Goal: Information Seeking & Learning: Learn about a topic

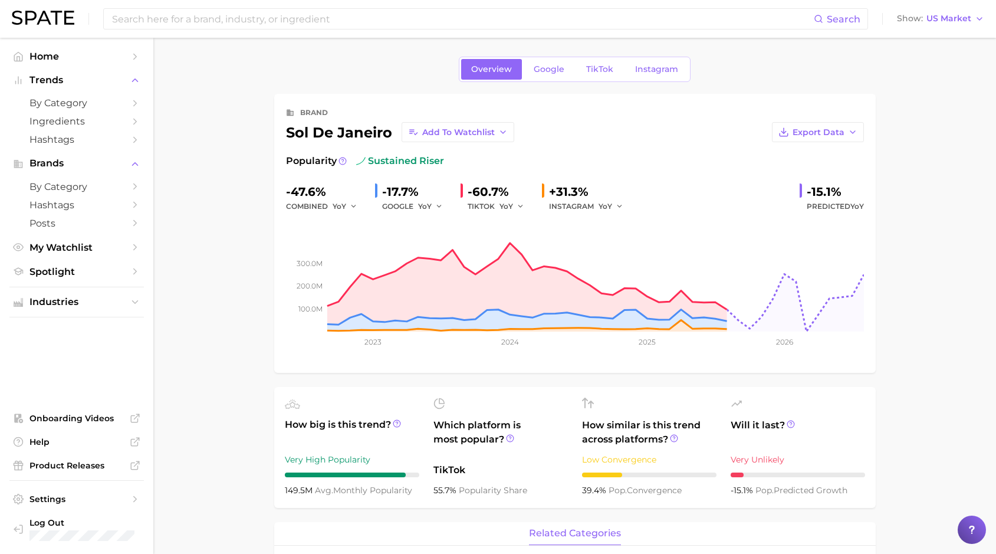
click at [292, 534] on div "related categories" at bounding box center [574, 534] width 601 height 24
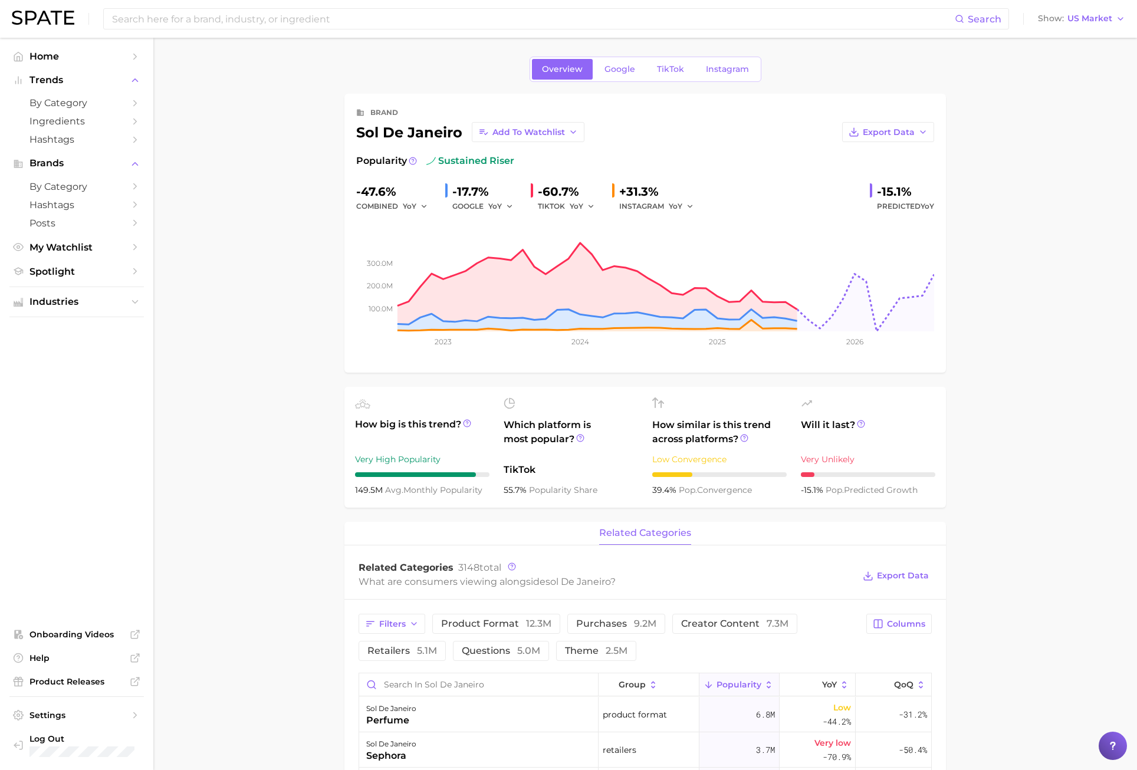
click at [309, 67] on main "Overview Google TikTok Instagram brand sol de janeiro Add to Watchlist Export D…" at bounding box center [645, 777] width 984 height 1478
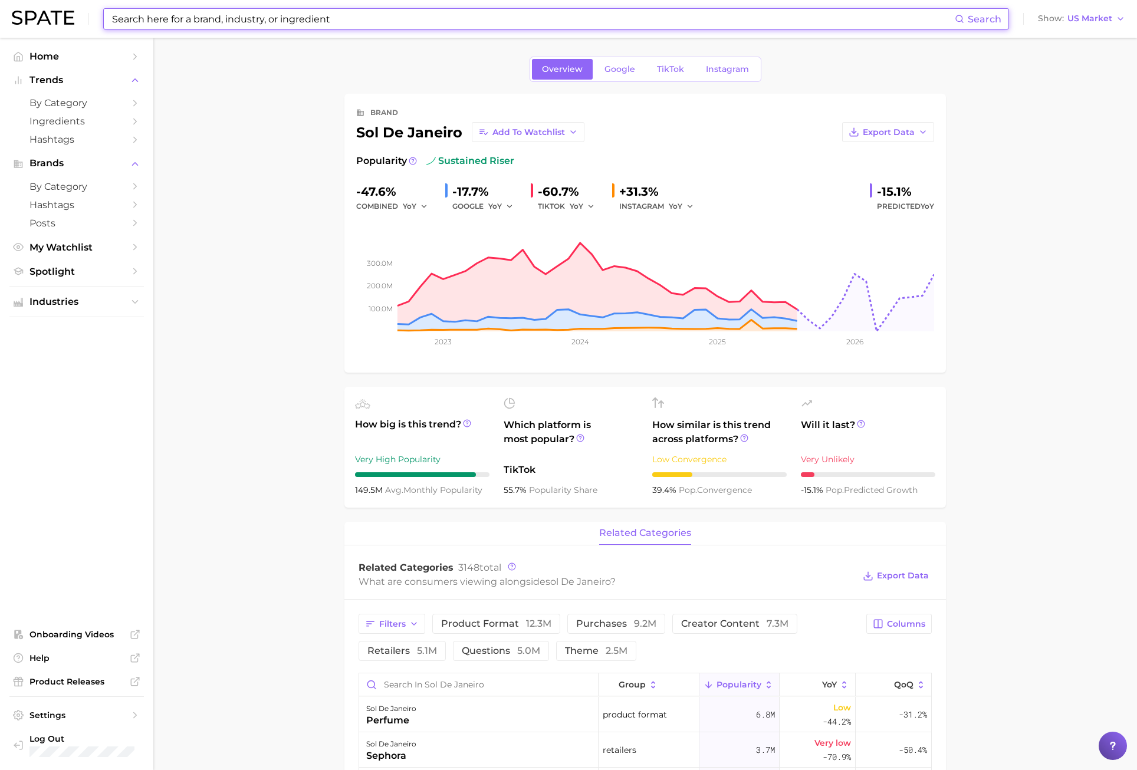
click at [270, 18] on input at bounding box center [533, 19] width 844 height 20
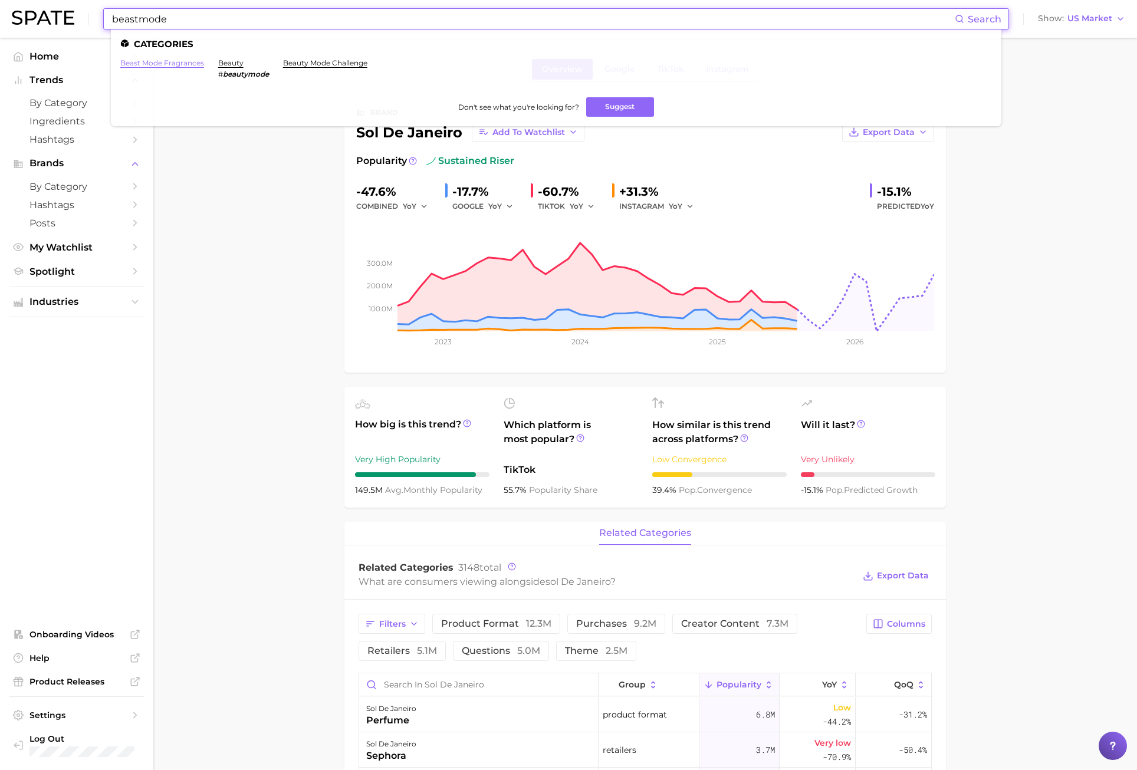
type input "beastmode"
click at [190, 62] on link "beast mode fragrances" at bounding box center [162, 62] width 84 height 9
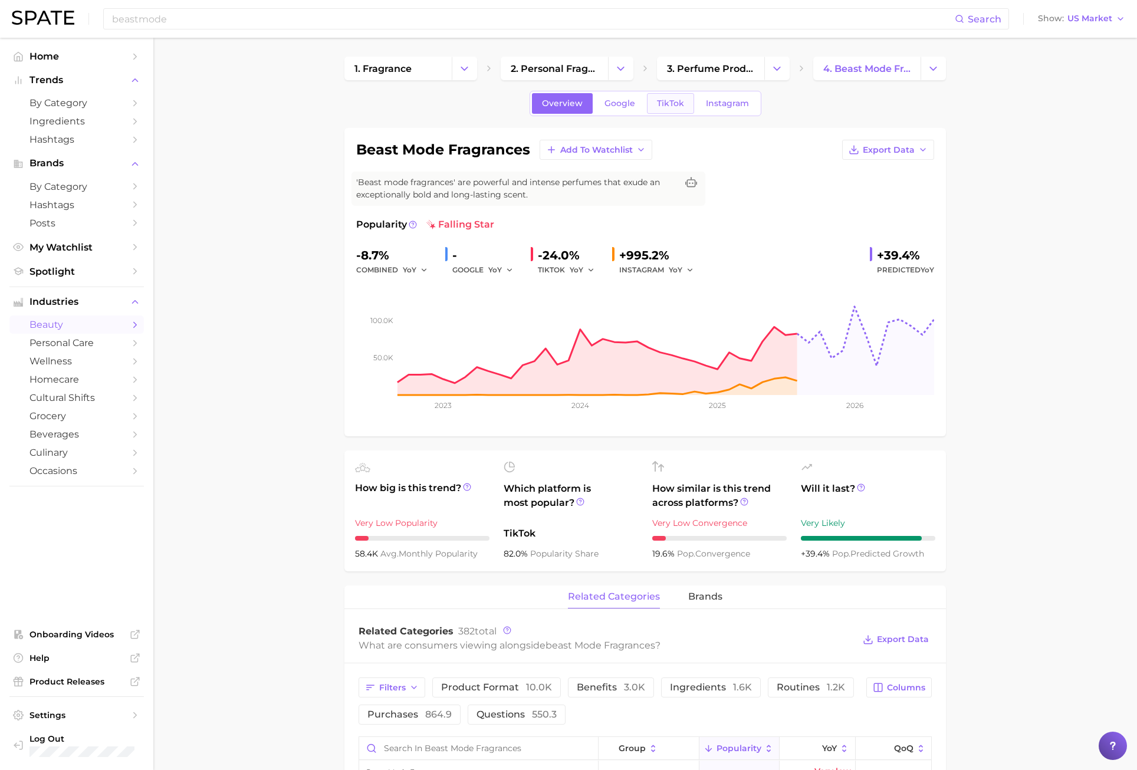
click at [676, 100] on span "TikTok" at bounding box center [670, 103] width 27 height 10
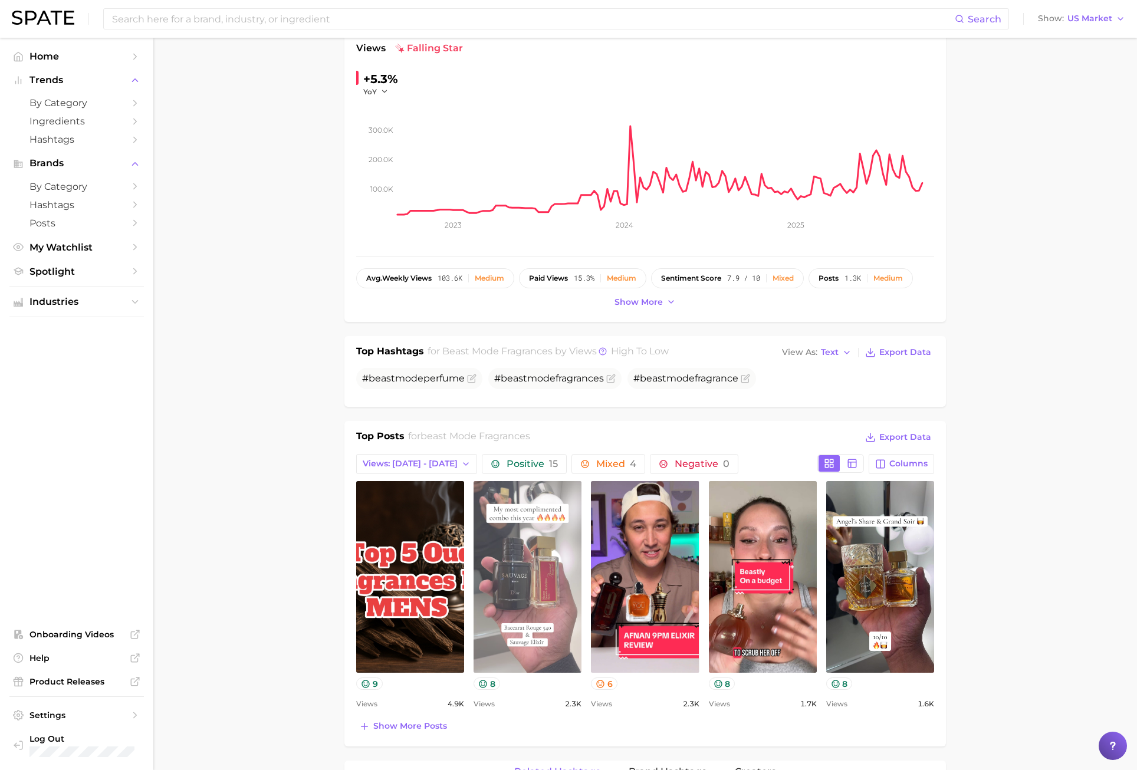
scroll to position [295, 0]
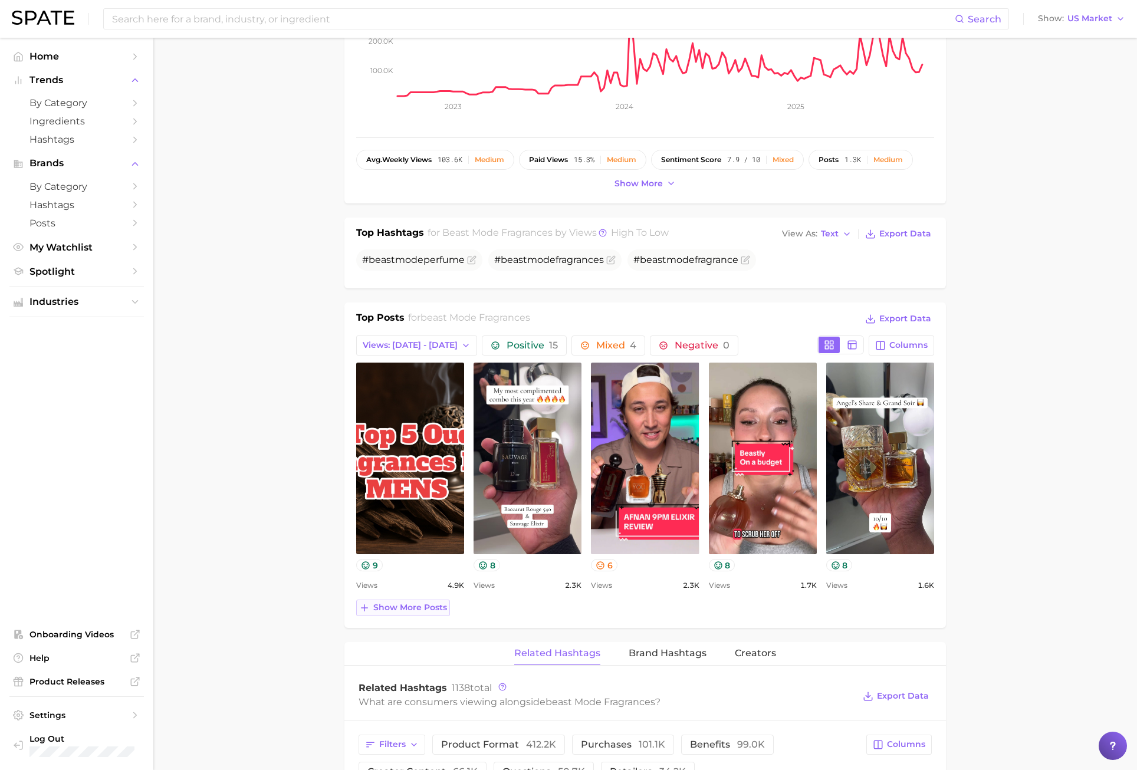
click at [391, 553] on span "Show more posts" at bounding box center [410, 608] width 74 height 10
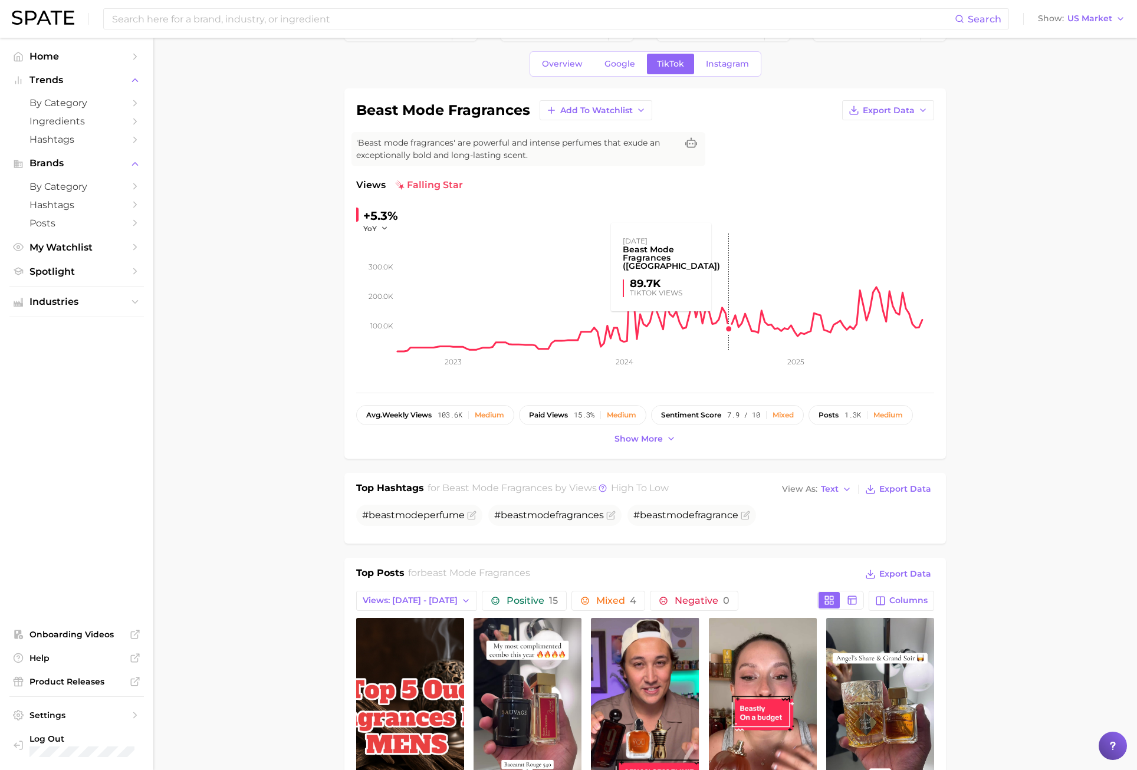
scroll to position [0, 0]
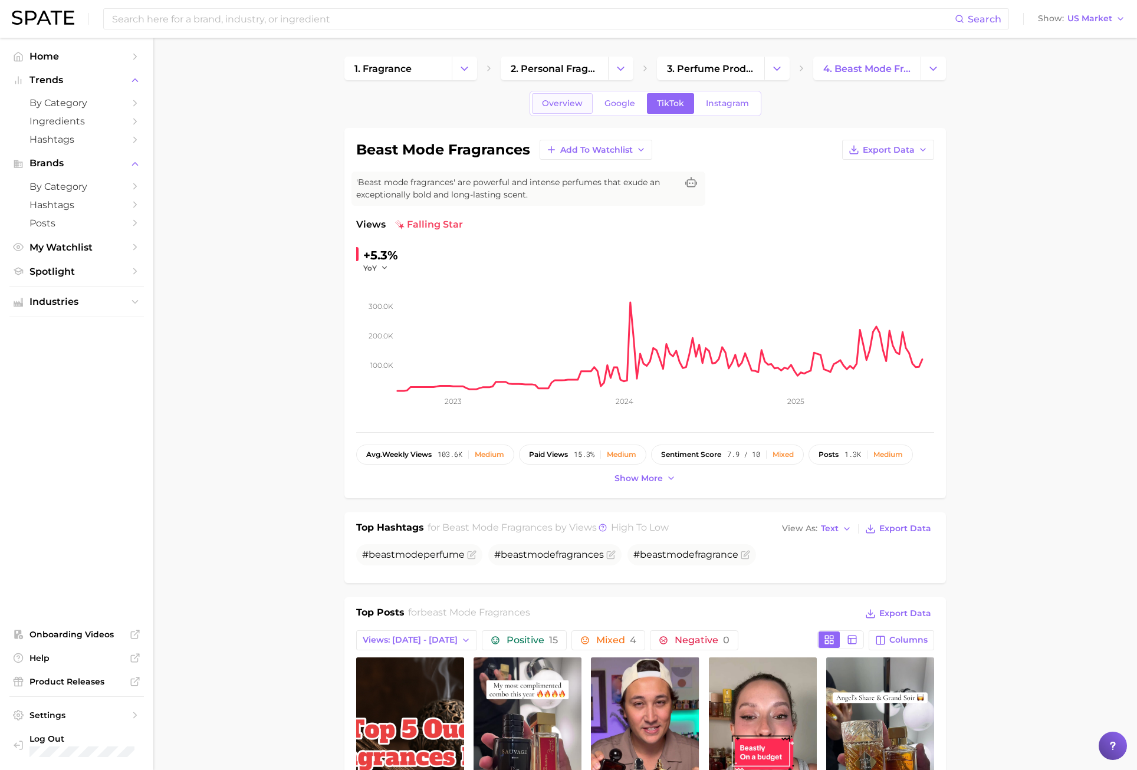
click at [560, 107] on span "Overview" at bounding box center [562, 103] width 41 height 10
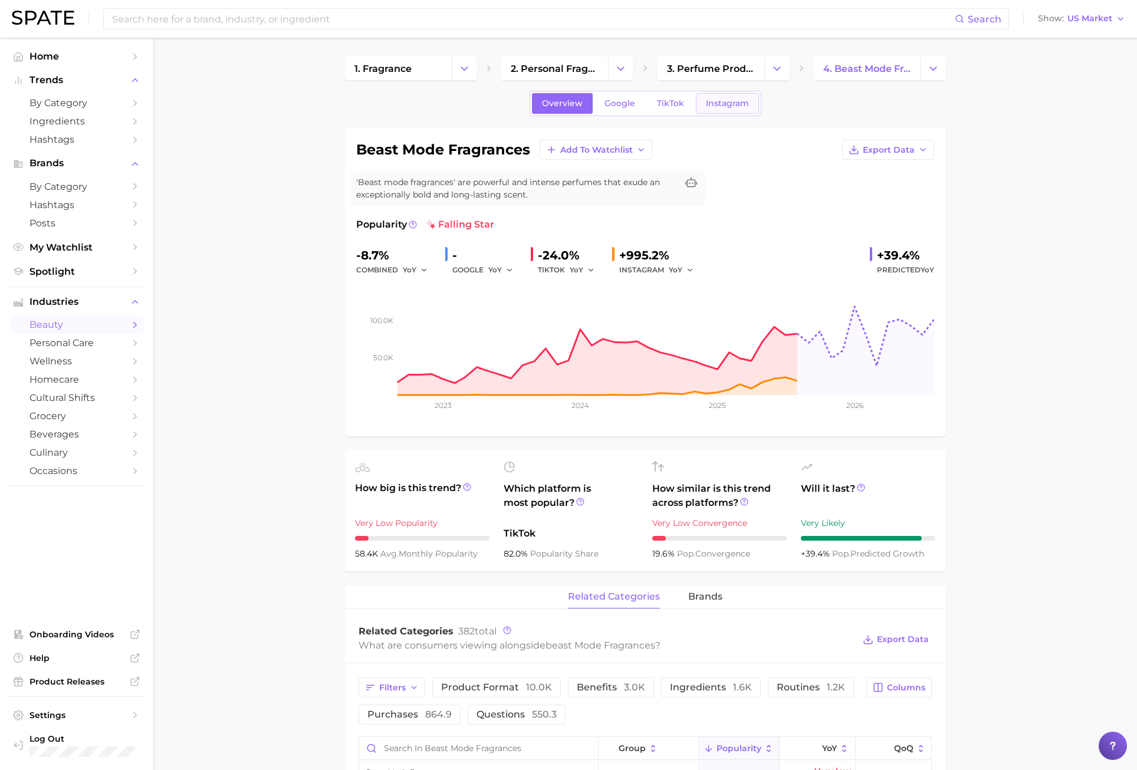
click at [706, 105] on span "Instagram" at bounding box center [727, 103] width 43 height 10
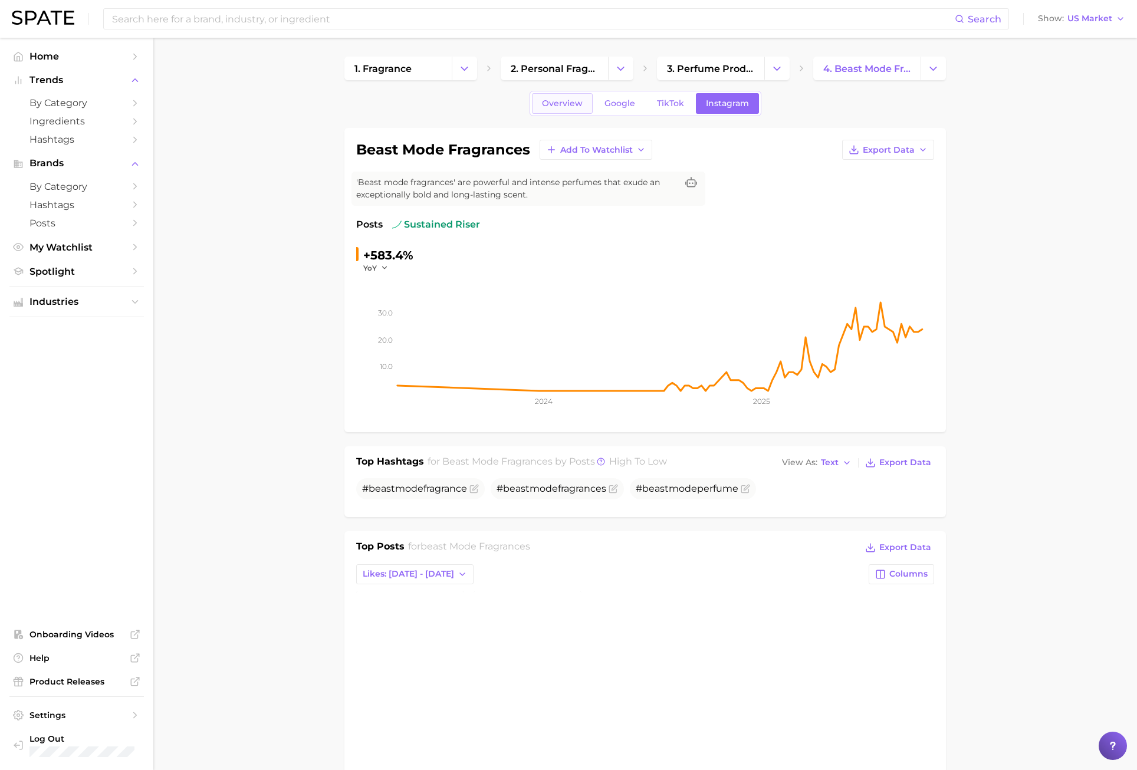
click at [560, 97] on link "Overview" at bounding box center [562, 103] width 61 height 21
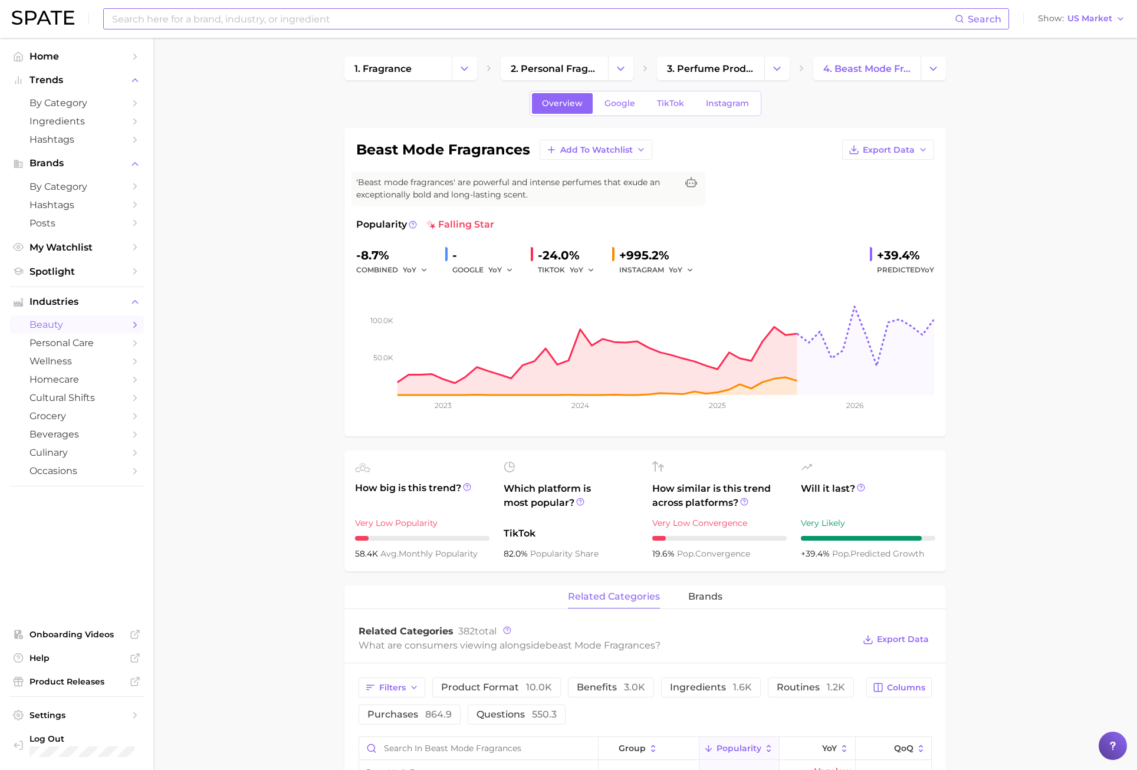
click at [186, 17] on input at bounding box center [533, 19] width 844 height 20
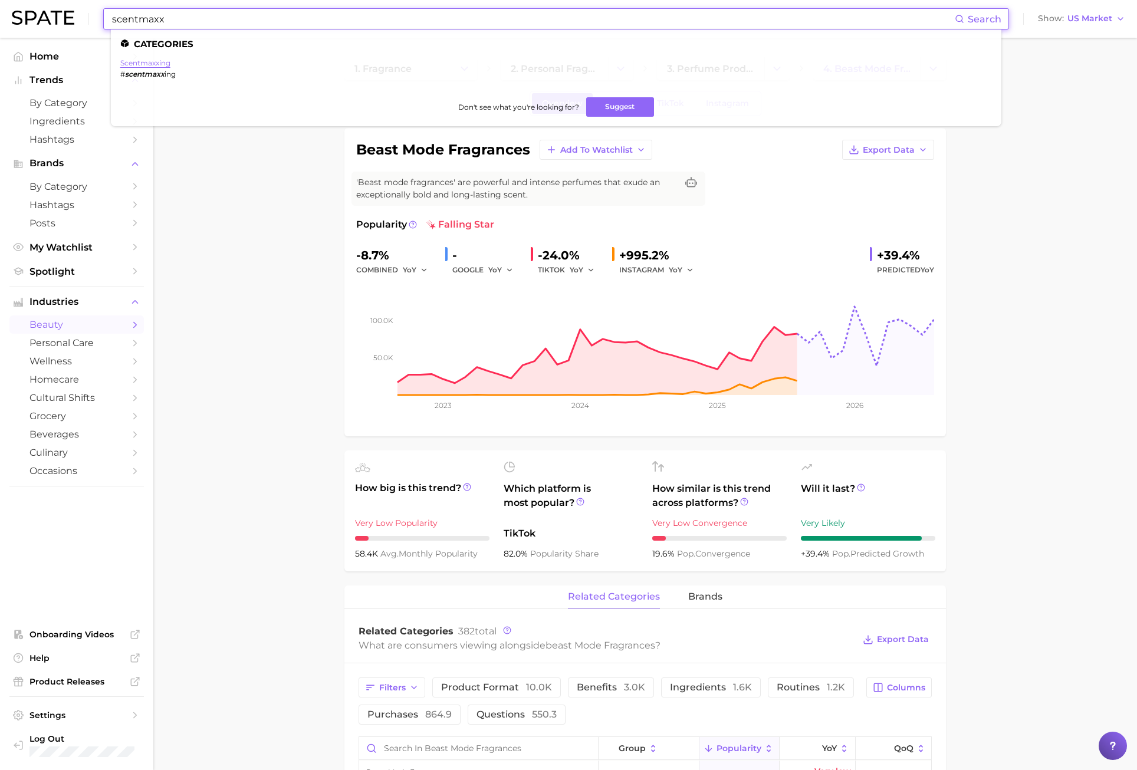
type input "scentmaxx"
click at [157, 64] on link "scentmaxxing" at bounding box center [145, 62] width 50 height 9
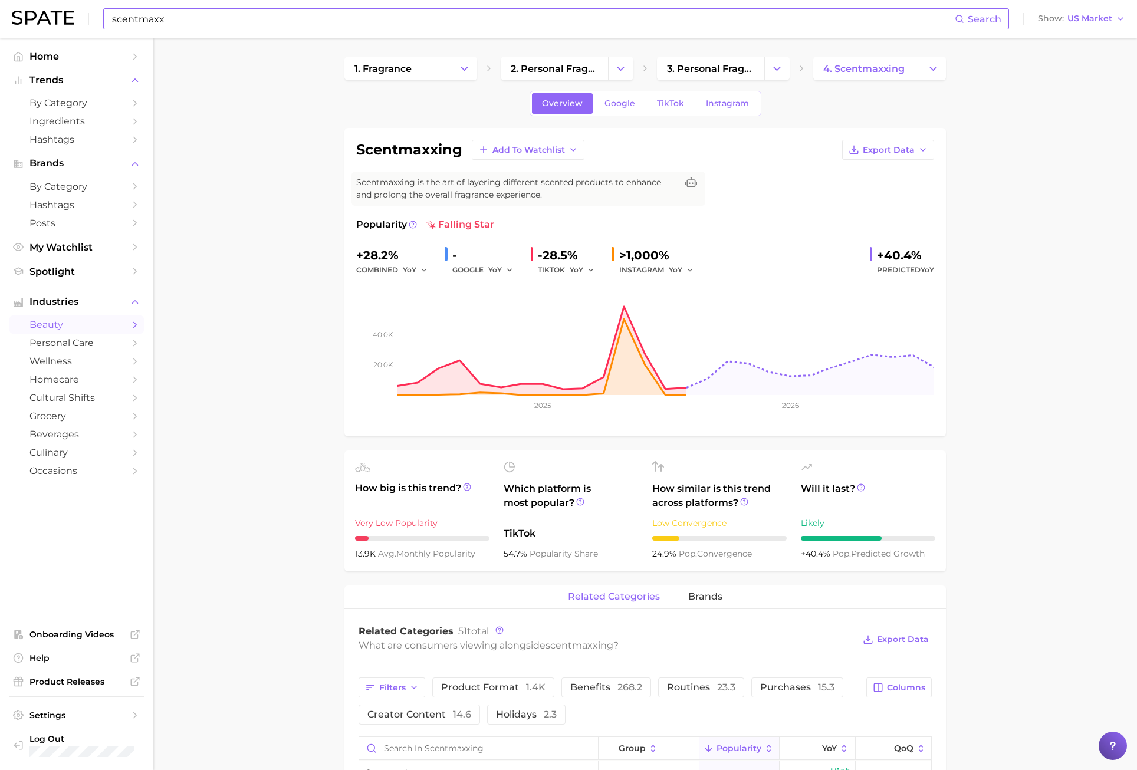
click at [666, 113] on link "TikTok" at bounding box center [670, 103] width 47 height 21
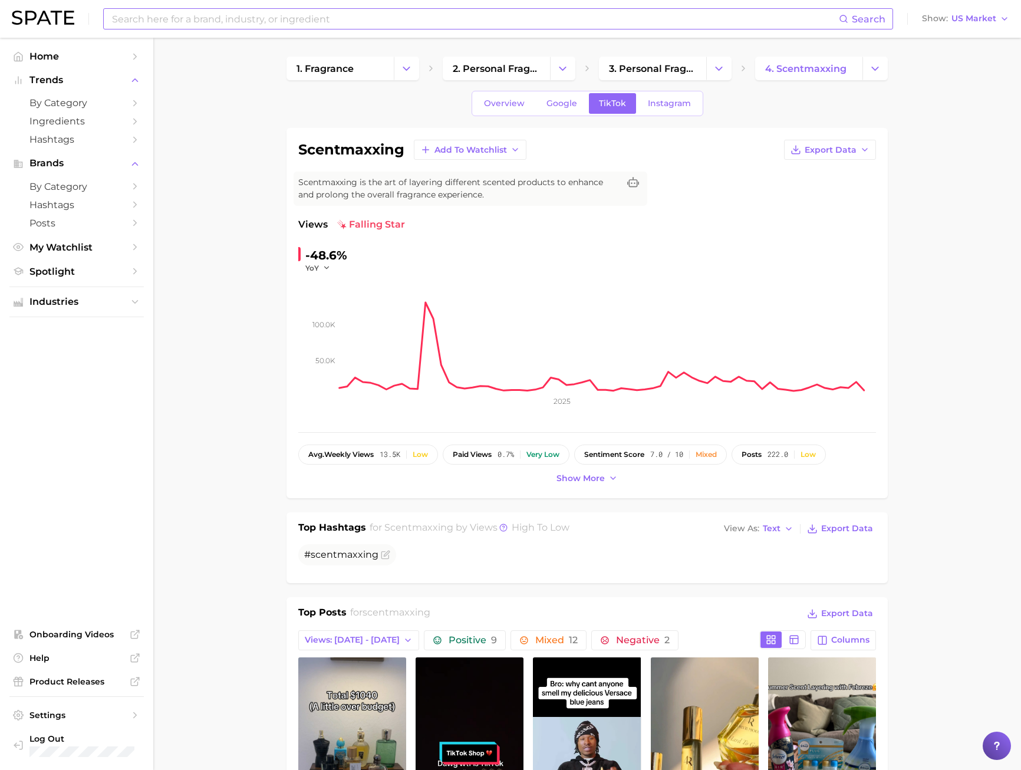
click at [567, 103] on span "Google" at bounding box center [562, 103] width 31 height 10
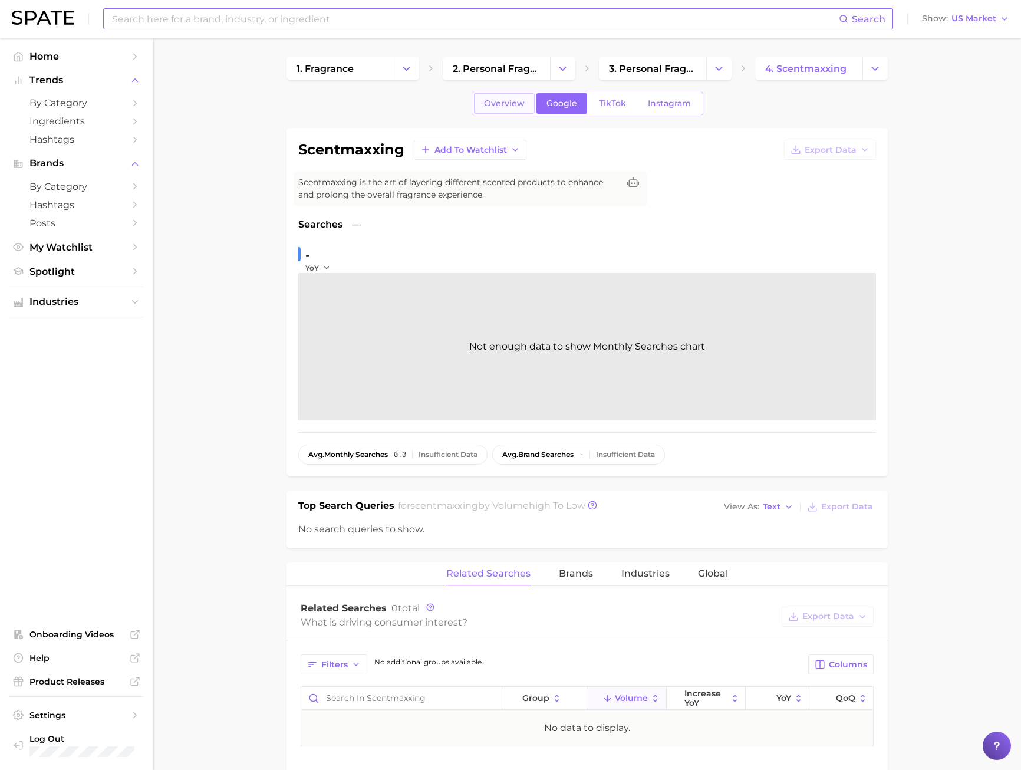
click at [499, 103] on span "Overview" at bounding box center [504, 103] width 41 height 10
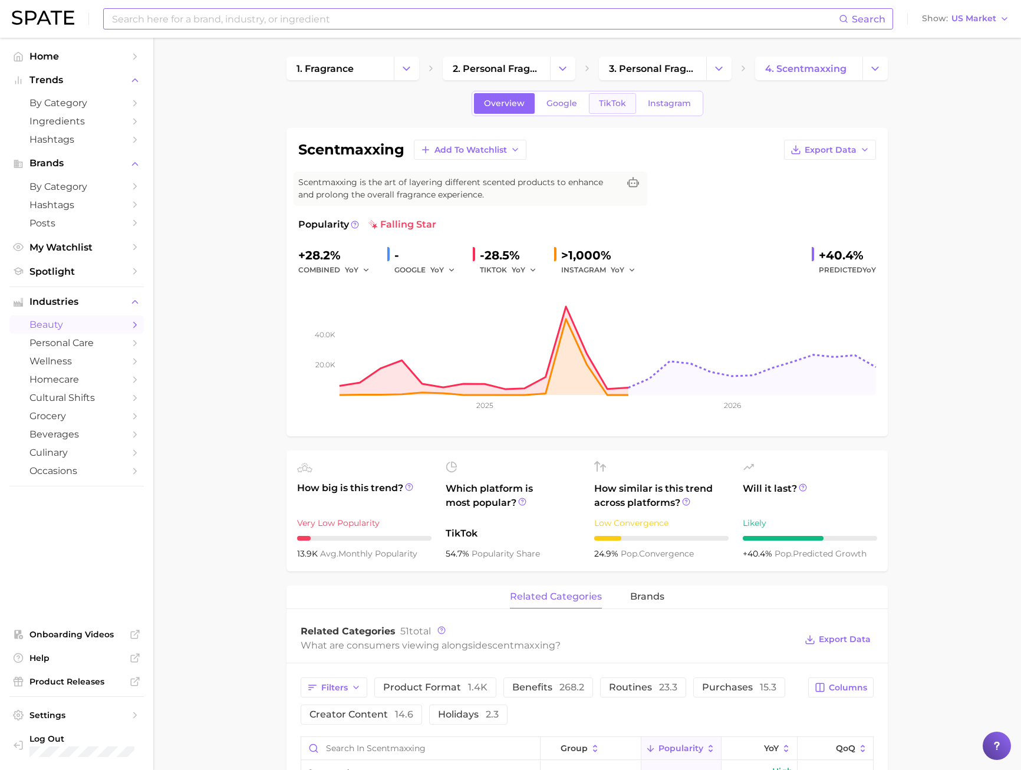
click at [634, 104] on link "TikTok" at bounding box center [612, 103] width 47 height 21
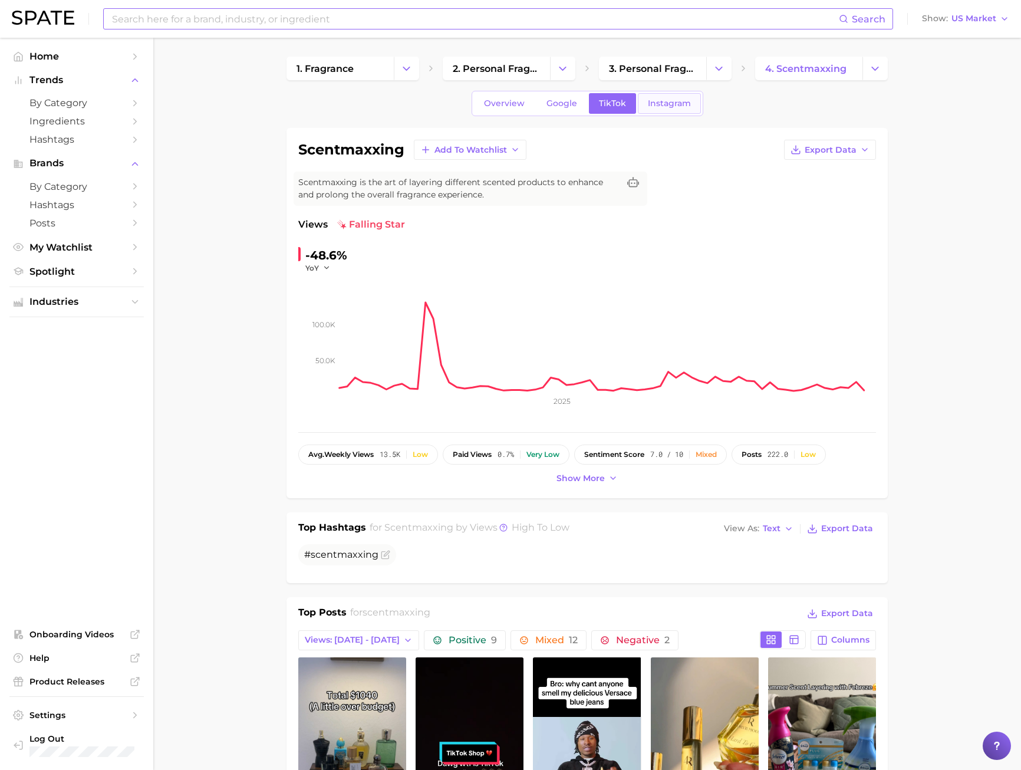
click at [651, 104] on span "Instagram" at bounding box center [669, 103] width 43 height 10
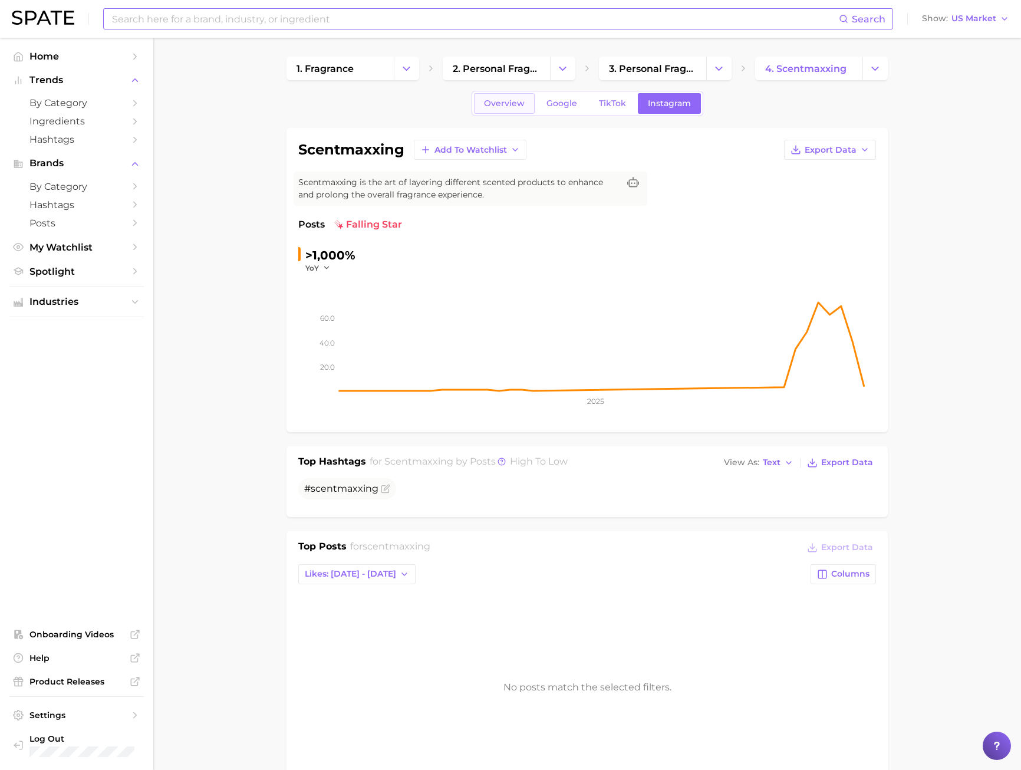
click at [495, 106] on span "Overview" at bounding box center [504, 103] width 41 height 10
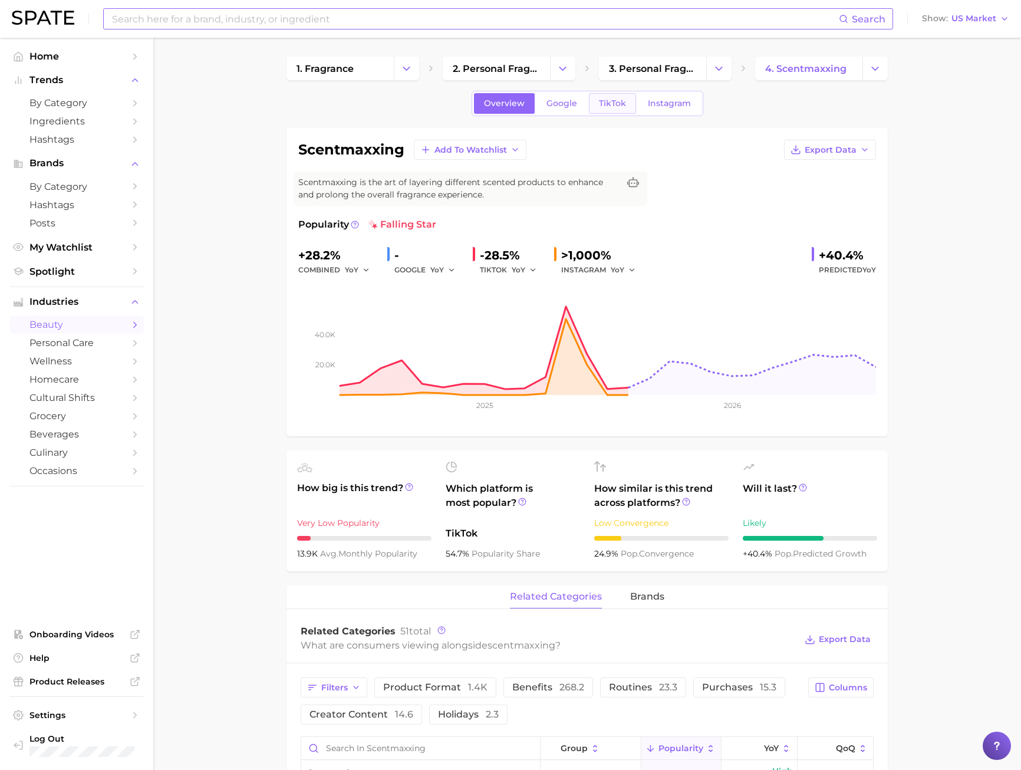
click at [619, 106] on span "TikTok" at bounding box center [612, 103] width 27 height 10
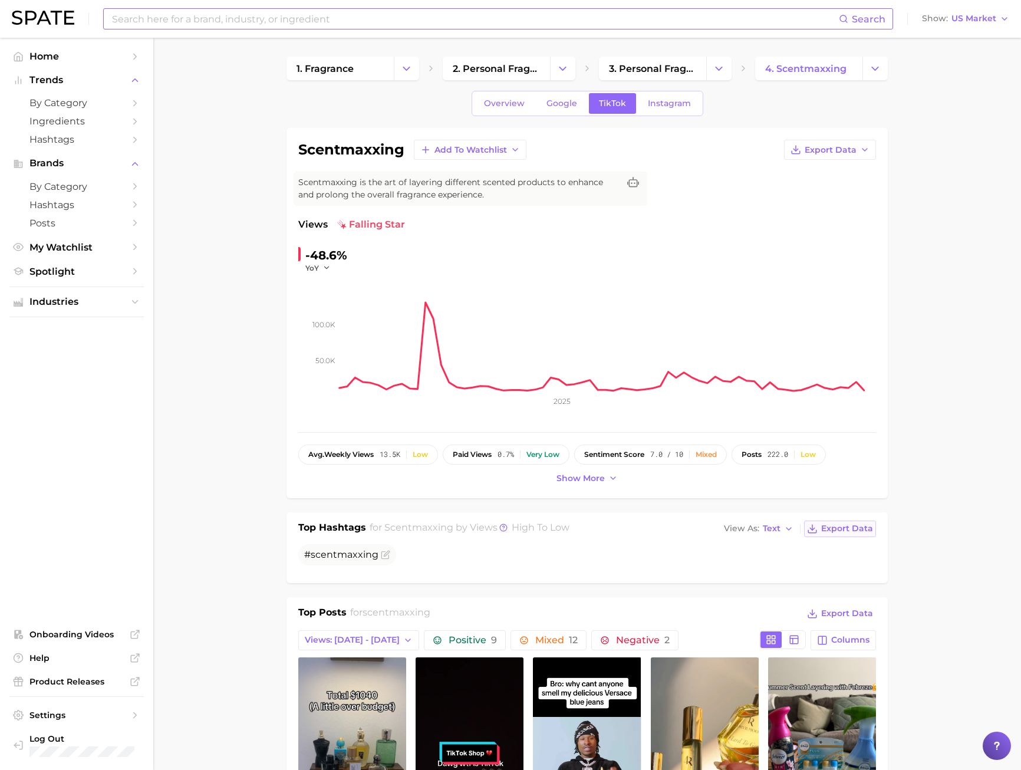
click at [864, 530] on span "Export Data" at bounding box center [847, 529] width 52 height 10
click at [185, 25] on input at bounding box center [475, 19] width 728 height 20
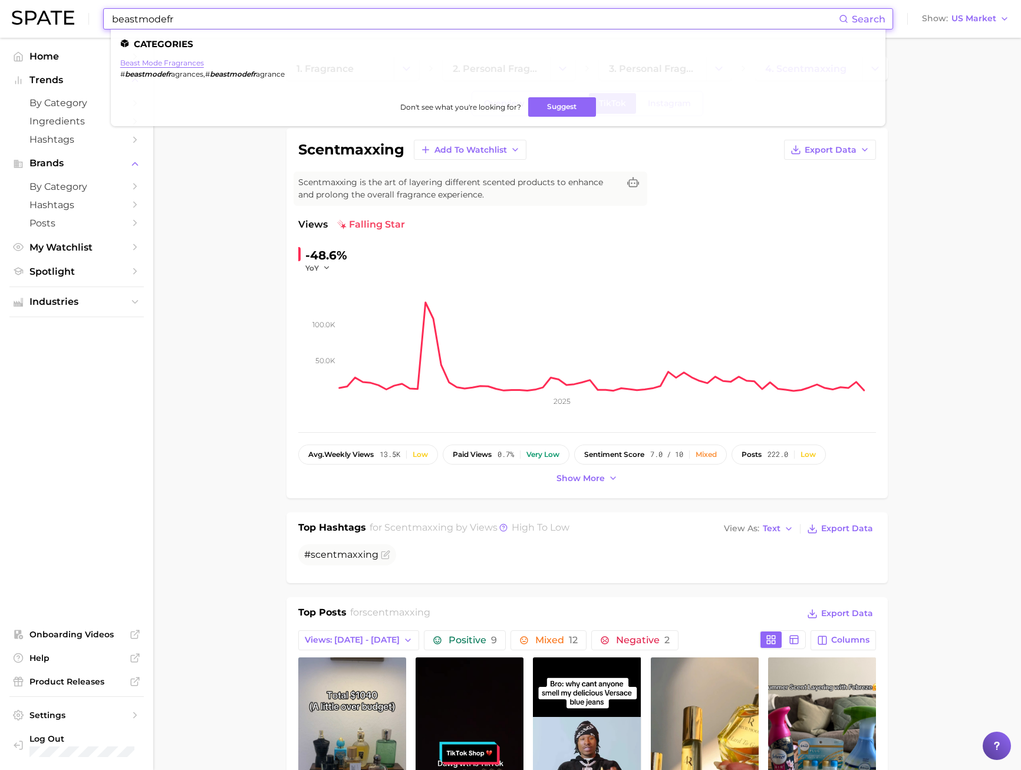
type input "beastmodefr"
click at [158, 58] on link "beast mode fragrances" at bounding box center [162, 62] width 84 height 9
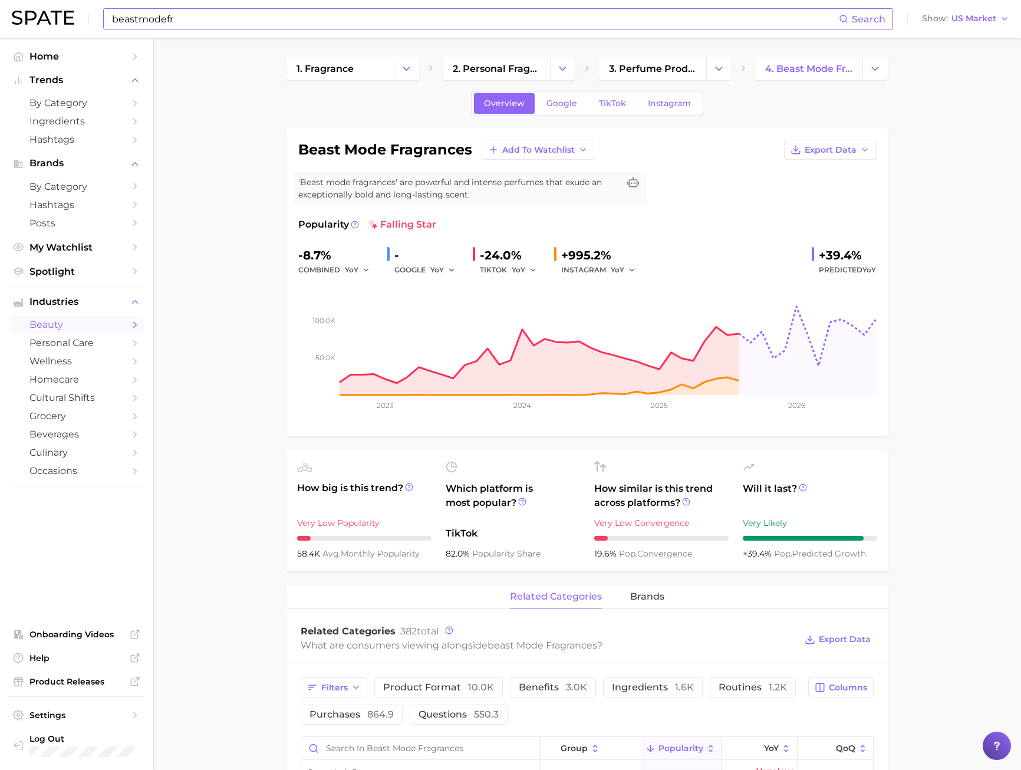
click at [611, 104] on span "TikTok" at bounding box center [612, 103] width 27 height 10
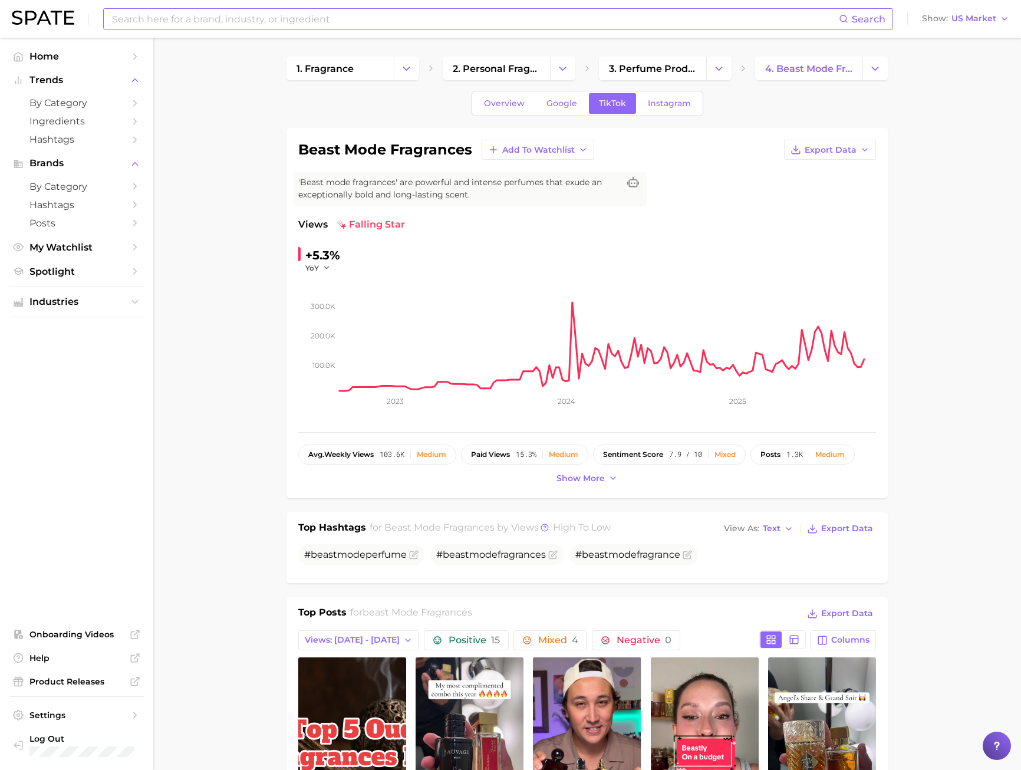
click at [827, 531] on span "Export Data" at bounding box center [847, 529] width 52 height 10
click at [640, 111] on link "Instagram" at bounding box center [669, 103] width 63 height 21
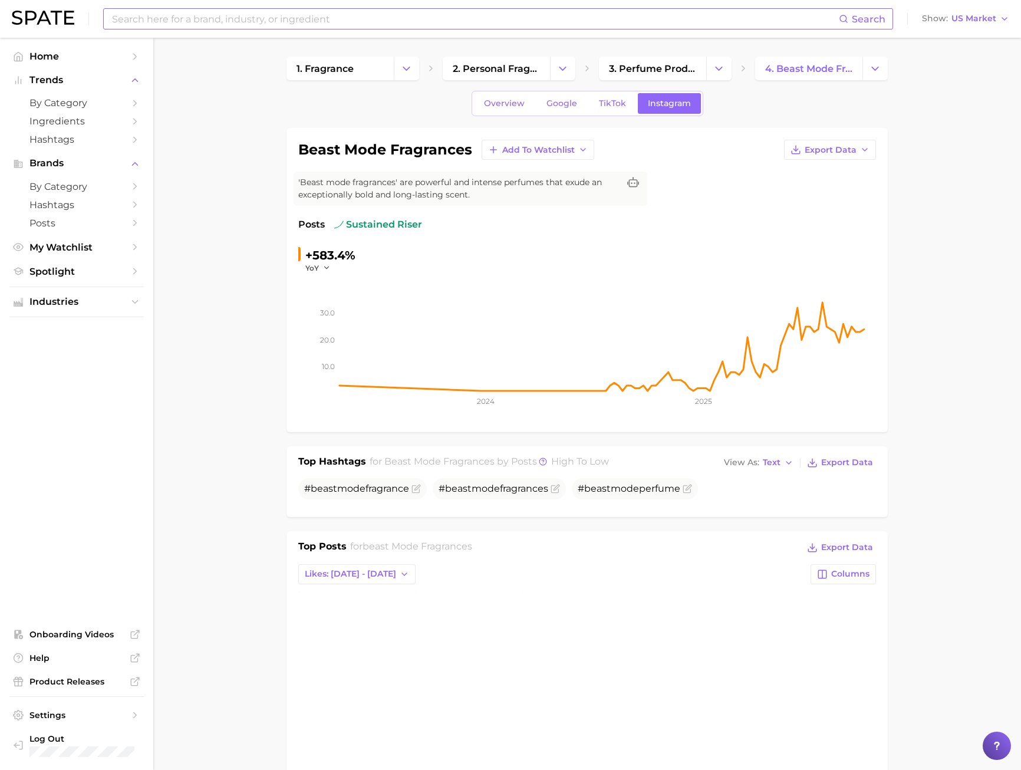
scroll to position [295, 0]
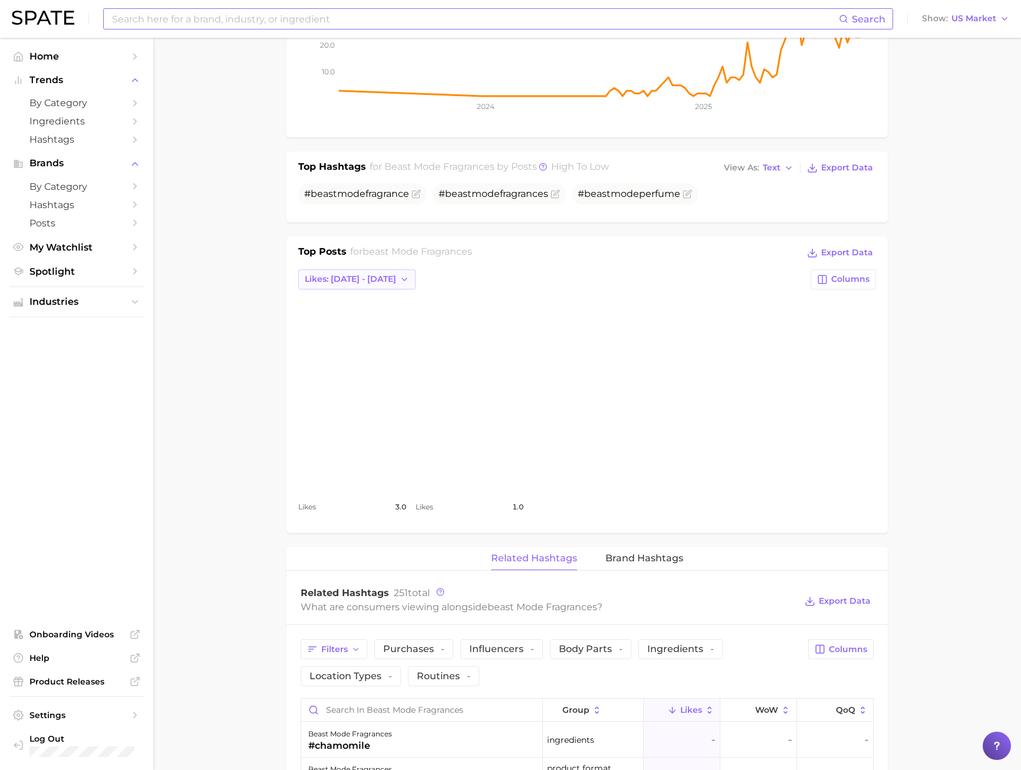
click at [366, 287] on button "Likes: [DATE] - [DATE]" at bounding box center [356, 279] width 117 height 20
click at [344, 349] on span "Total Likes" at bounding box center [326, 343] width 45 height 10
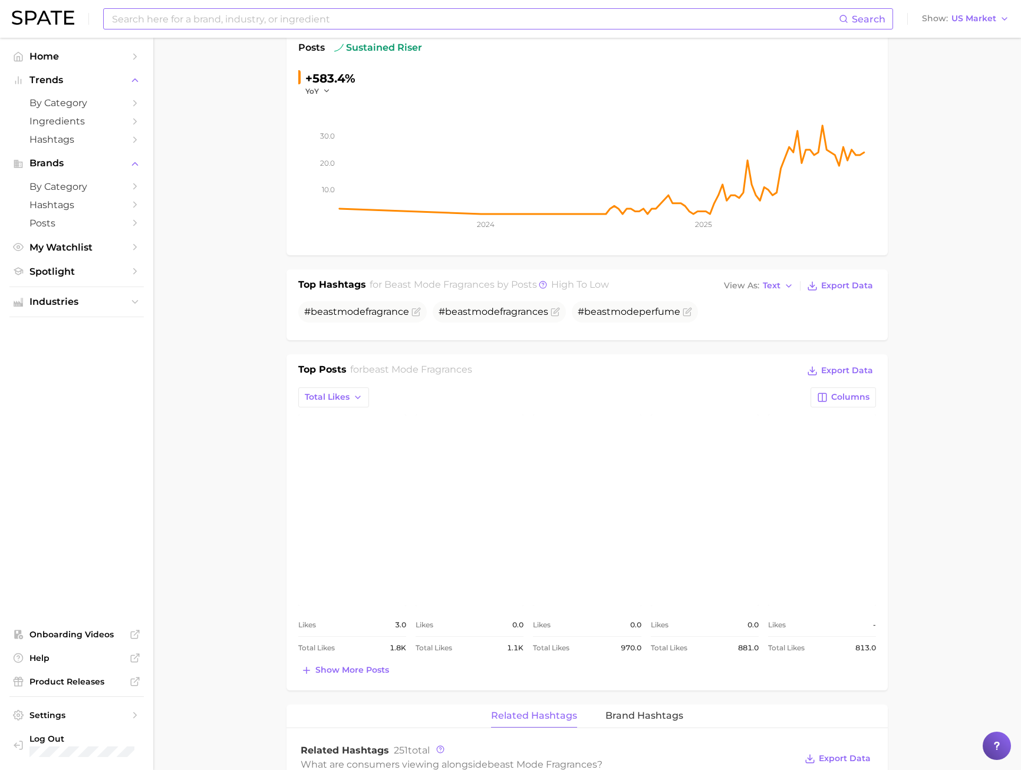
scroll to position [0, 0]
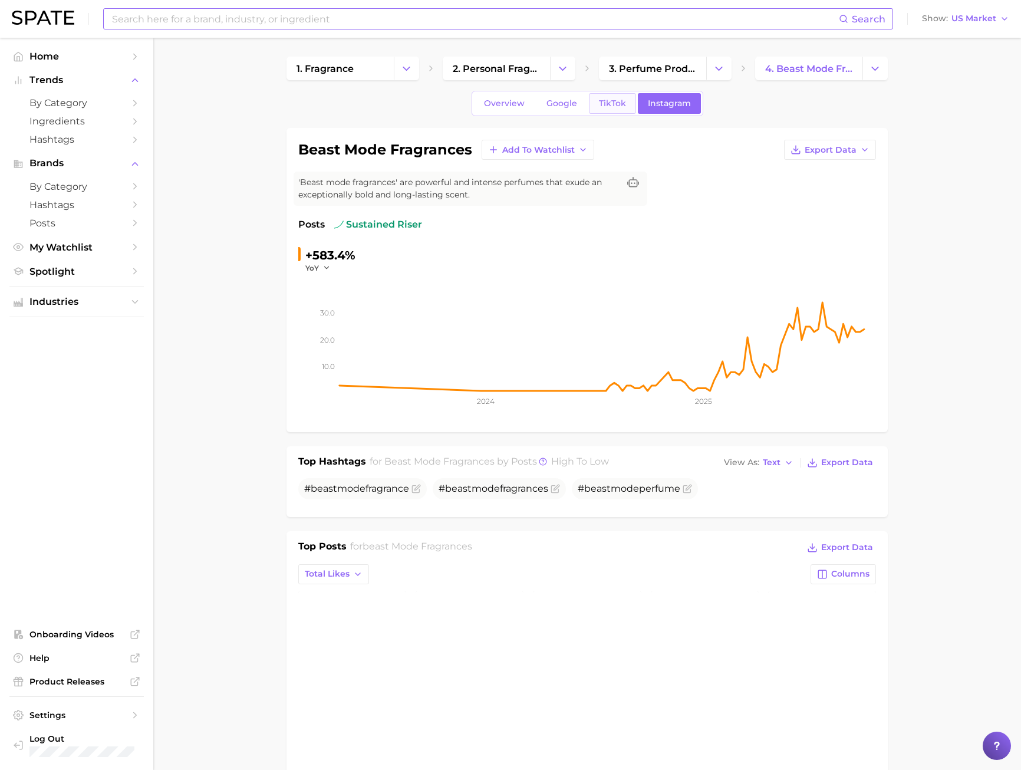
click at [617, 97] on link "TikTok" at bounding box center [612, 103] width 47 height 21
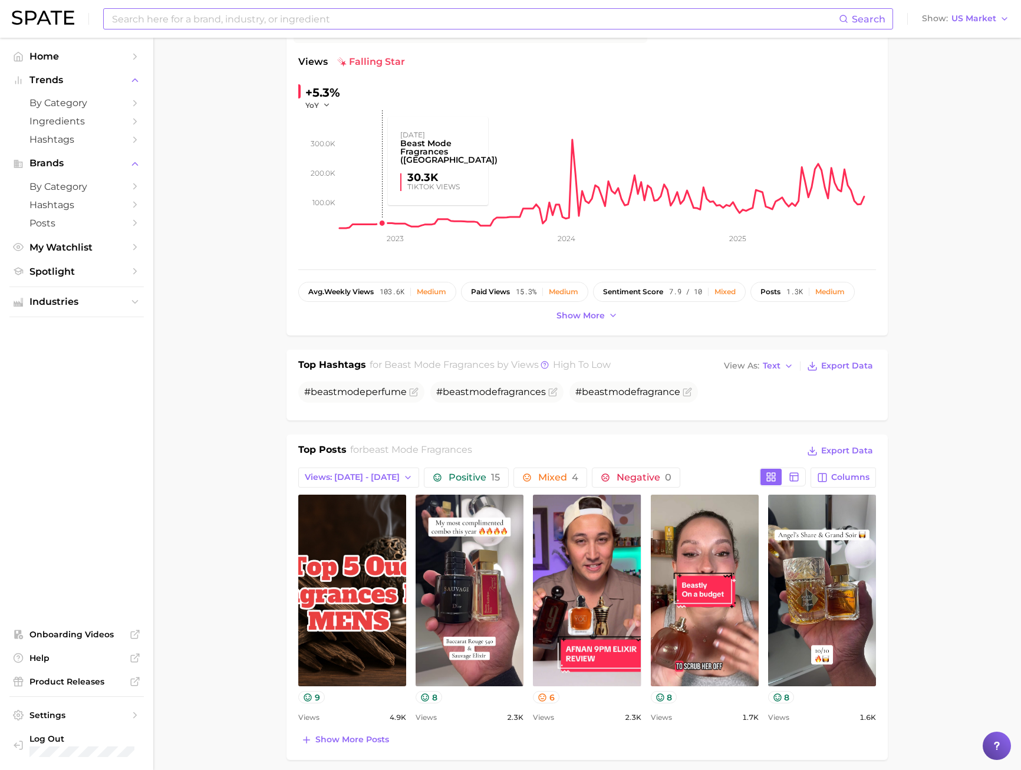
scroll to position [236, 0]
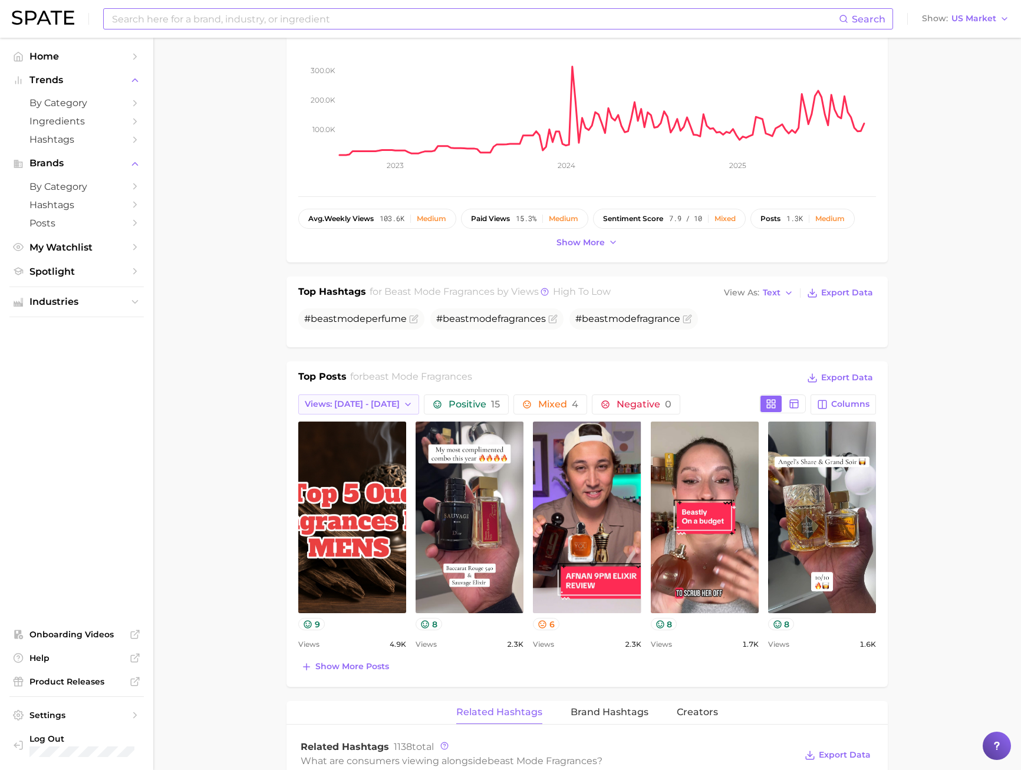
click at [360, 403] on span "Views: [DATE] - [DATE]" at bounding box center [352, 404] width 95 height 10
click at [369, 468] on button "Total Views" at bounding box center [363, 468] width 130 height 21
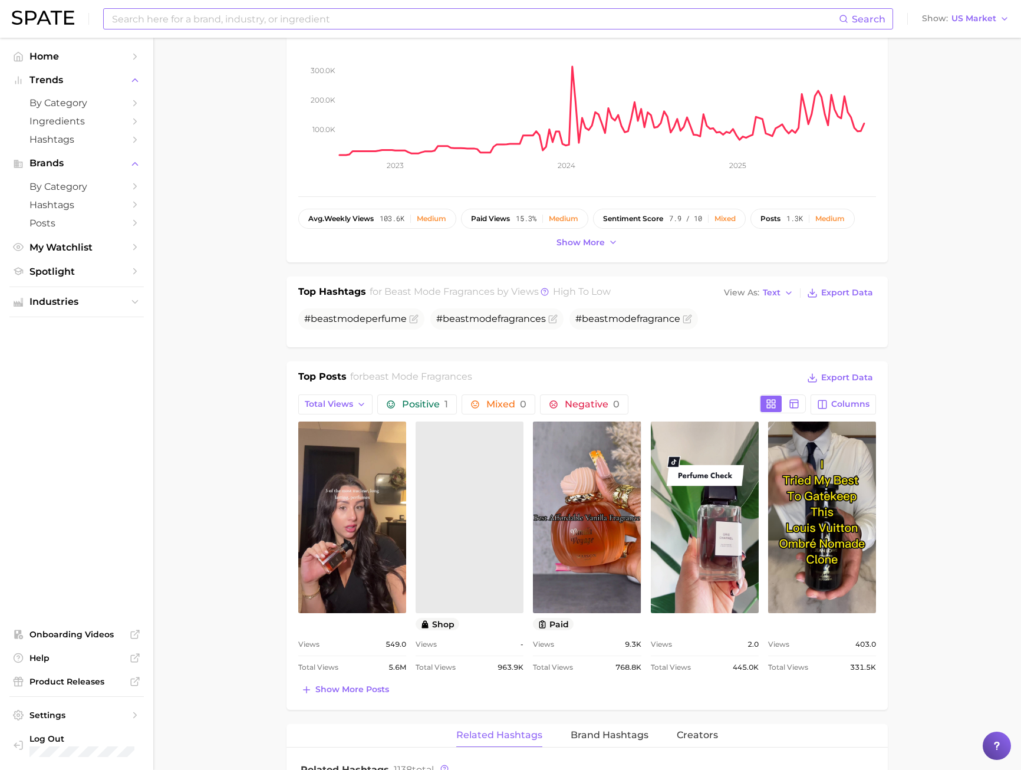
scroll to position [0, 0]
click at [344, 553] on span "Show more posts" at bounding box center [352, 690] width 74 height 10
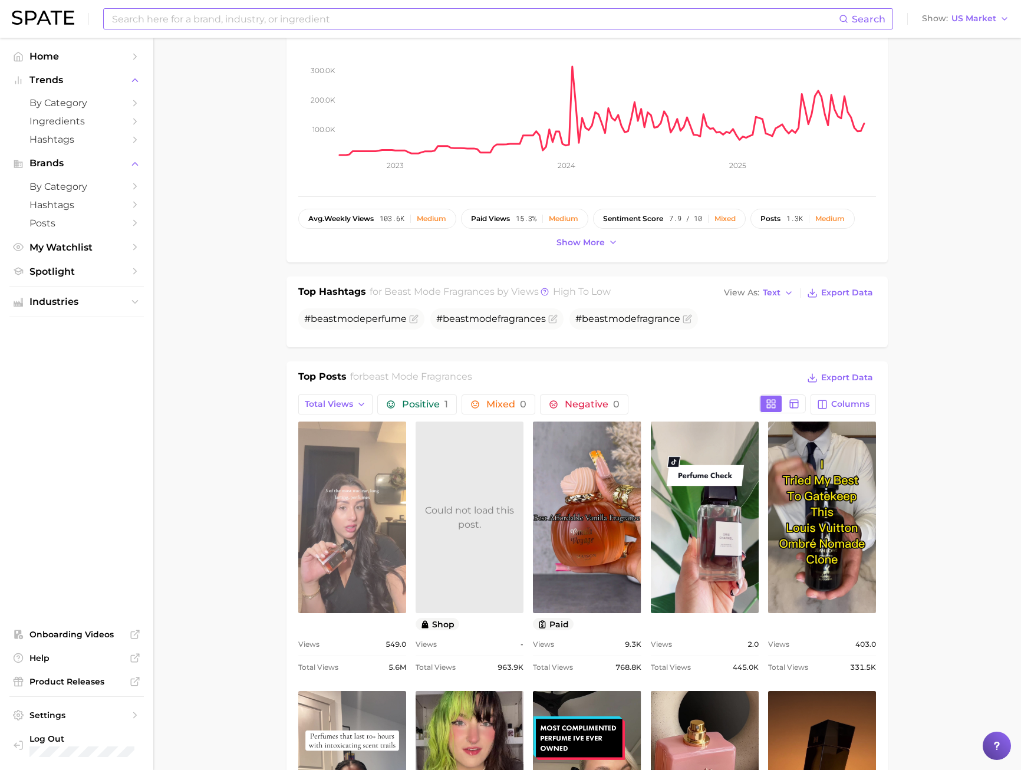
click at [320, 476] on link "view post on TikTok" at bounding box center [352, 518] width 108 height 192
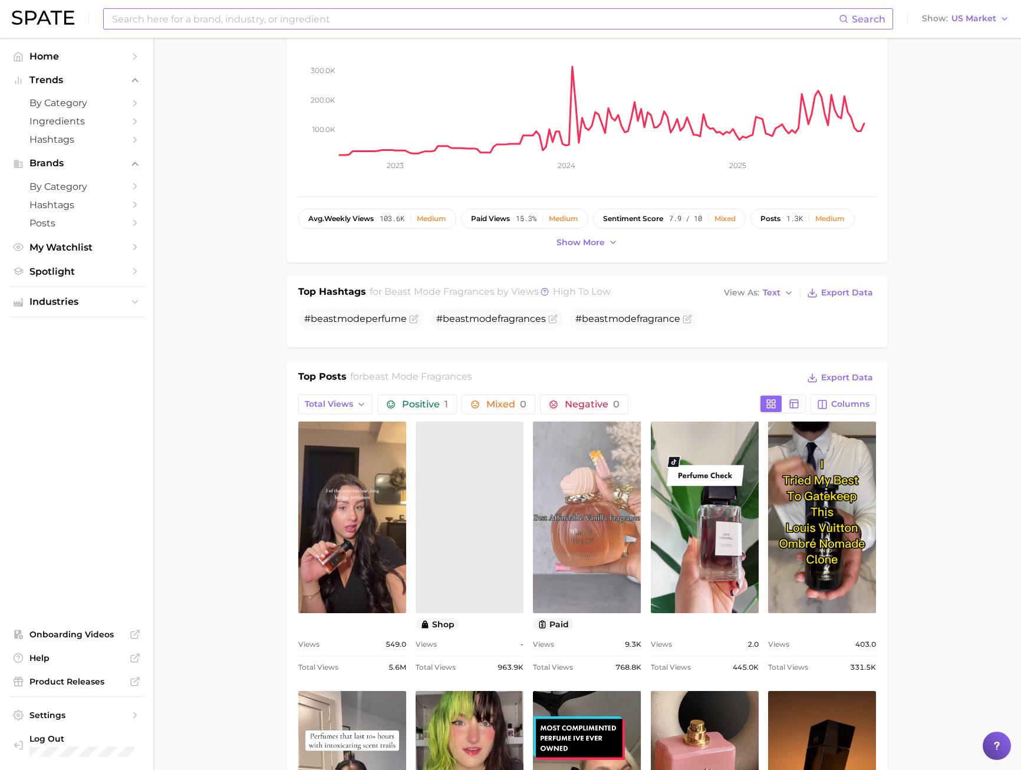
click at [608, 481] on link "view post on TikTok" at bounding box center [587, 518] width 108 height 192
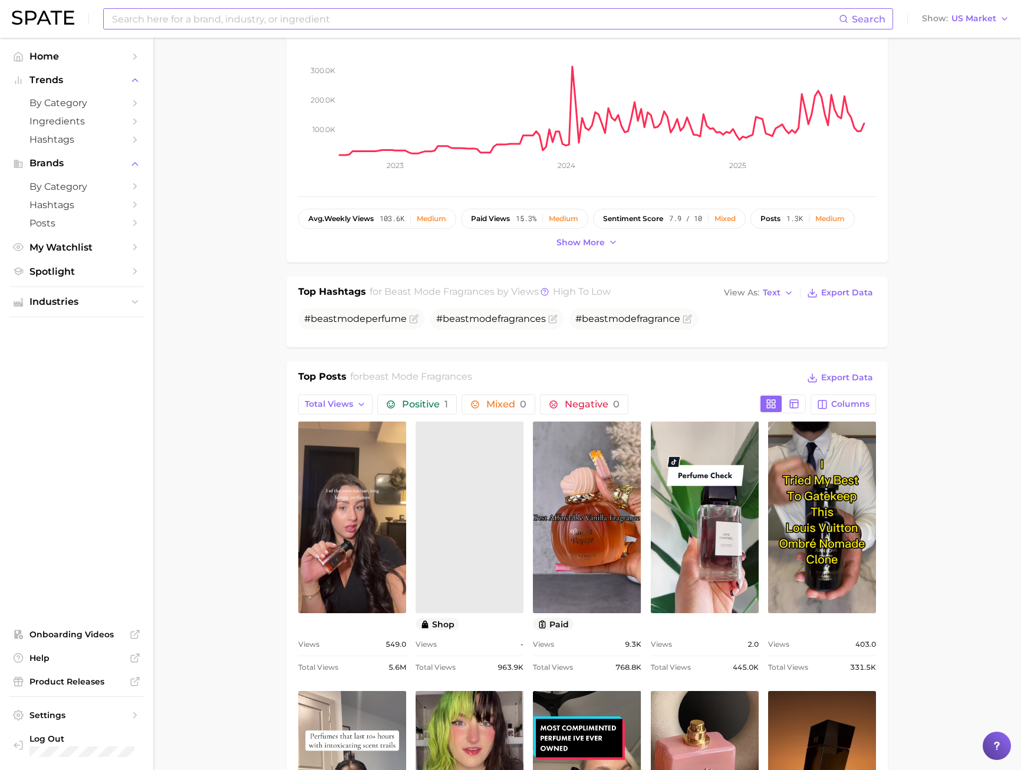
click at [140, 16] on input at bounding box center [475, 19] width 728 height 20
click at [137, 17] on input "beastmode" at bounding box center [475, 19] width 728 height 20
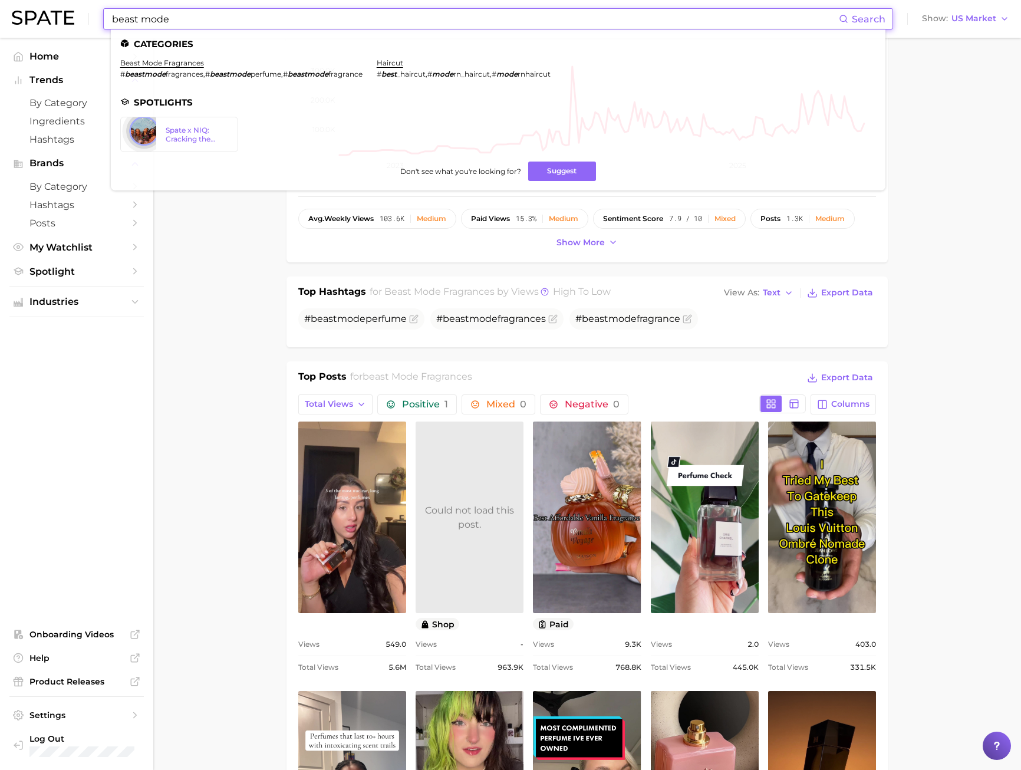
click at [184, 21] on input "beast mode" at bounding box center [475, 19] width 728 height 20
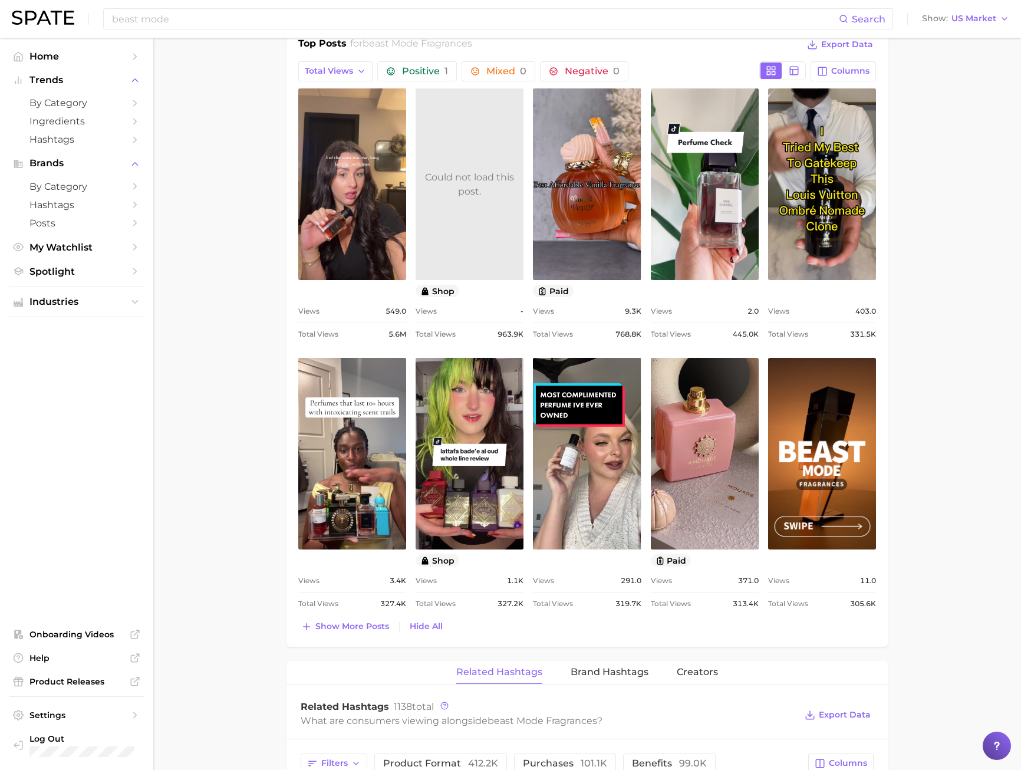
scroll to position [590, 0]
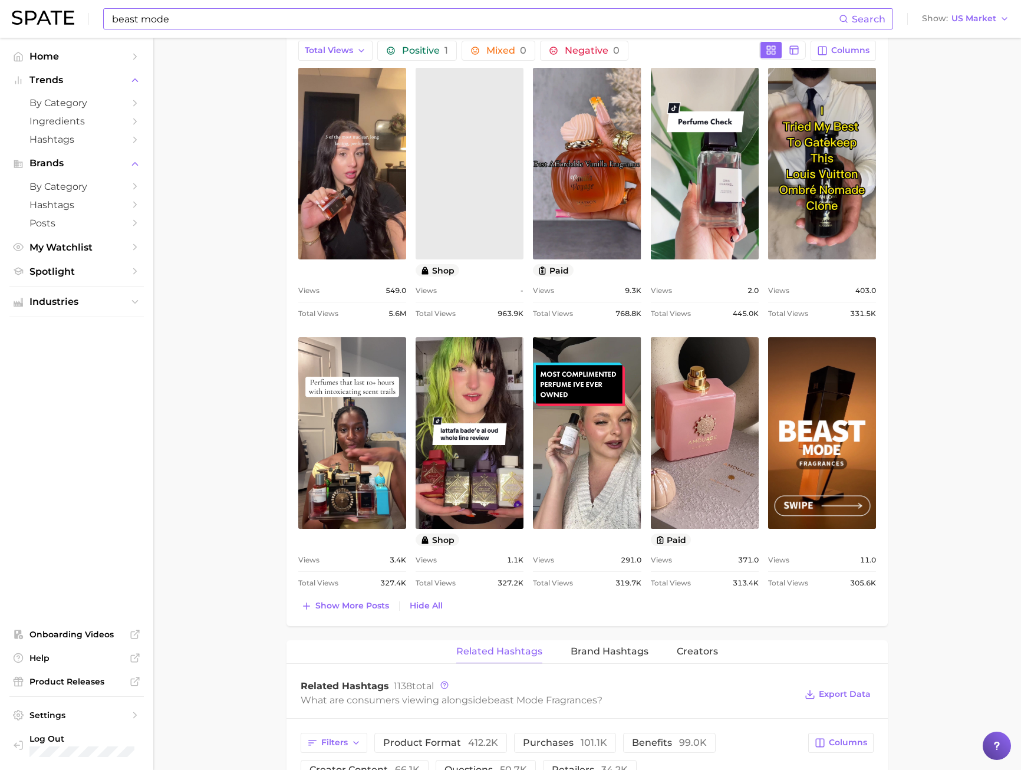
drag, startPoint x: 175, startPoint y: 29, endPoint x: 167, endPoint y: 26, distance: 7.9
click at [174, 29] on div "beast mode Search Show US Market" at bounding box center [511, 19] width 998 height 38
click at [167, 26] on input "beast mode" at bounding box center [475, 19] width 728 height 20
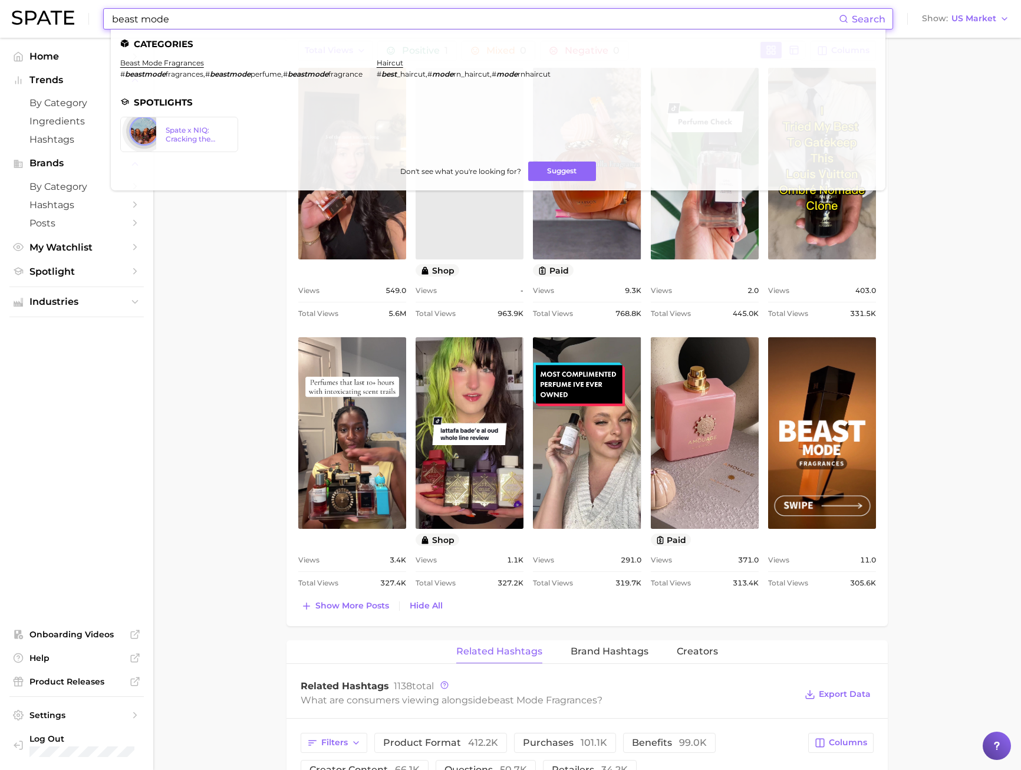
drag, startPoint x: 175, startPoint y: 24, endPoint x: -155, endPoint y: 37, distance: 329.9
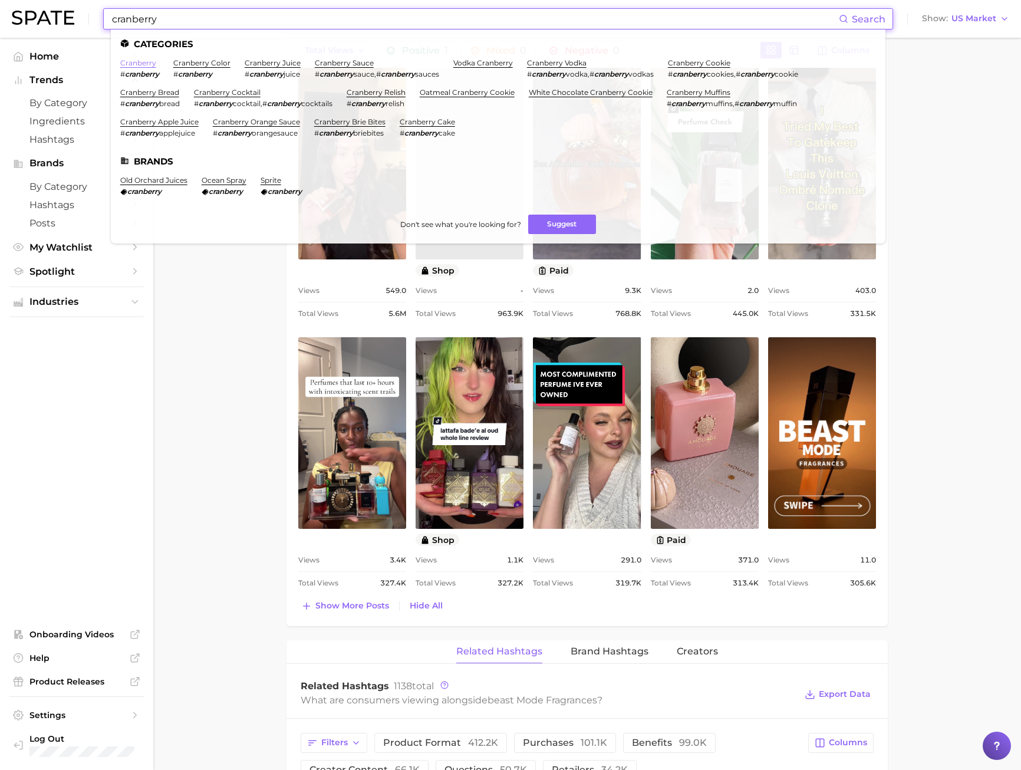
type input "cranberry"
click at [134, 67] on link "cranberry" at bounding box center [138, 62] width 36 height 9
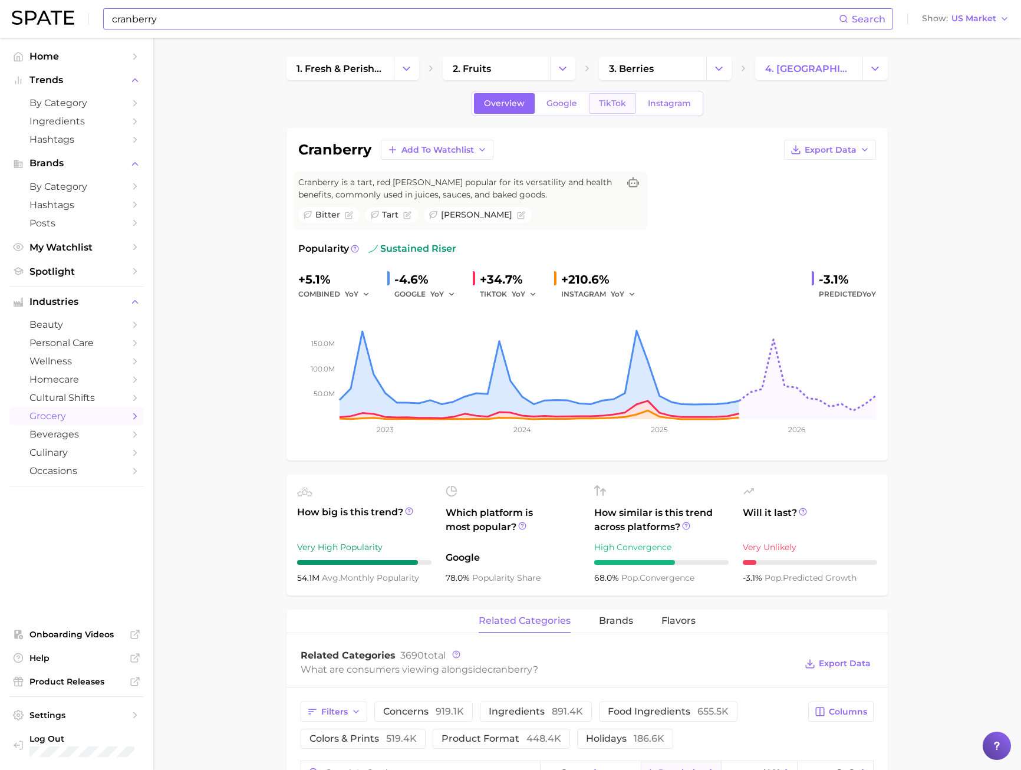
click at [606, 103] on span "TikTok" at bounding box center [612, 103] width 27 height 10
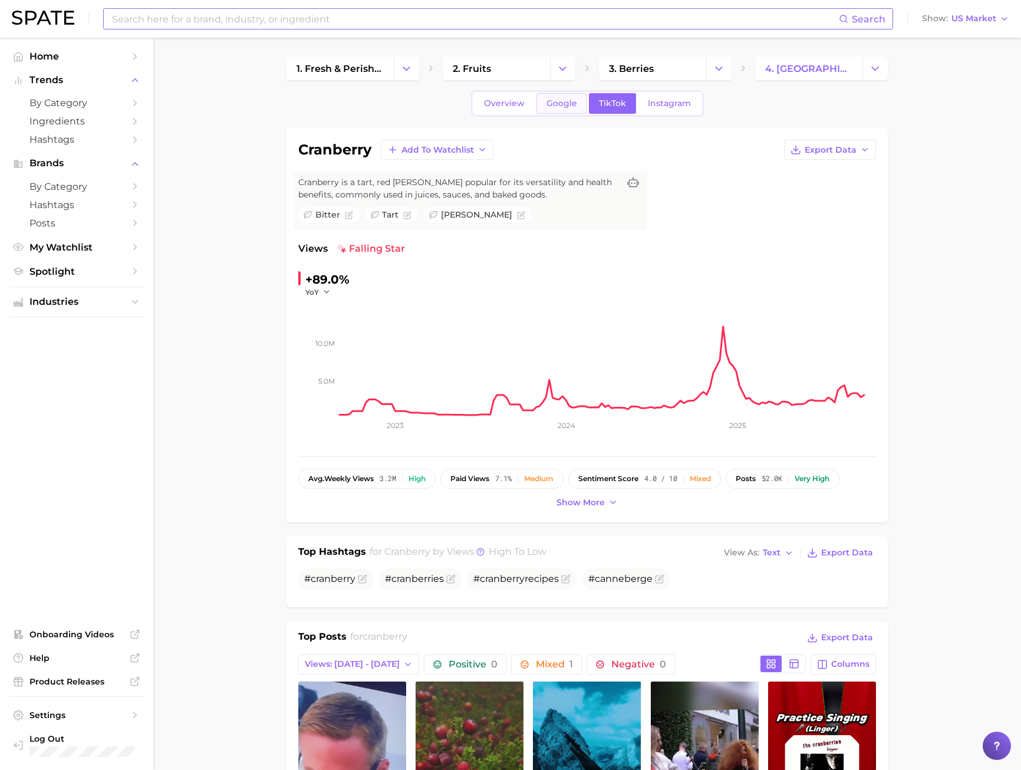
click at [537, 101] on link "Google" at bounding box center [562, 103] width 51 height 21
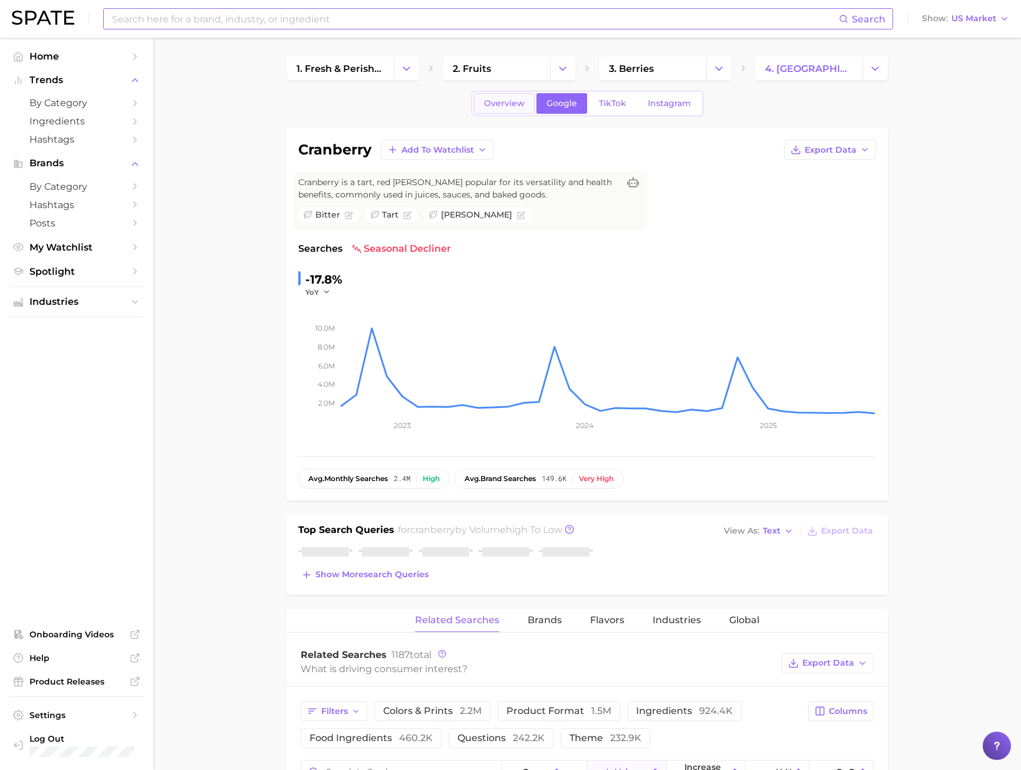
click at [506, 105] on span "Overview" at bounding box center [504, 103] width 41 height 10
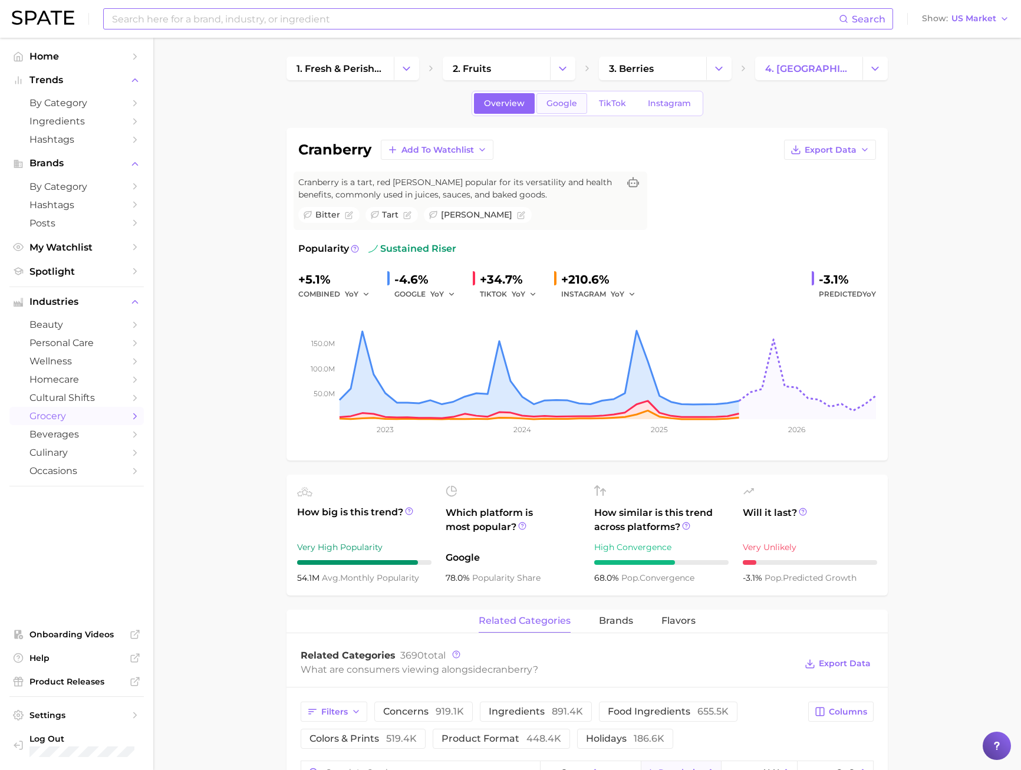
click at [561, 109] on link "Google" at bounding box center [562, 103] width 51 height 21
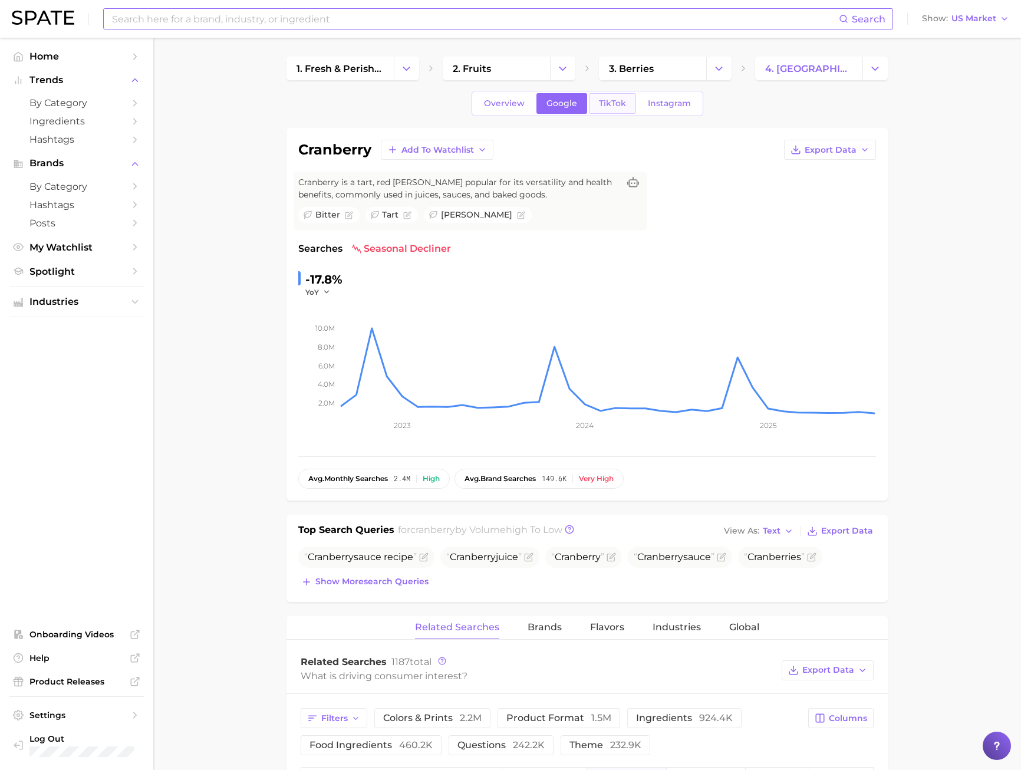
click at [599, 102] on span "TikTok" at bounding box center [612, 103] width 27 height 10
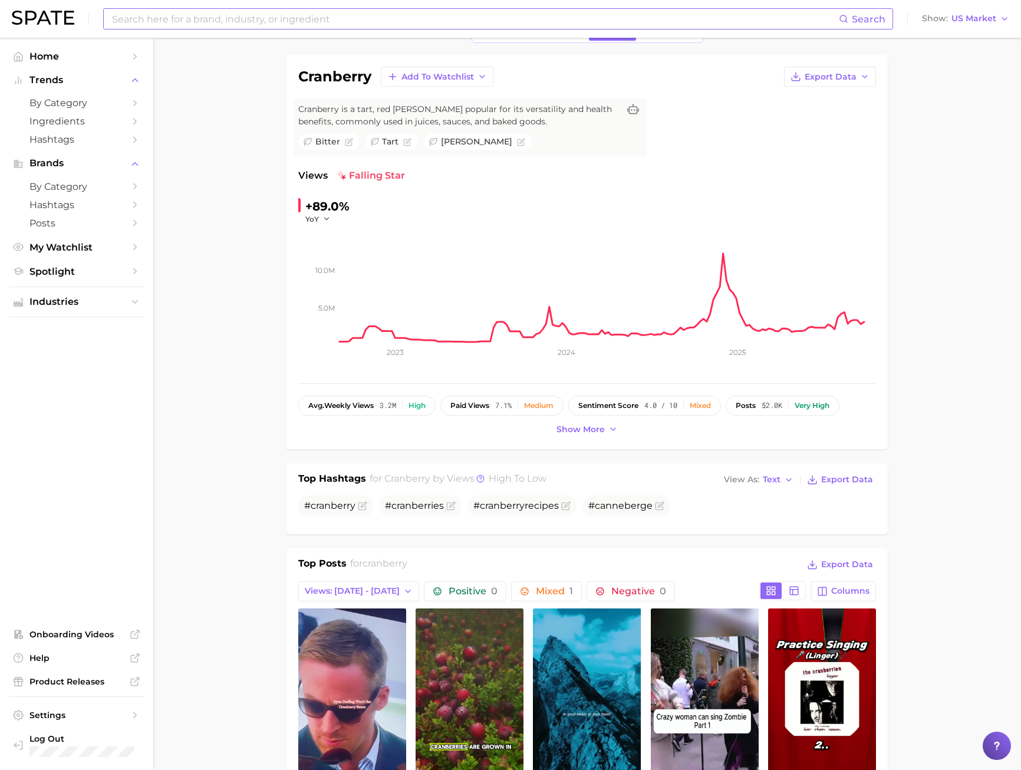
scroll to position [59, 0]
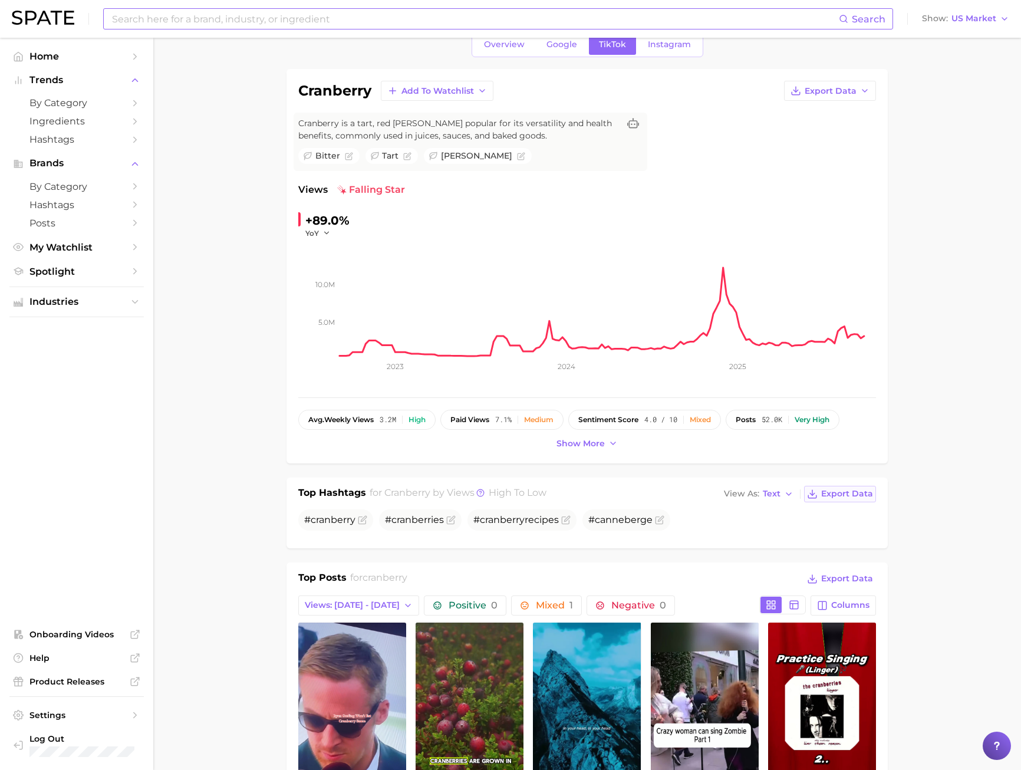
click at [830, 497] on span "Export Data" at bounding box center [847, 494] width 52 height 10
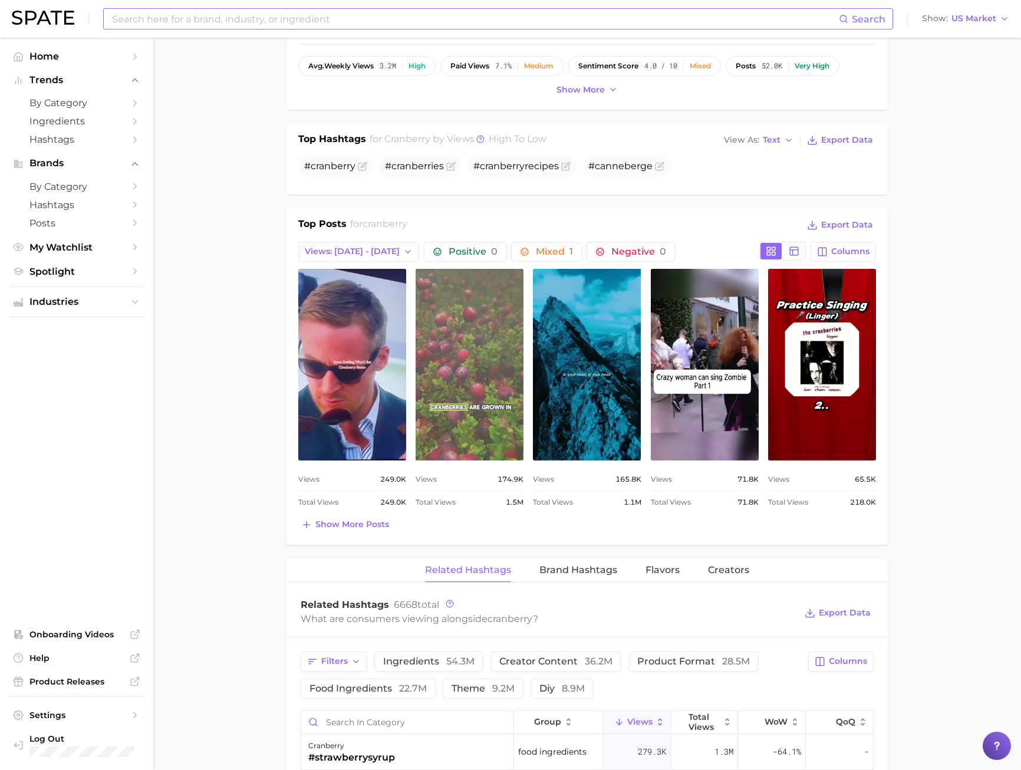
click at [450, 393] on link "view post on TikTok" at bounding box center [470, 365] width 108 height 192
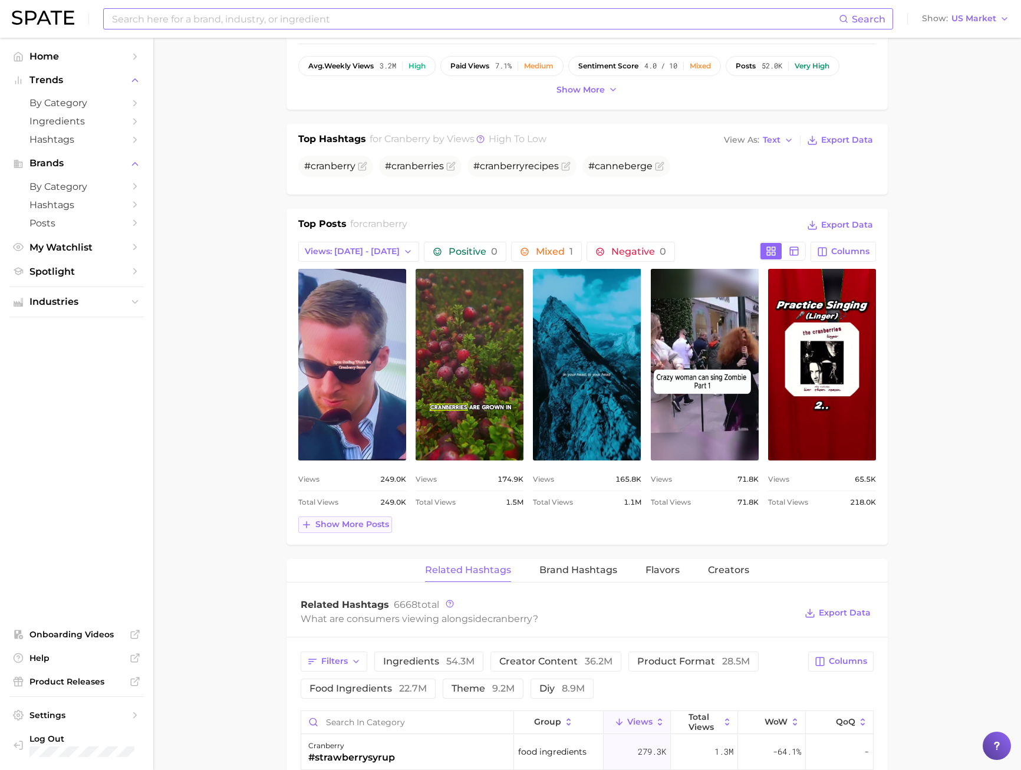
click at [352, 521] on span "Show more posts" at bounding box center [352, 525] width 74 height 10
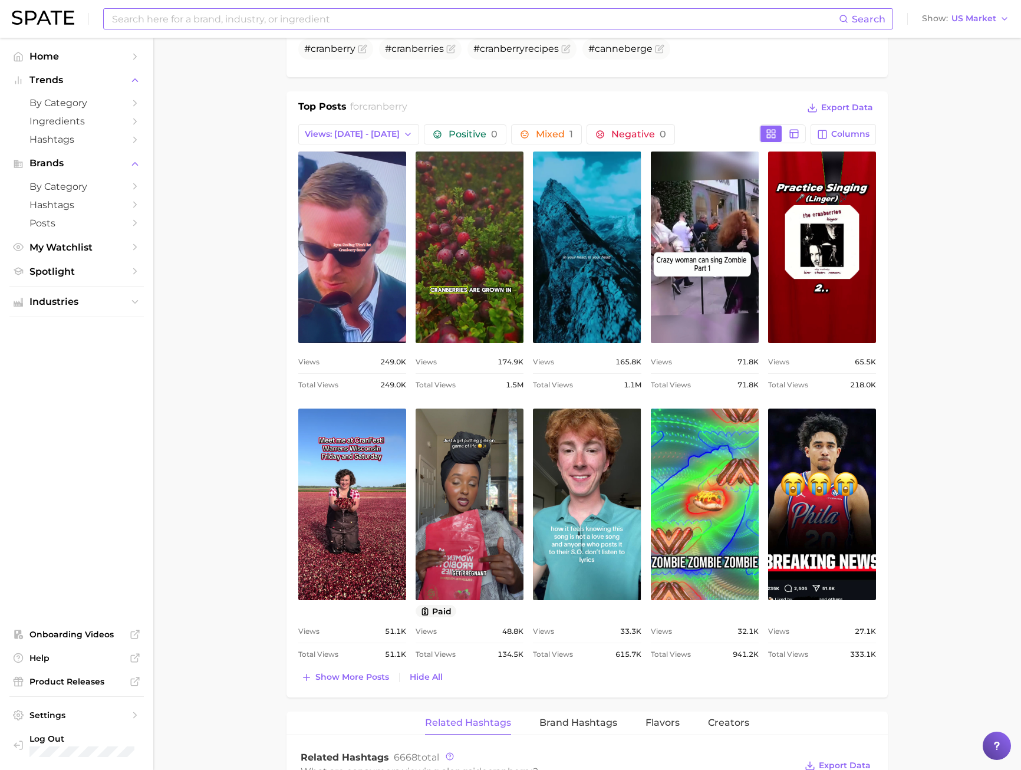
scroll to position [531, 0]
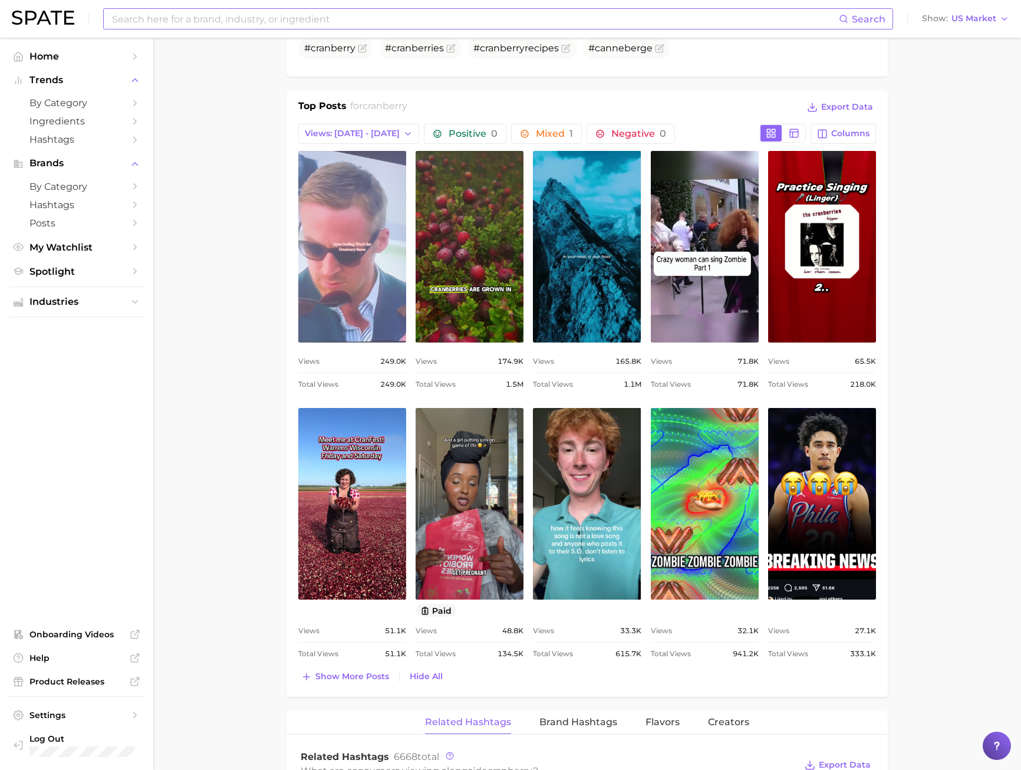
click at [341, 267] on link "view post on TikTok" at bounding box center [352, 247] width 108 height 192
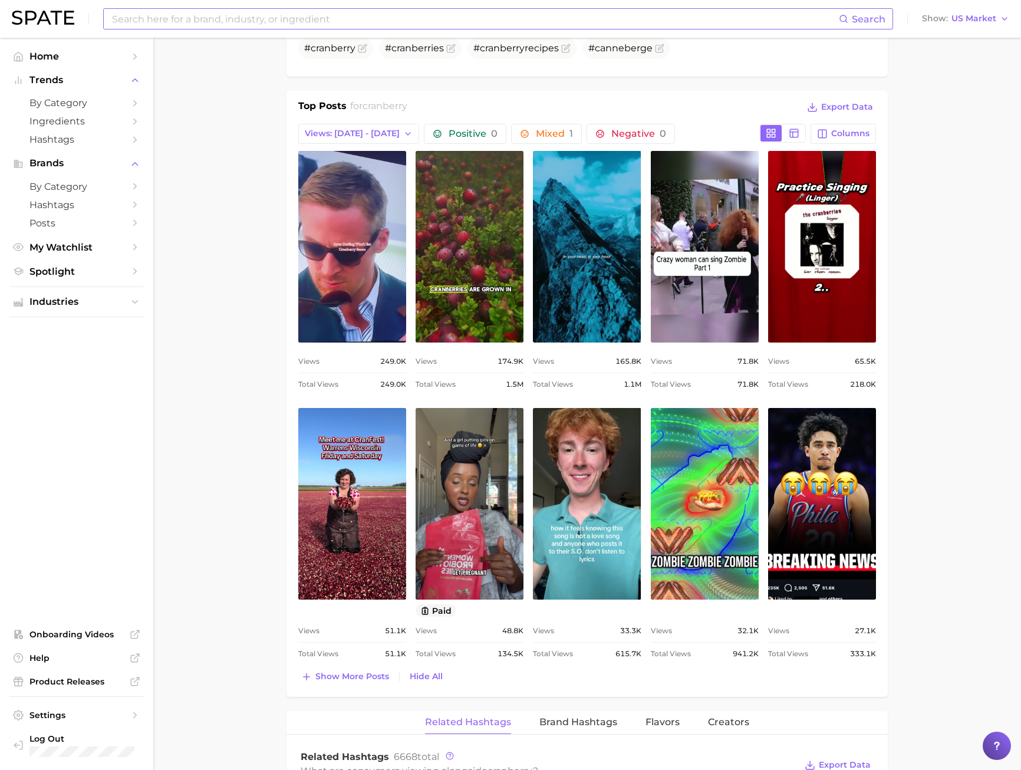
click at [235, 29] on div "Search" at bounding box center [498, 18] width 790 height 21
click at [232, 25] on input at bounding box center [475, 19] width 728 height 20
type input "cranberry"
click at [860, 15] on span "Search" at bounding box center [869, 19] width 34 height 11
click at [860, 17] on span "Search" at bounding box center [869, 19] width 34 height 11
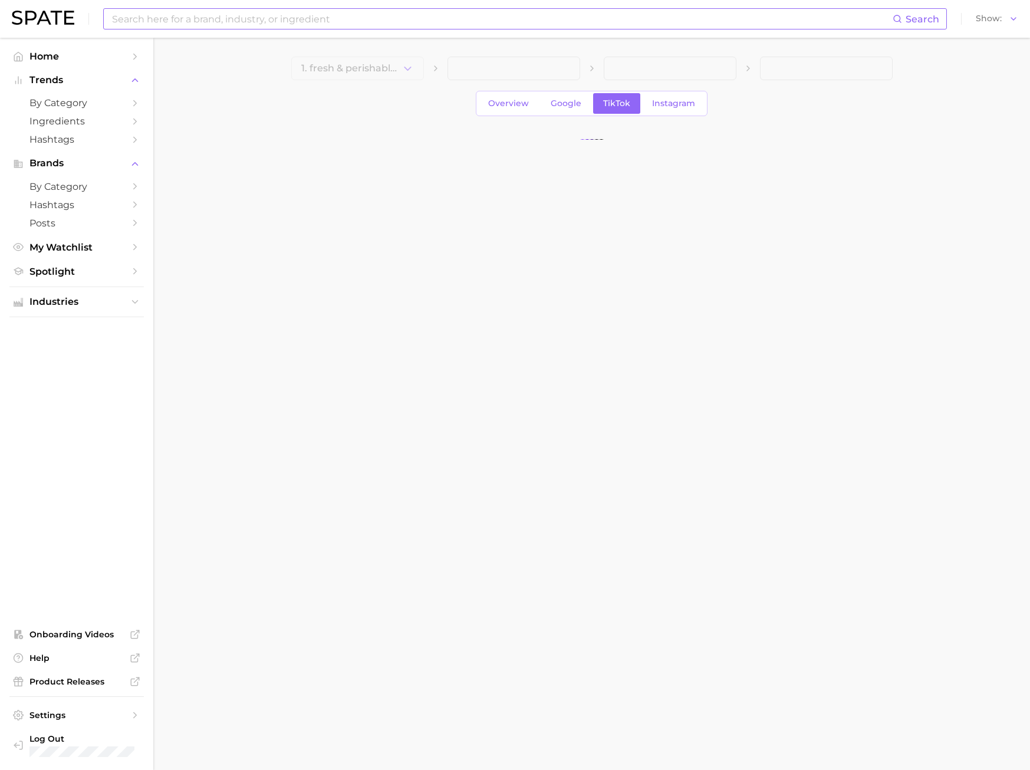
click at [166, 24] on input at bounding box center [502, 19] width 782 height 20
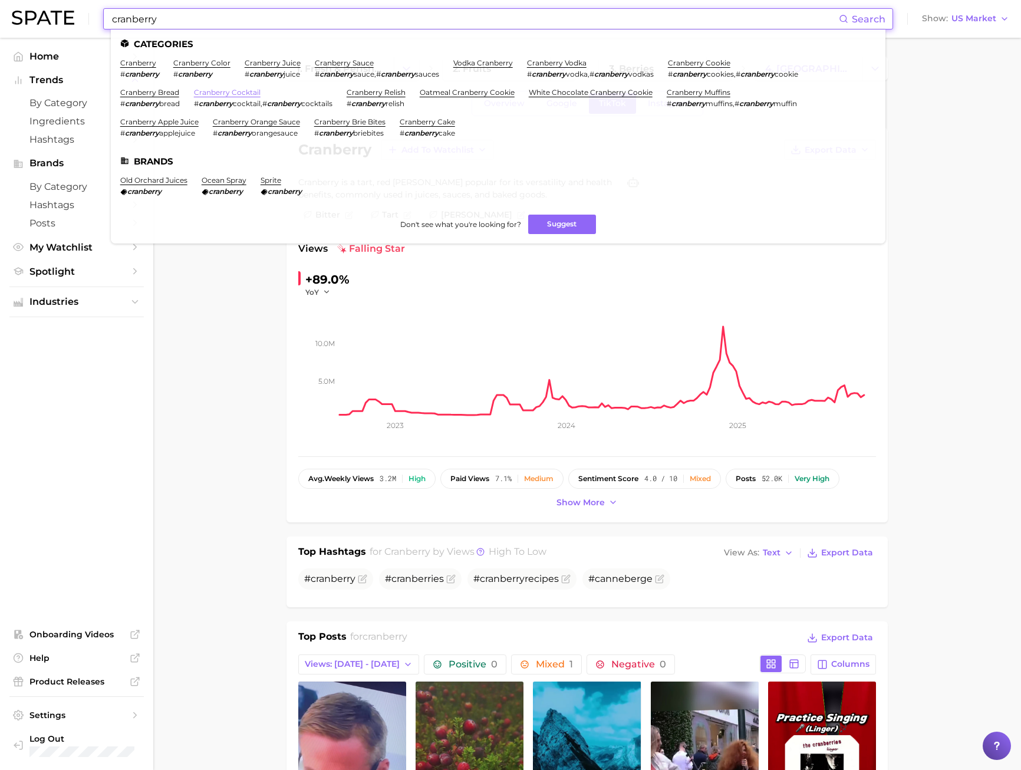
type input "cranberry"
click at [215, 89] on link "cranberry cocktail" at bounding box center [227, 92] width 67 height 9
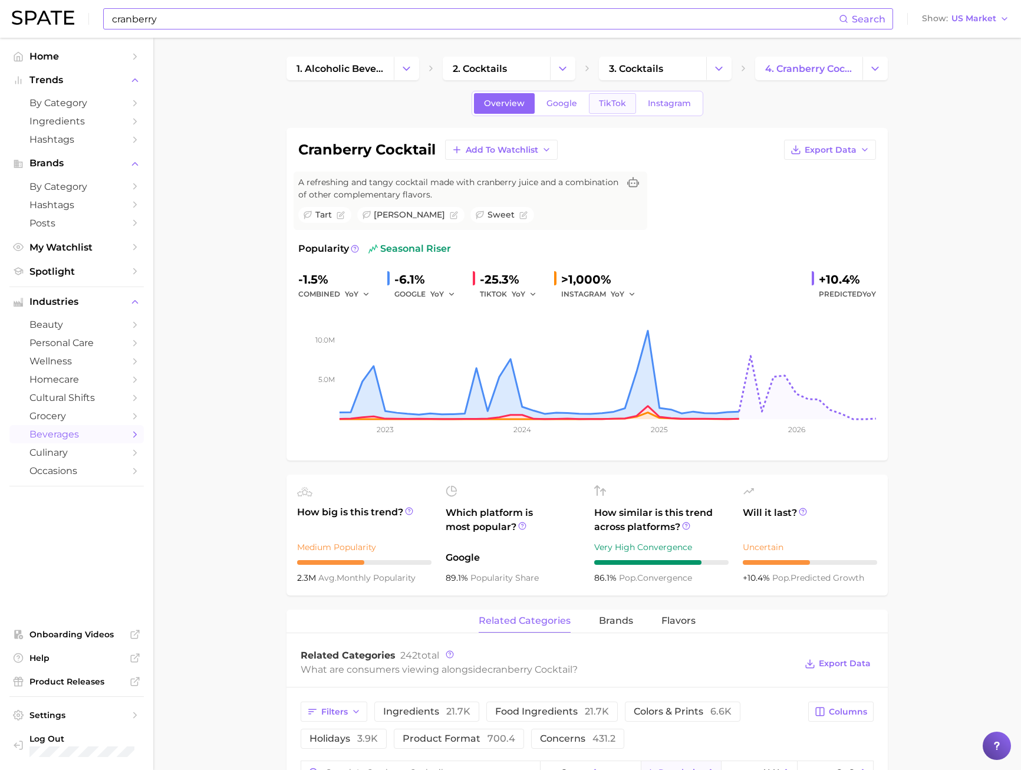
click at [612, 98] on span "TikTok" at bounding box center [612, 103] width 27 height 10
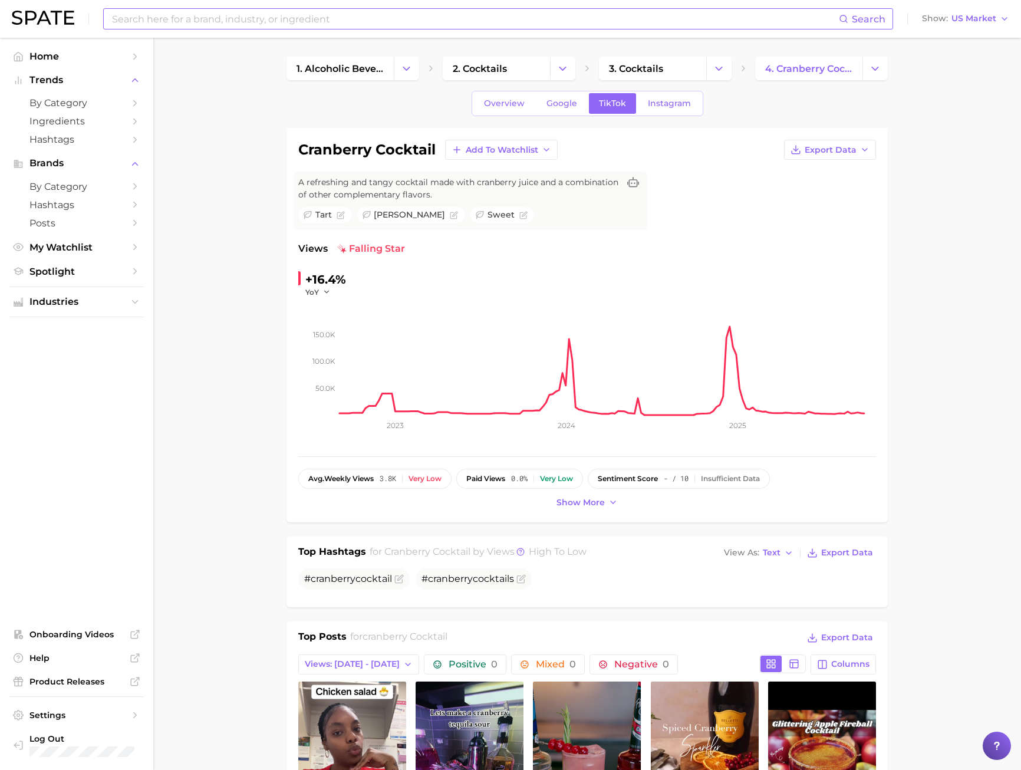
click at [184, 31] on div "Search Show US Market" at bounding box center [511, 19] width 998 height 38
click at [183, 25] on input at bounding box center [475, 19] width 728 height 20
click at [544, 50] on button "Suggest" at bounding box center [565, 48] width 68 height 19
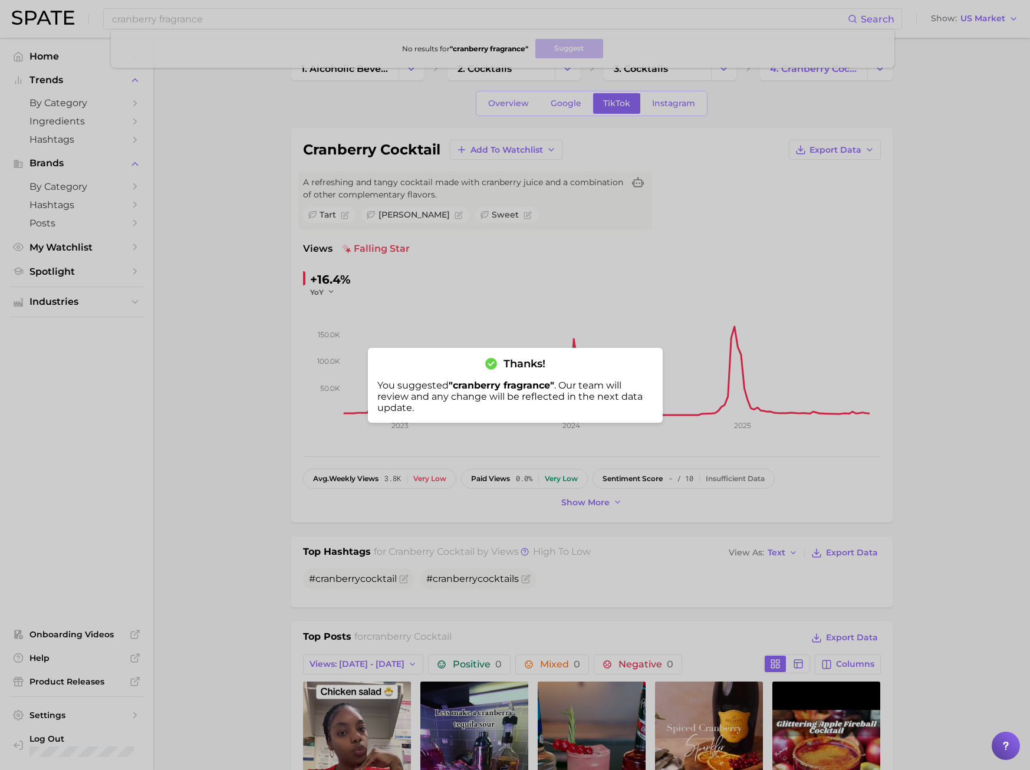
click at [238, 361] on div at bounding box center [515, 385] width 1030 height 770
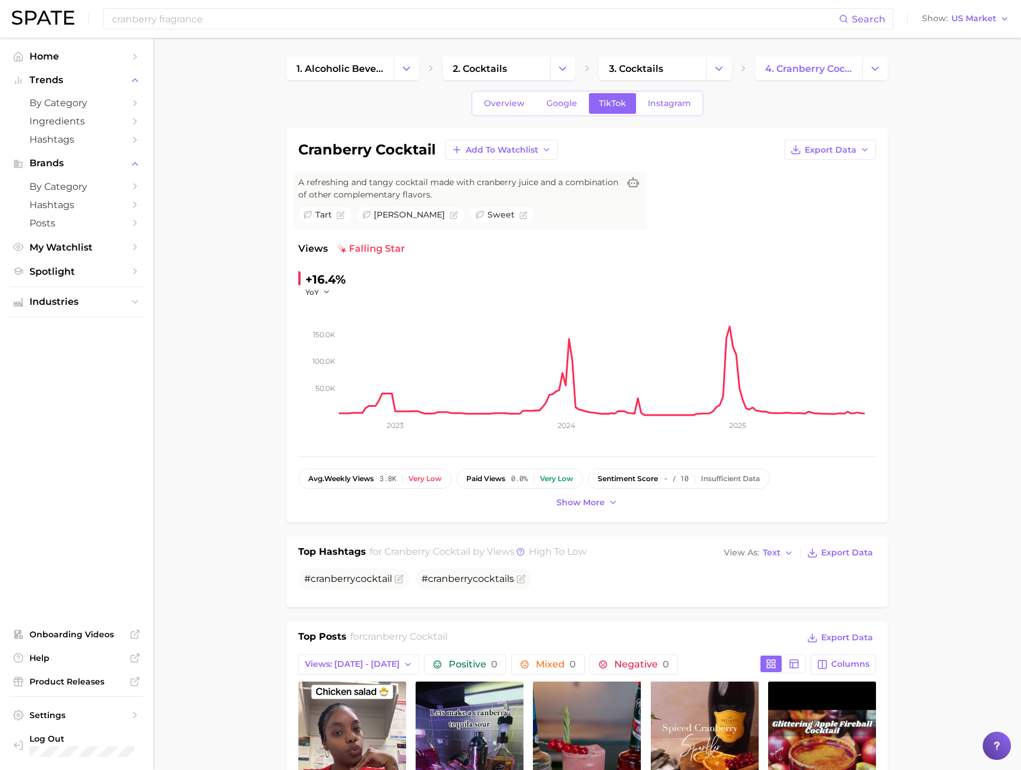
click at [327, 223] on div "tart berry sweet" at bounding box center [470, 215] width 344 height 19
click at [492, 113] on link "Overview" at bounding box center [504, 103] width 61 height 21
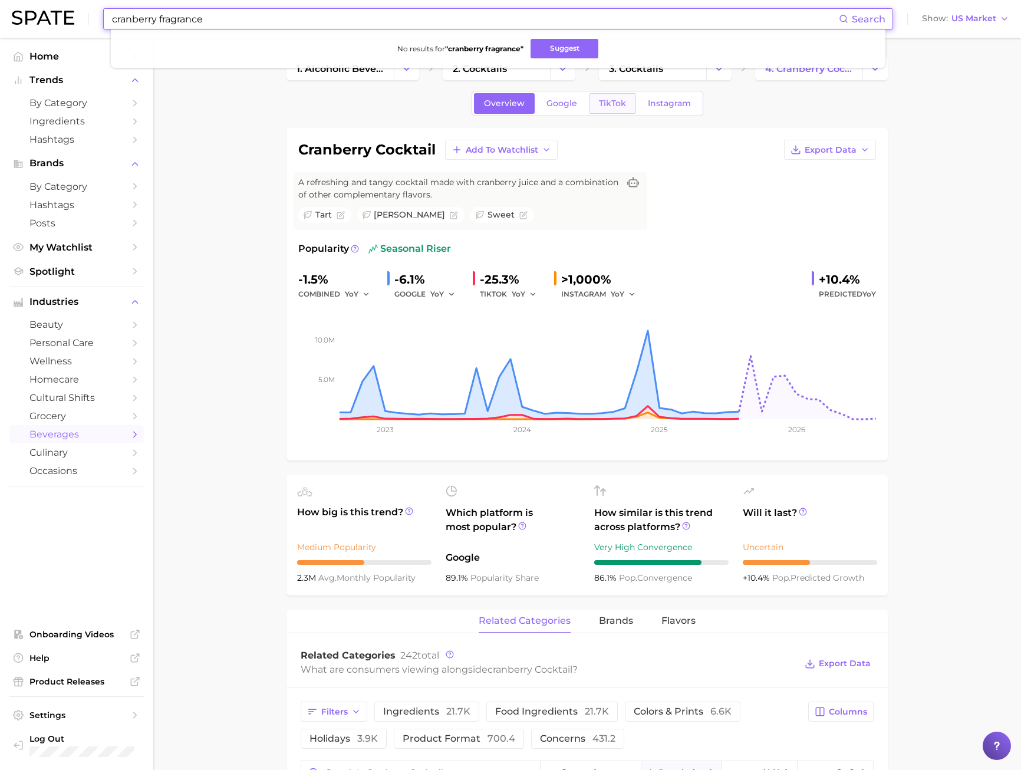
click at [619, 100] on span "TikTok" at bounding box center [612, 103] width 27 height 10
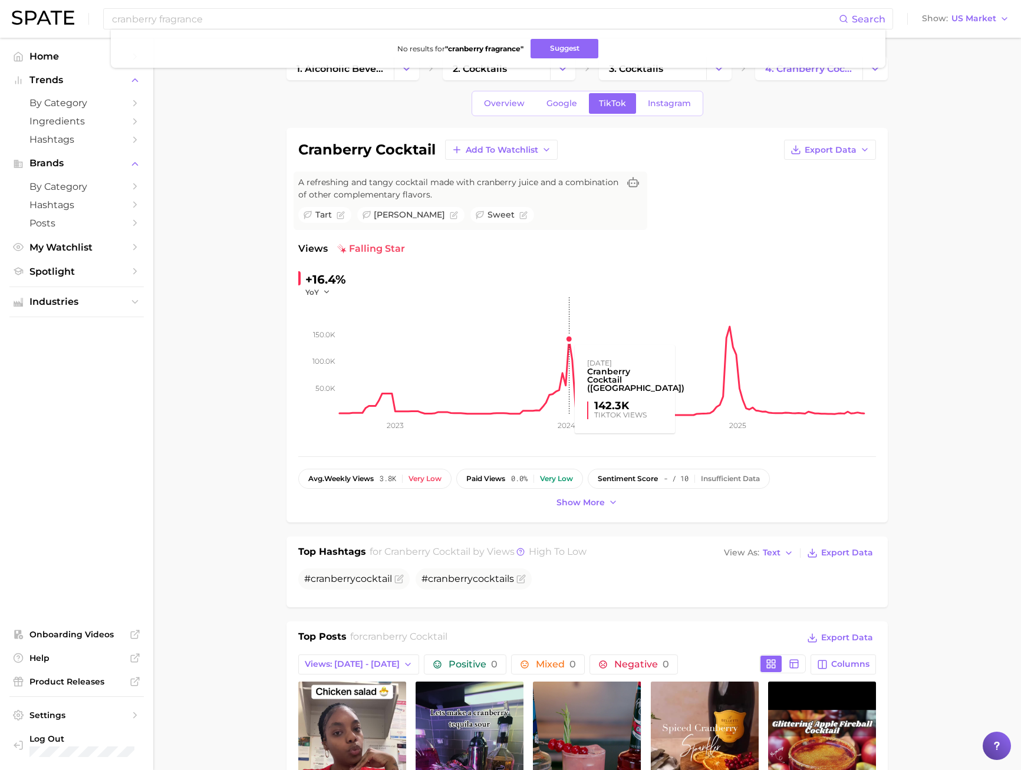
click at [677, 305] on rect at bounding box center [608, 356] width 537 height 118
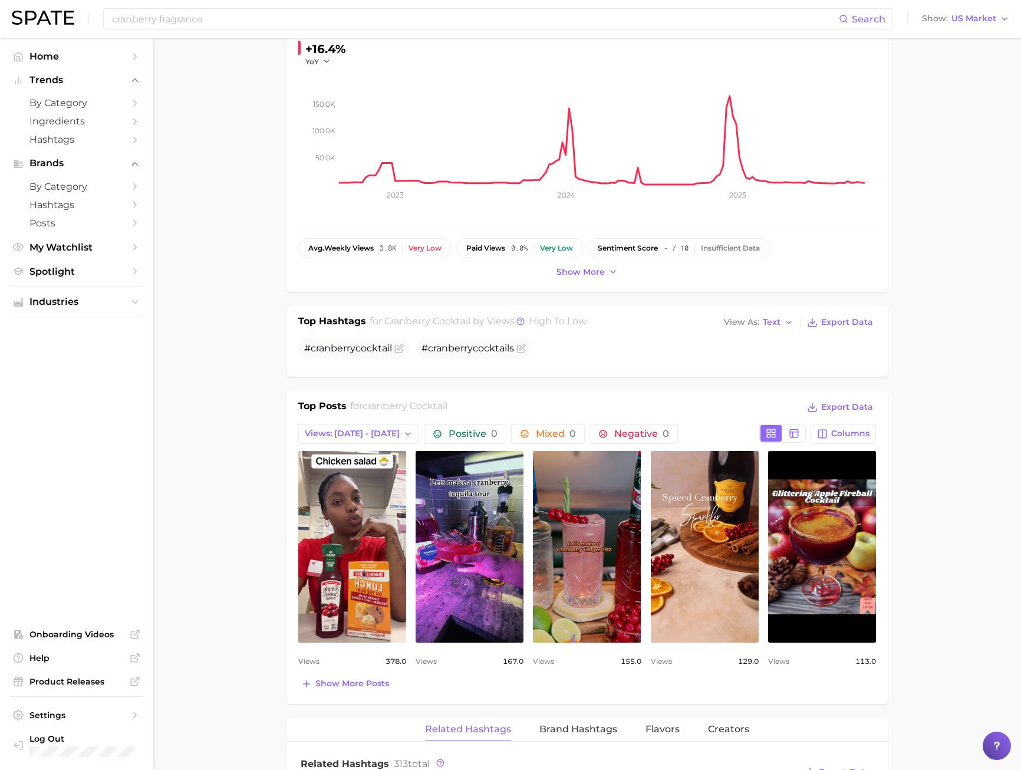
scroll to position [354, 0]
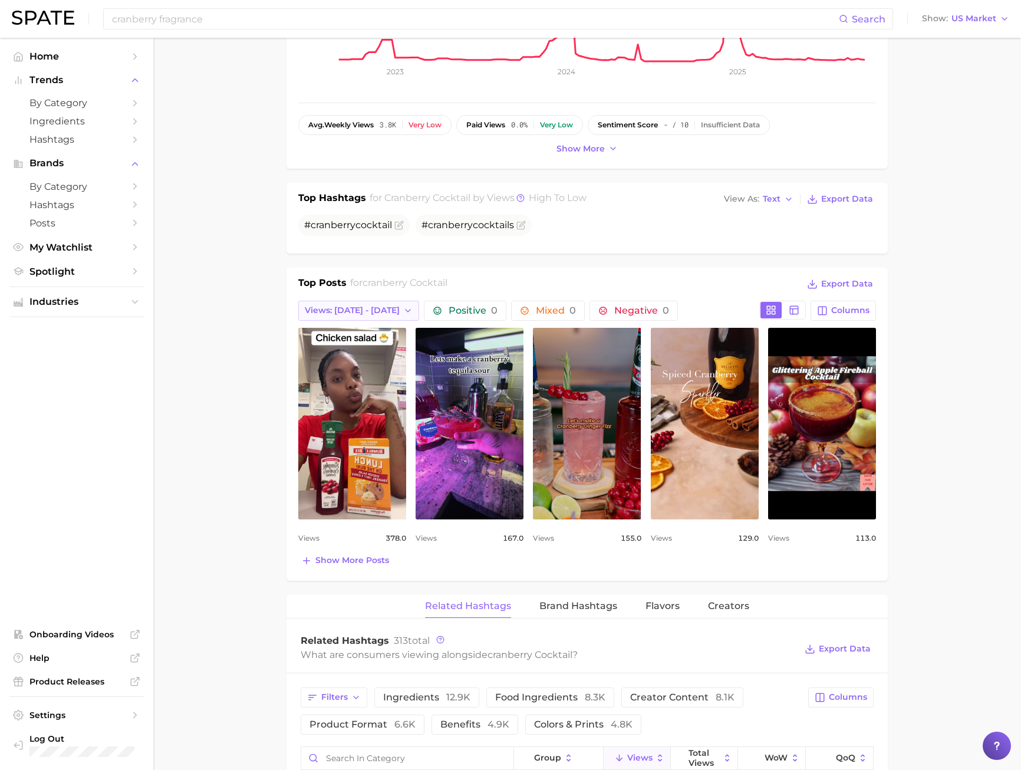
click at [403, 306] on icon "button" at bounding box center [407, 310] width 9 height 9
click at [358, 378] on button "Total Views" at bounding box center [363, 374] width 130 height 21
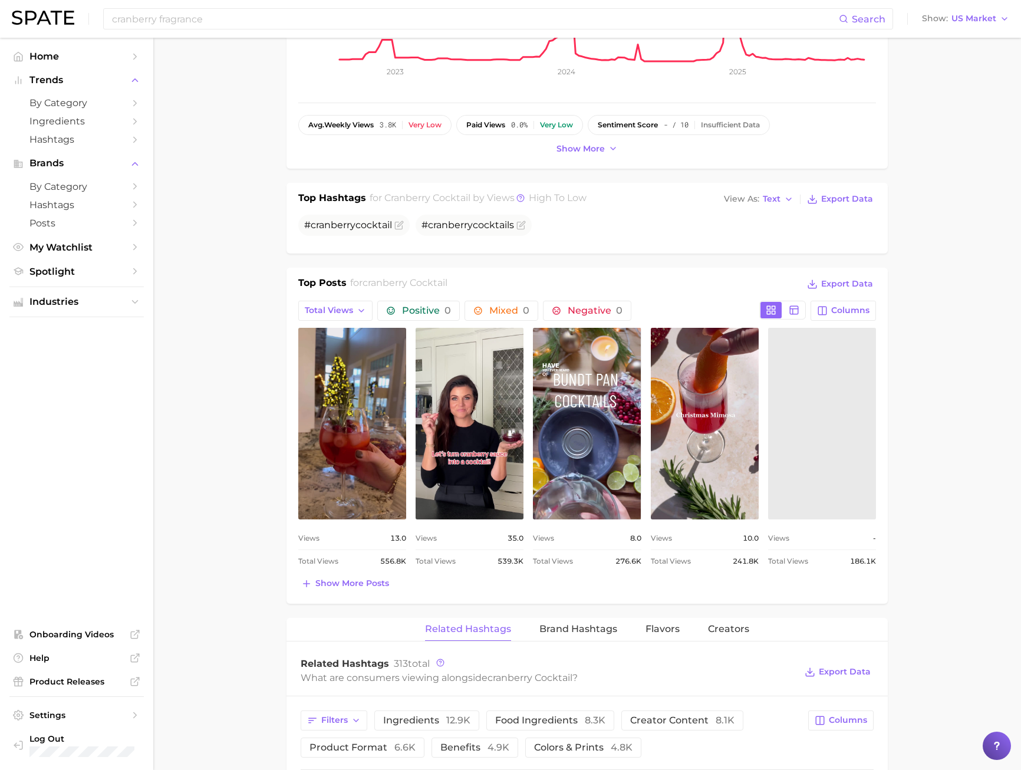
scroll to position [0, 0]
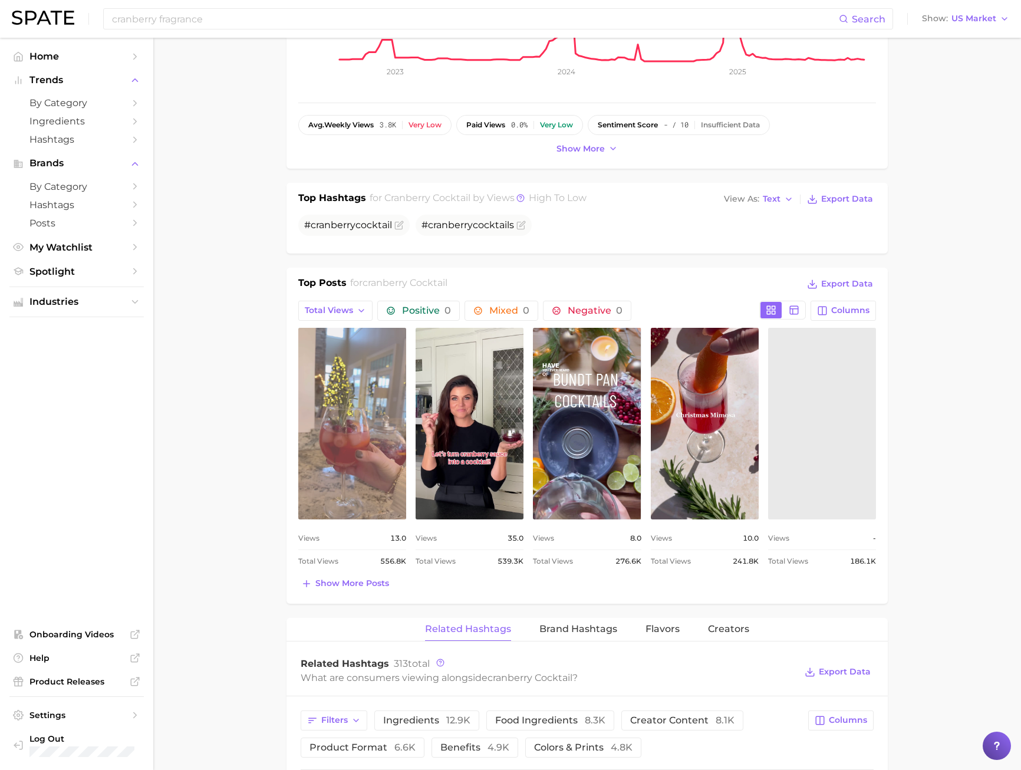
click at [366, 412] on link "view post on TikTok" at bounding box center [352, 424] width 108 height 192
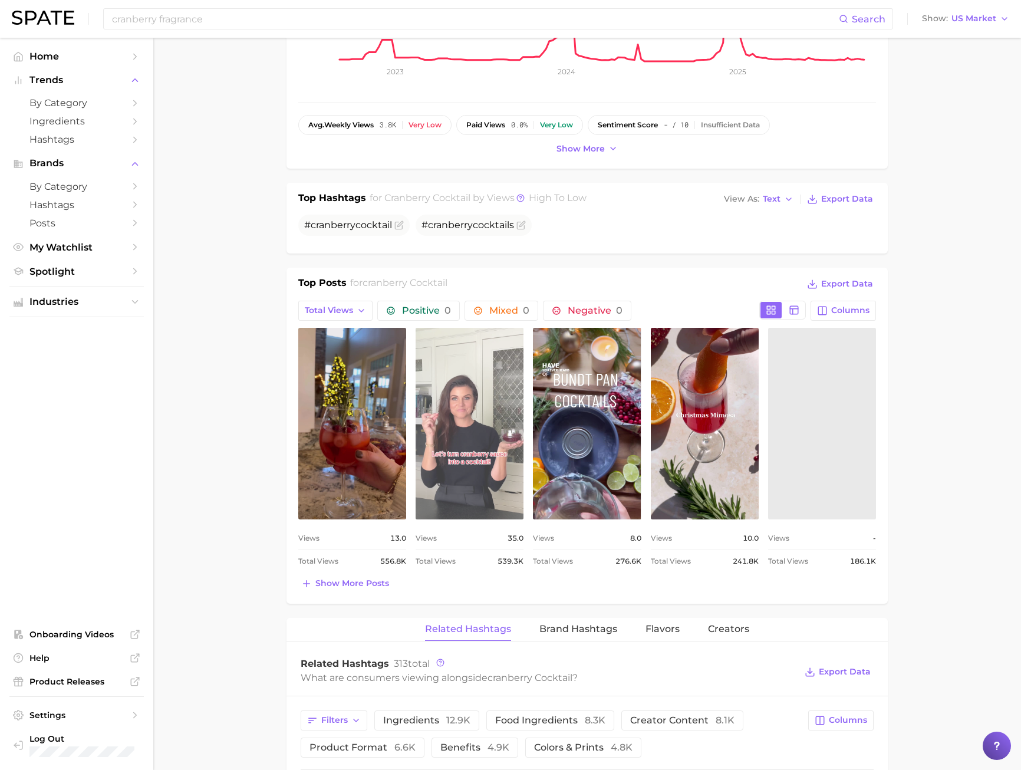
click at [478, 468] on link "view post on TikTok" at bounding box center [470, 424] width 108 height 192
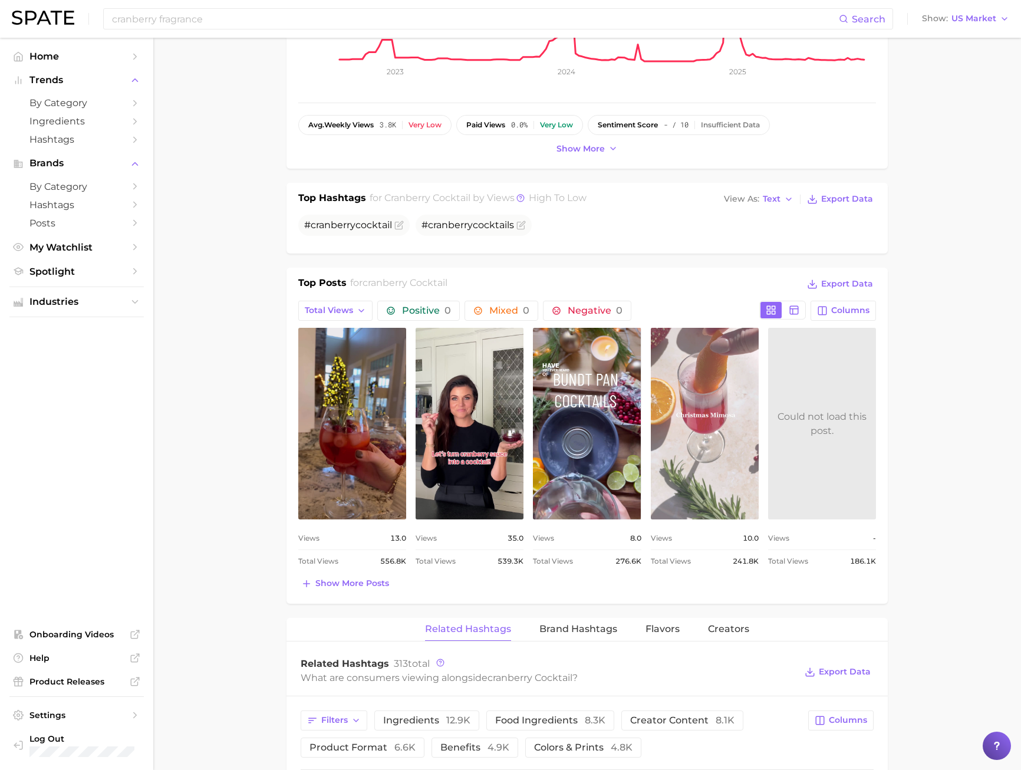
click at [725, 458] on link "view post on TikTok" at bounding box center [705, 424] width 108 height 192
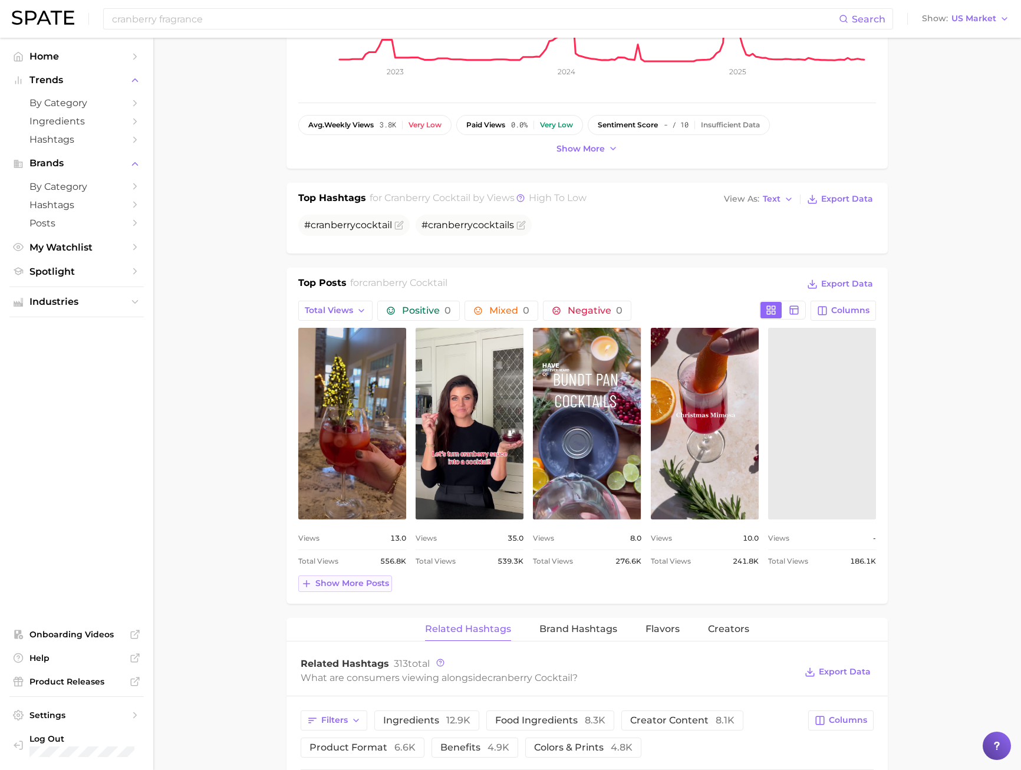
click at [356, 586] on span "Show more posts" at bounding box center [352, 583] width 74 height 10
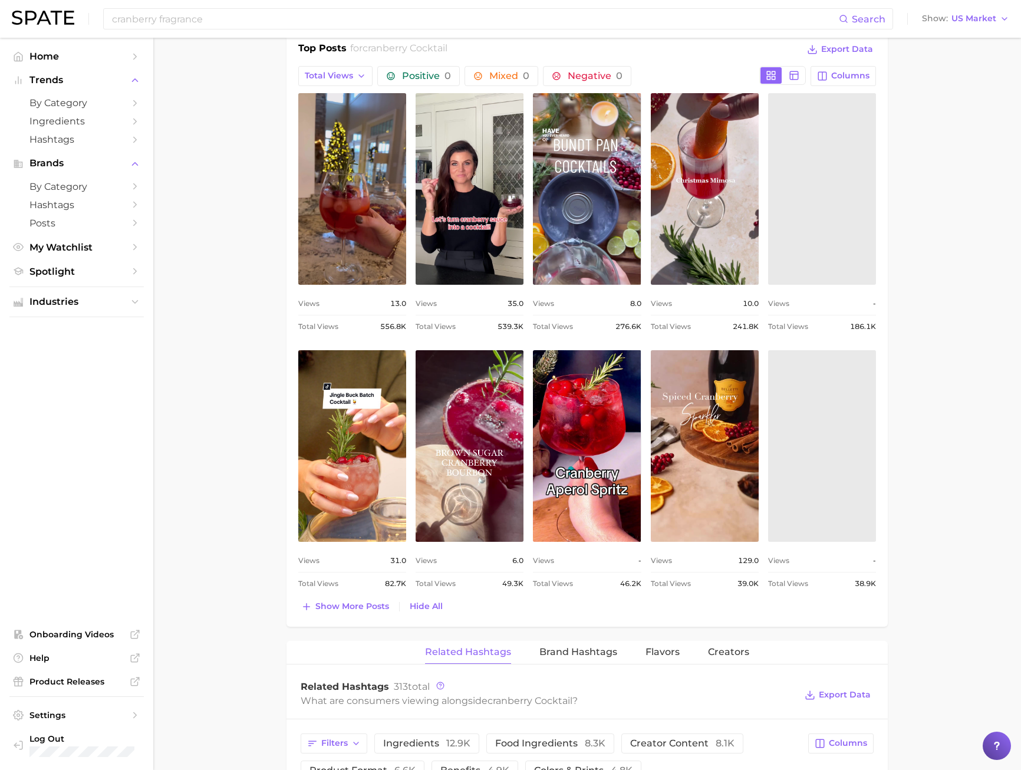
scroll to position [590, 0]
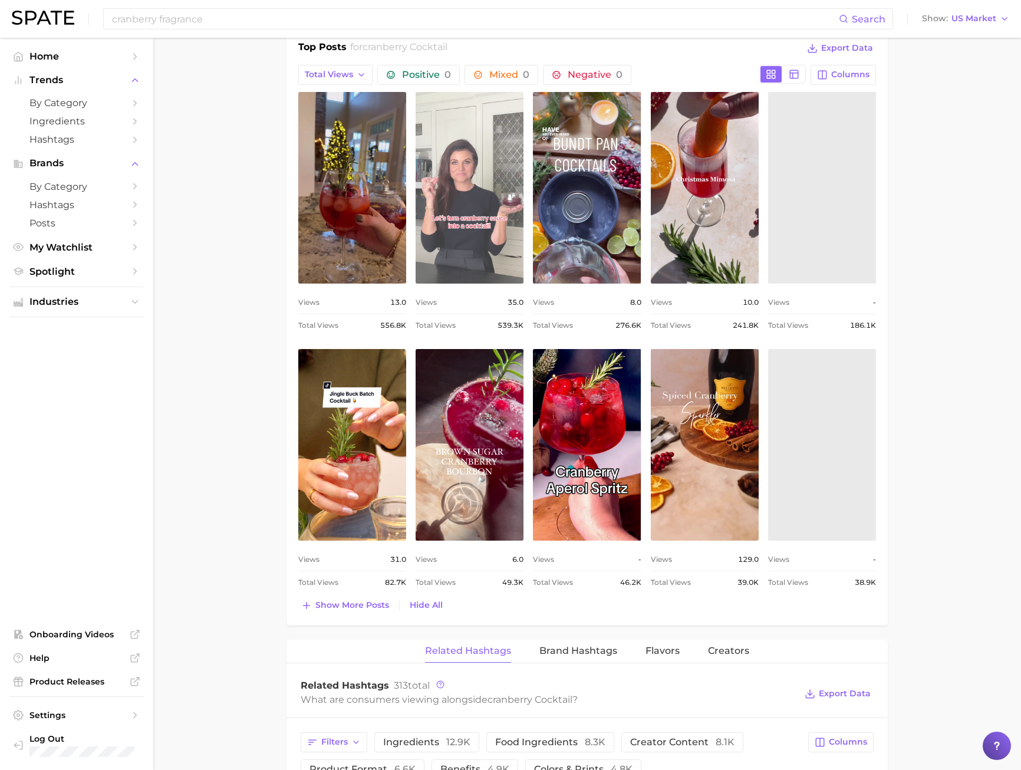
click at [488, 252] on link "view post on TikTok" at bounding box center [470, 188] width 108 height 192
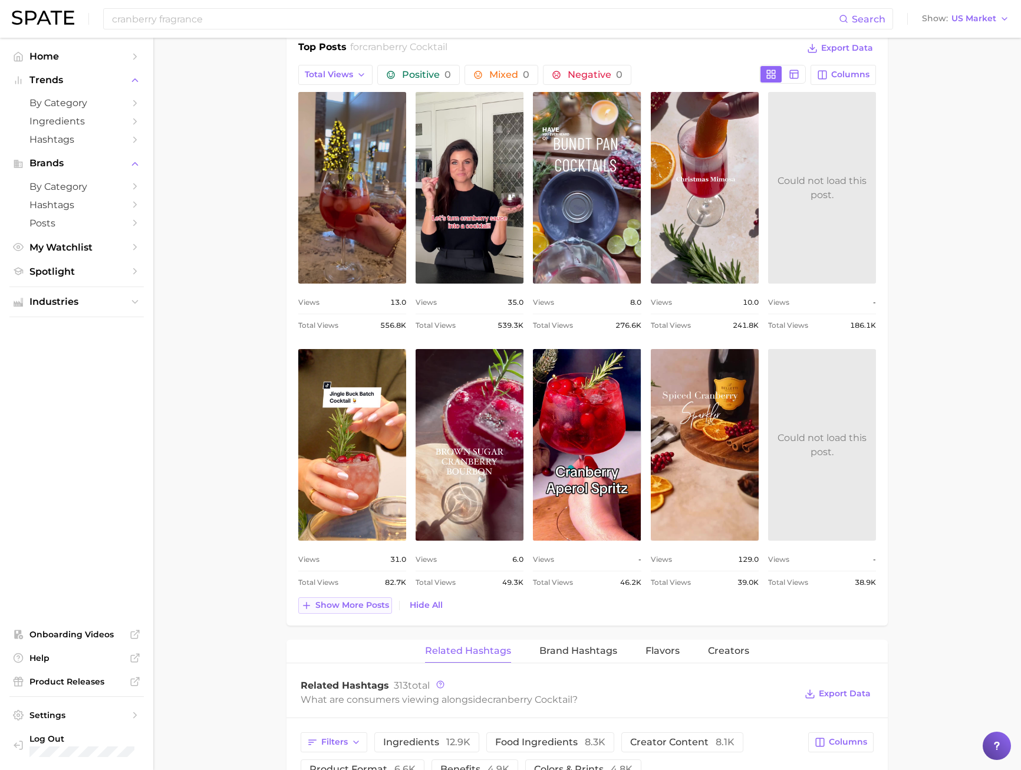
click at [383, 609] on span "Show more posts" at bounding box center [352, 605] width 74 height 10
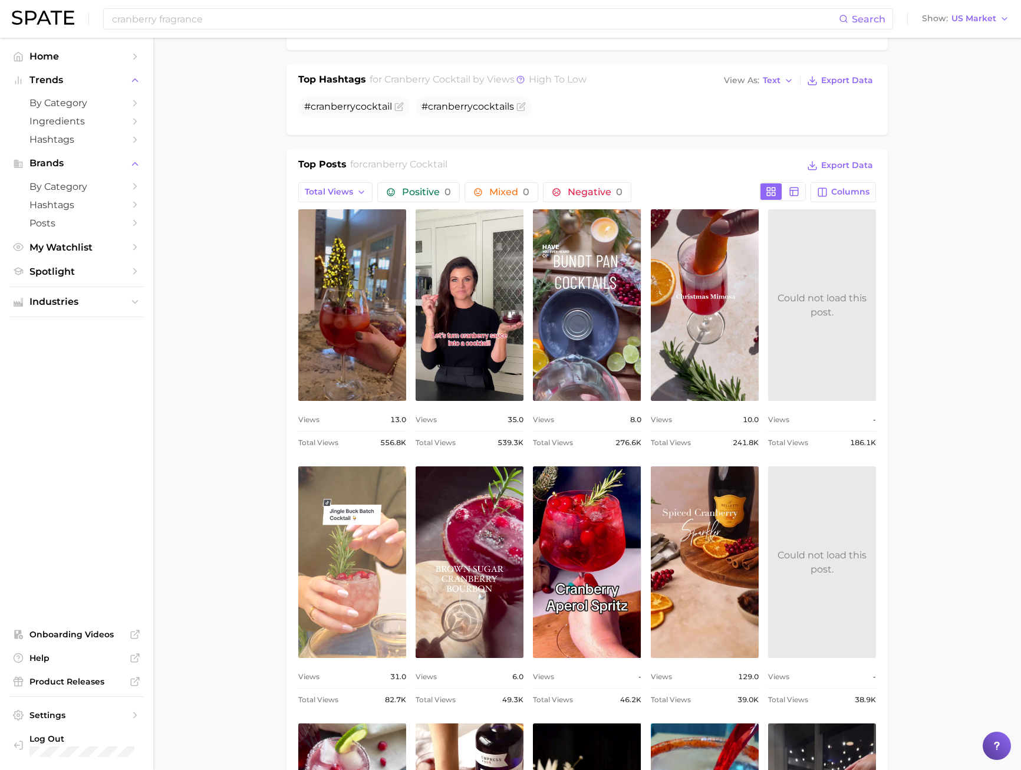
scroll to position [472, 0]
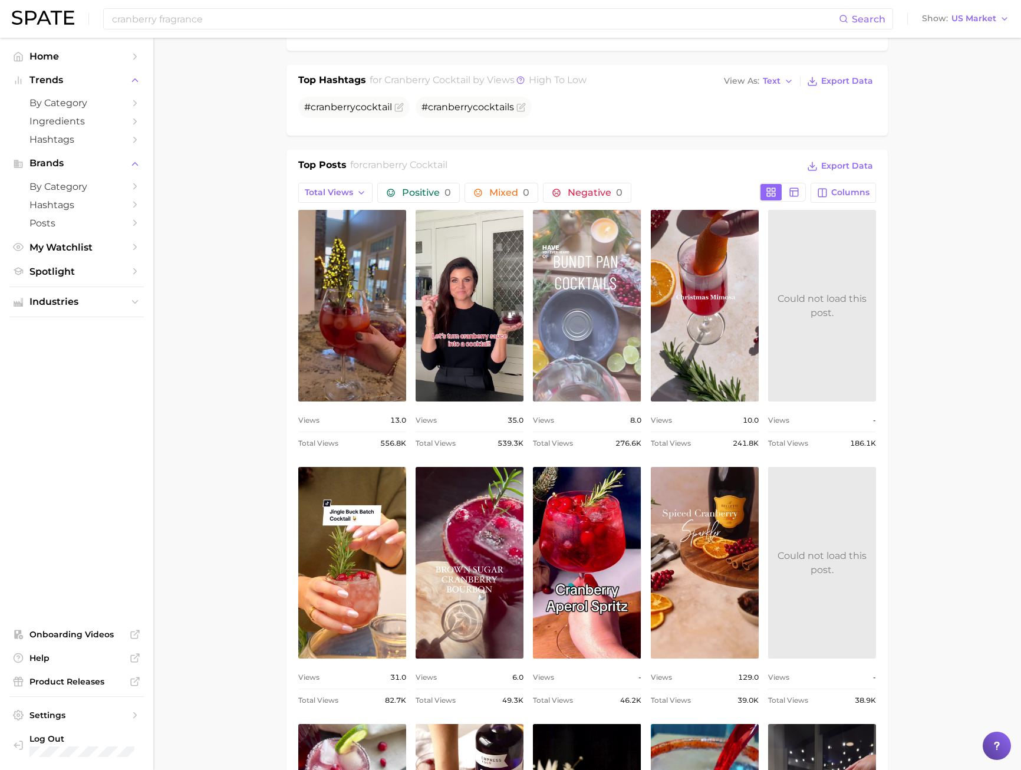
click at [630, 331] on link "view post on TikTok" at bounding box center [587, 306] width 108 height 192
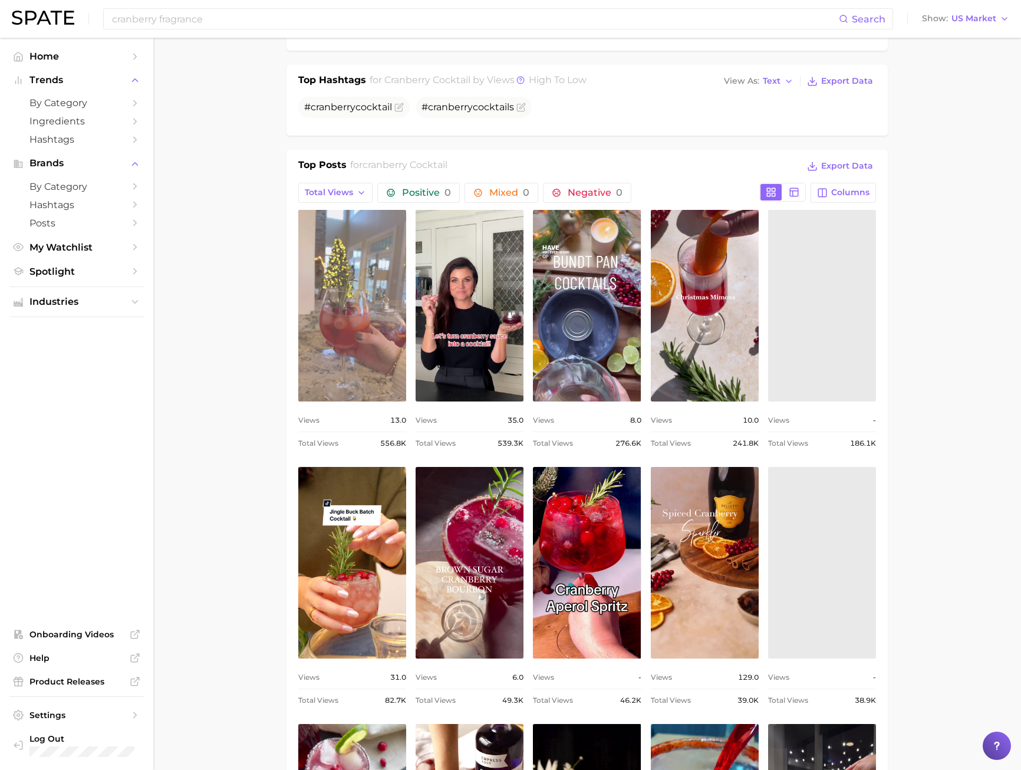
click at [325, 276] on link "view post on TikTok" at bounding box center [352, 306] width 108 height 192
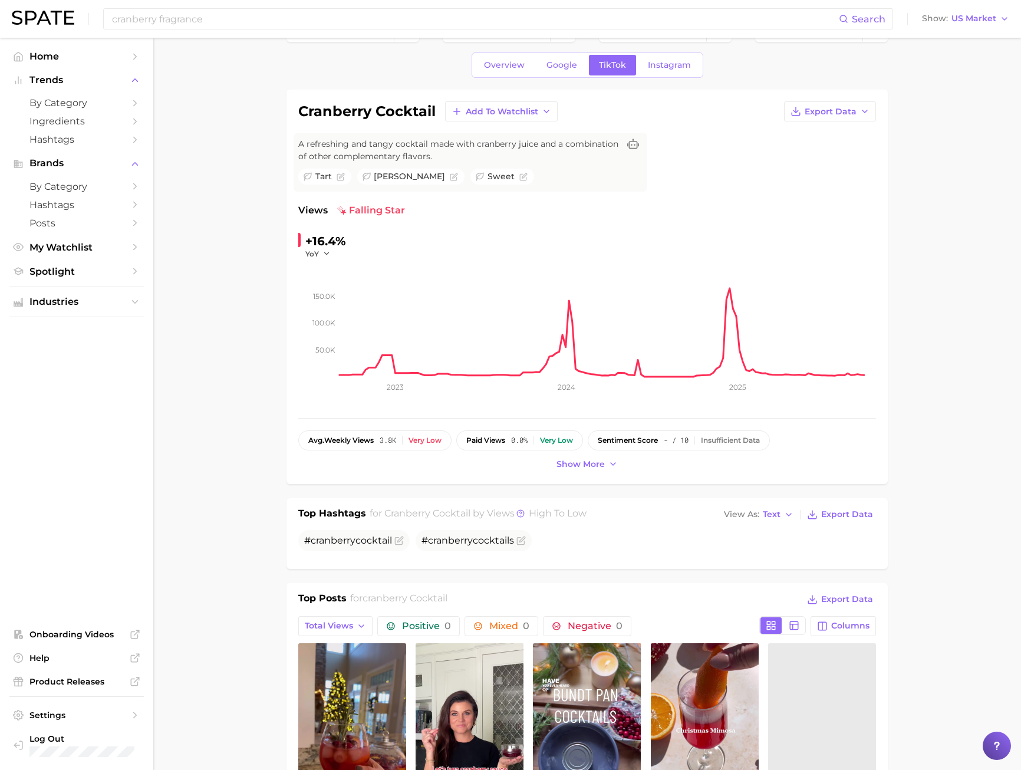
scroll to position [0, 0]
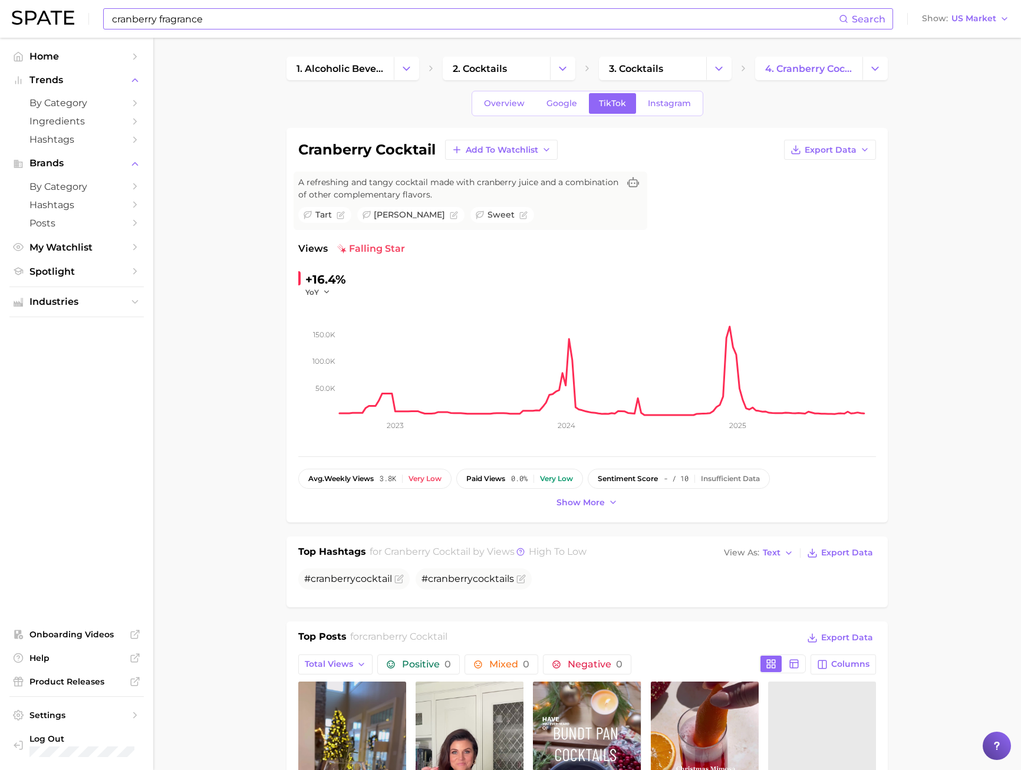
click at [204, 17] on input "cranberry fragrance" at bounding box center [475, 19] width 728 height 20
drag, startPoint x: 212, startPoint y: 17, endPoint x: 157, endPoint y: 18, distance: 54.3
click at [157, 18] on input "cranberry fragrance" at bounding box center [475, 19] width 728 height 20
type input "cranberry juice"
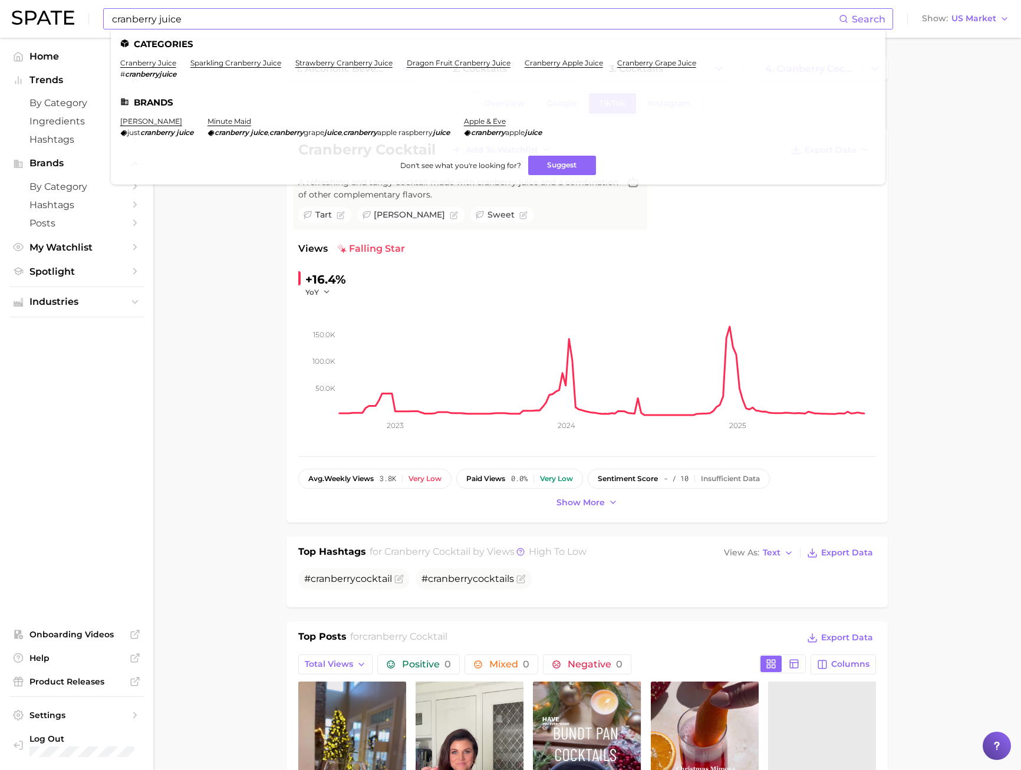
click at [148, 68] on li "cranberry juice # cranberryjuice" at bounding box center [148, 68] width 56 height 20
click at [151, 60] on link "cranberry juice" at bounding box center [148, 62] width 56 height 9
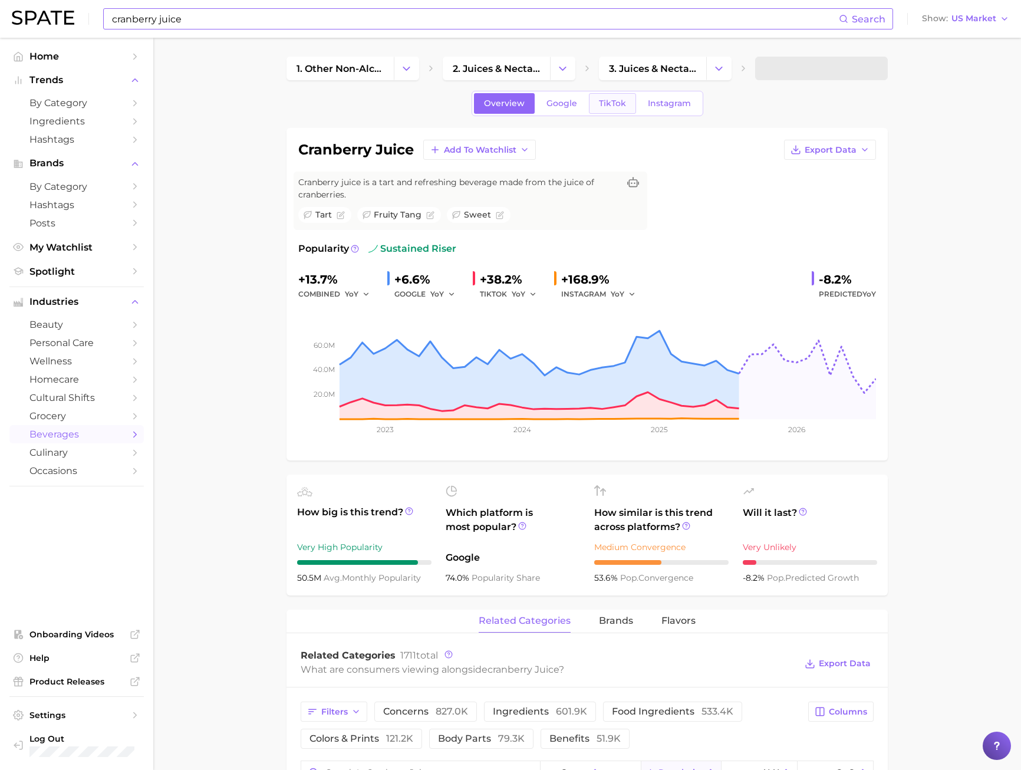
click at [597, 104] on link "TikTok" at bounding box center [612, 103] width 47 height 21
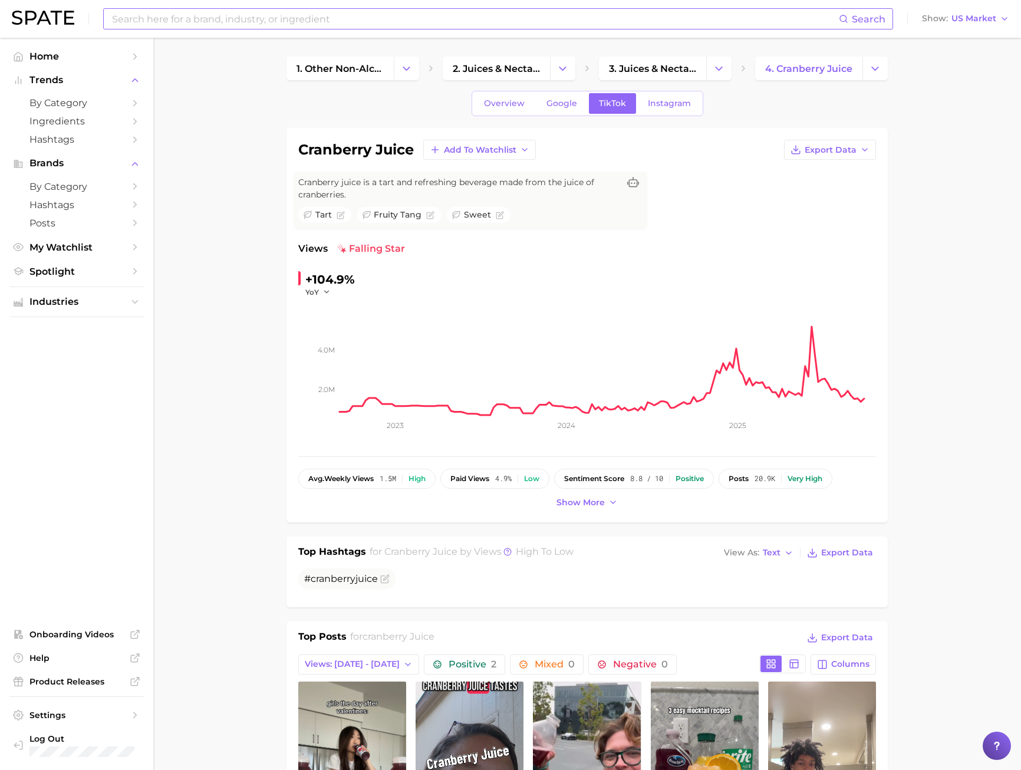
scroll to position [295, 0]
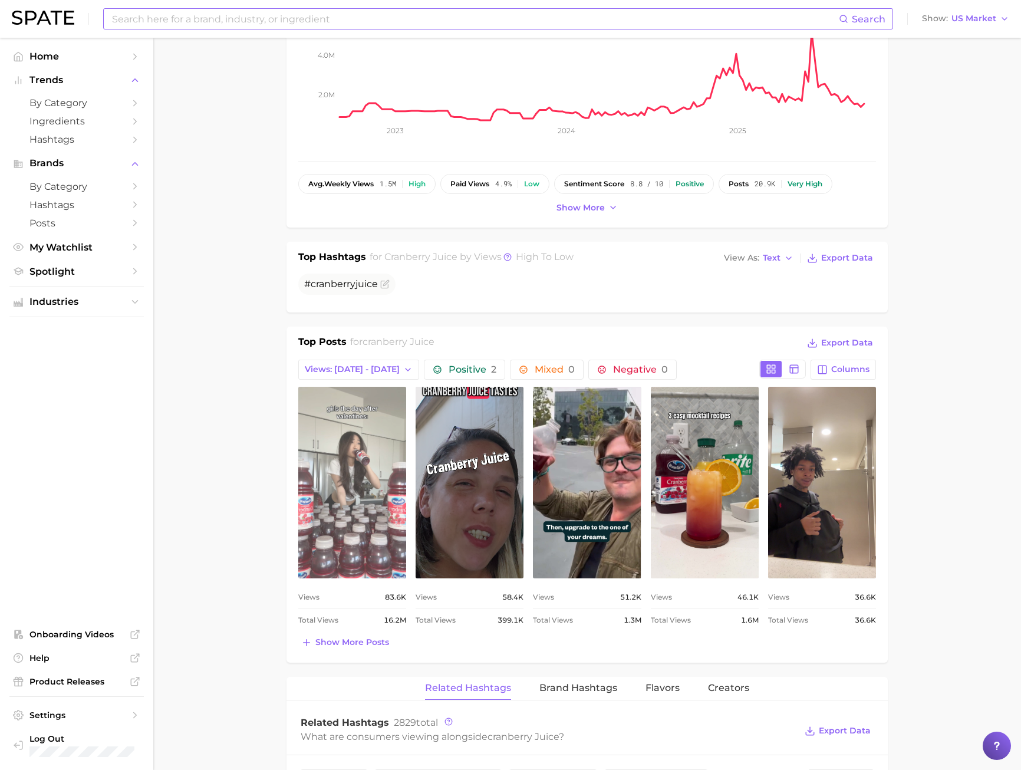
click at [351, 567] on link "view post on TikTok" at bounding box center [352, 483] width 108 height 192
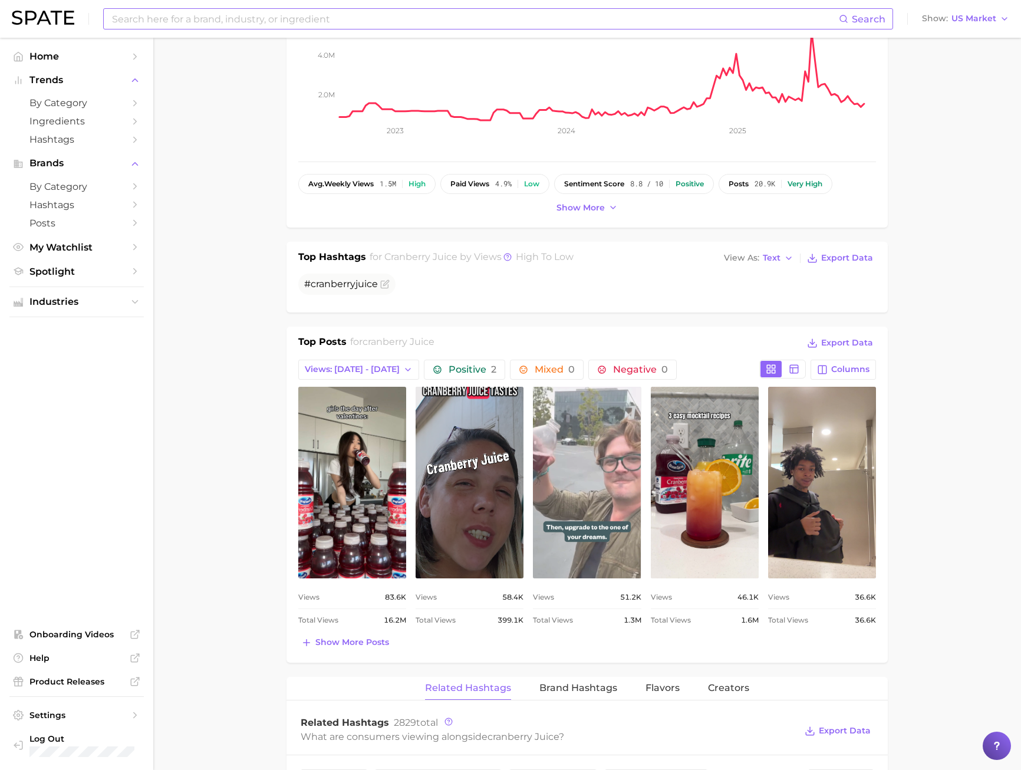
click at [549, 488] on link "view post on TikTok" at bounding box center [587, 483] width 108 height 192
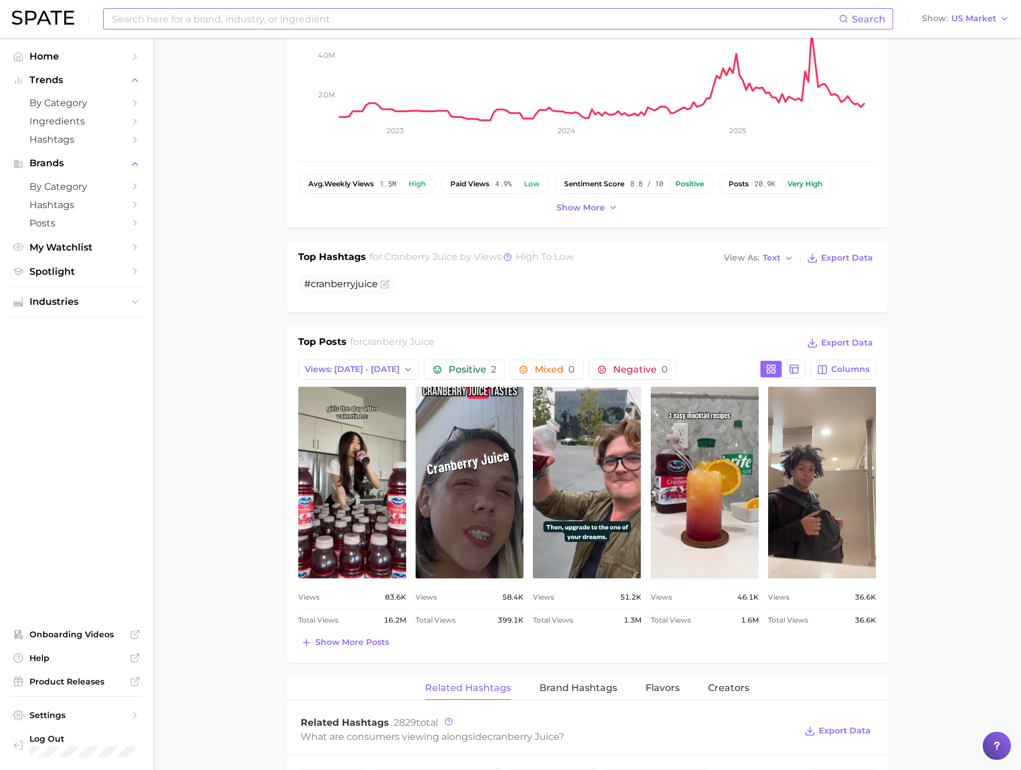
click at [224, 109] on main "1. other non-alcoholic beverages 2. juices & nectars 3. juices & nectars 4. cra…" at bounding box center [587, 707] width 868 height 1929
click at [178, 22] on input at bounding box center [475, 19] width 728 height 20
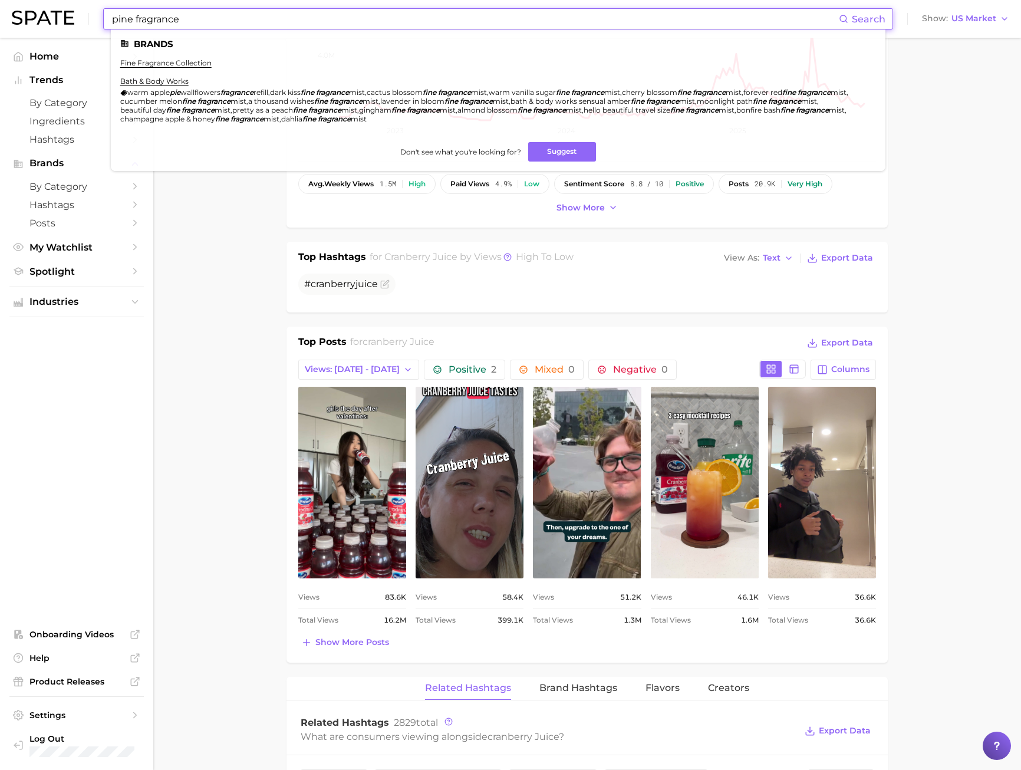
click at [134, 15] on input "pine fragrance" at bounding box center [475, 19] width 728 height 20
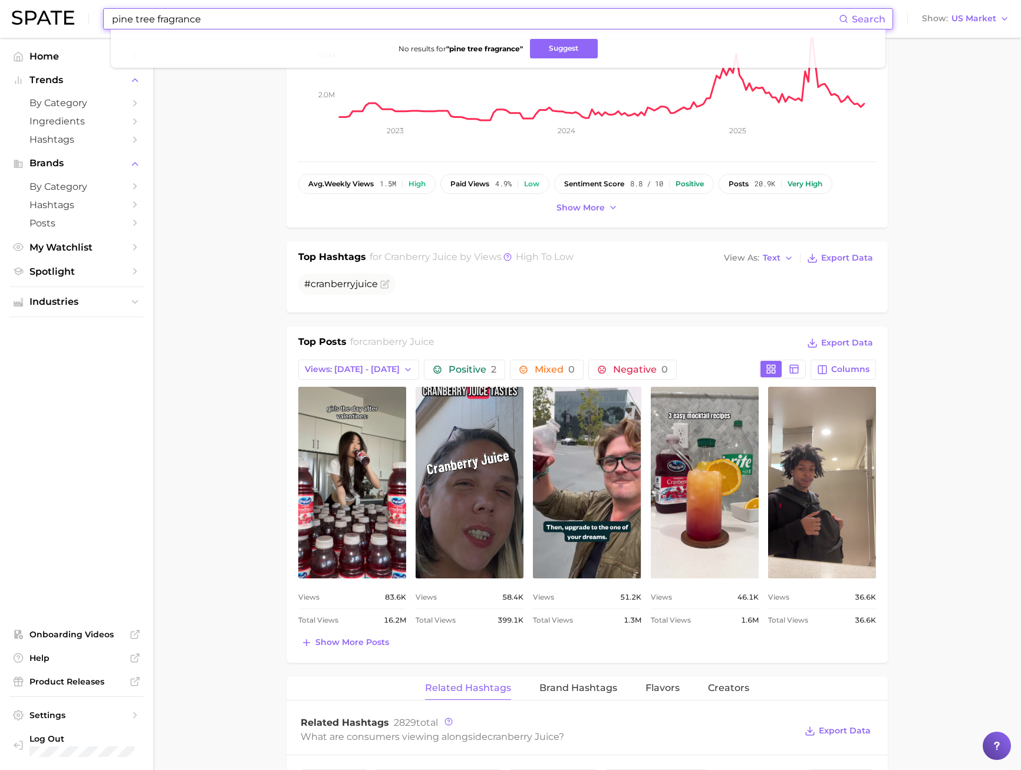
drag, startPoint x: 207, startPoint y: 18, endPoint x: 156, endPoint y: 22, distance: 50.9
click at [156, 22] on input "pine tree fragrance" at bounding box center [475, 19] width 728 height 20
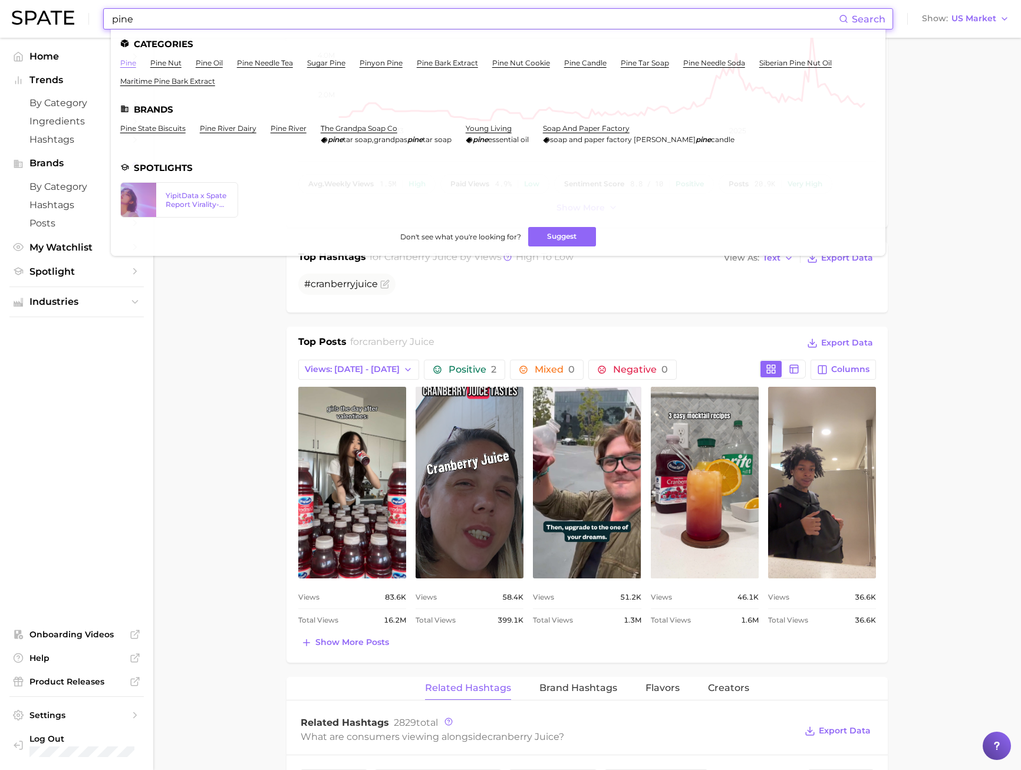
type input "pine"
click at [122, 64] on link "pine" at bounding box center [128, 62] width 16 height 9
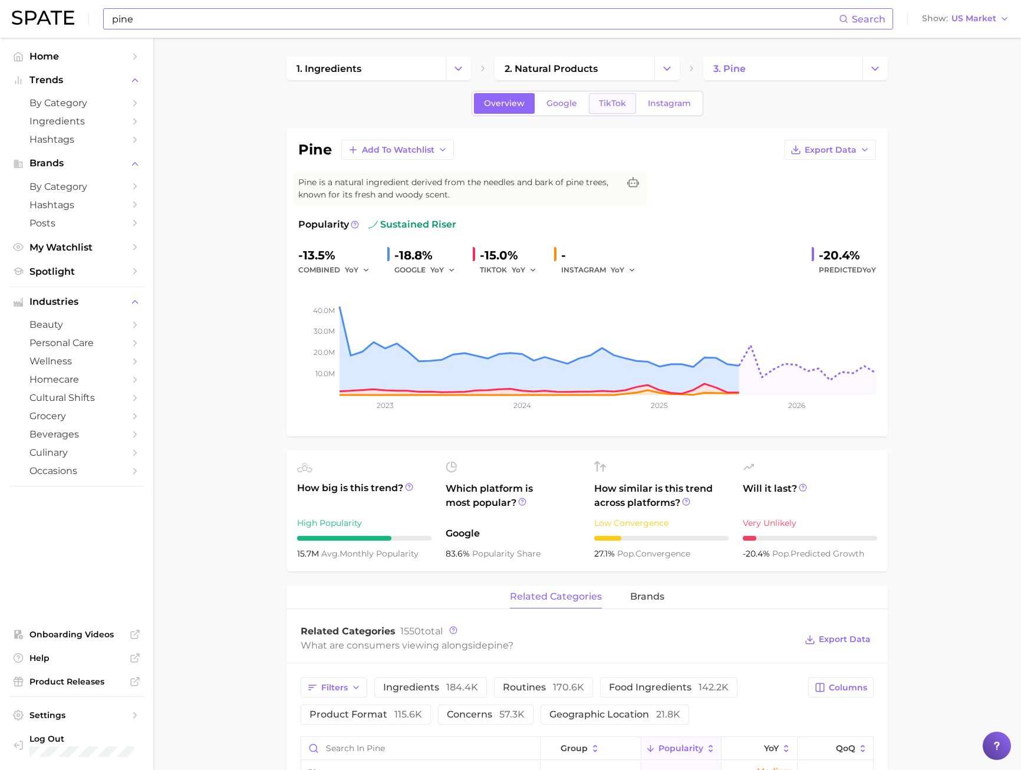
click at [599, 103] on span "TikTok" at bounding box center [612, 103] width 27 height 10
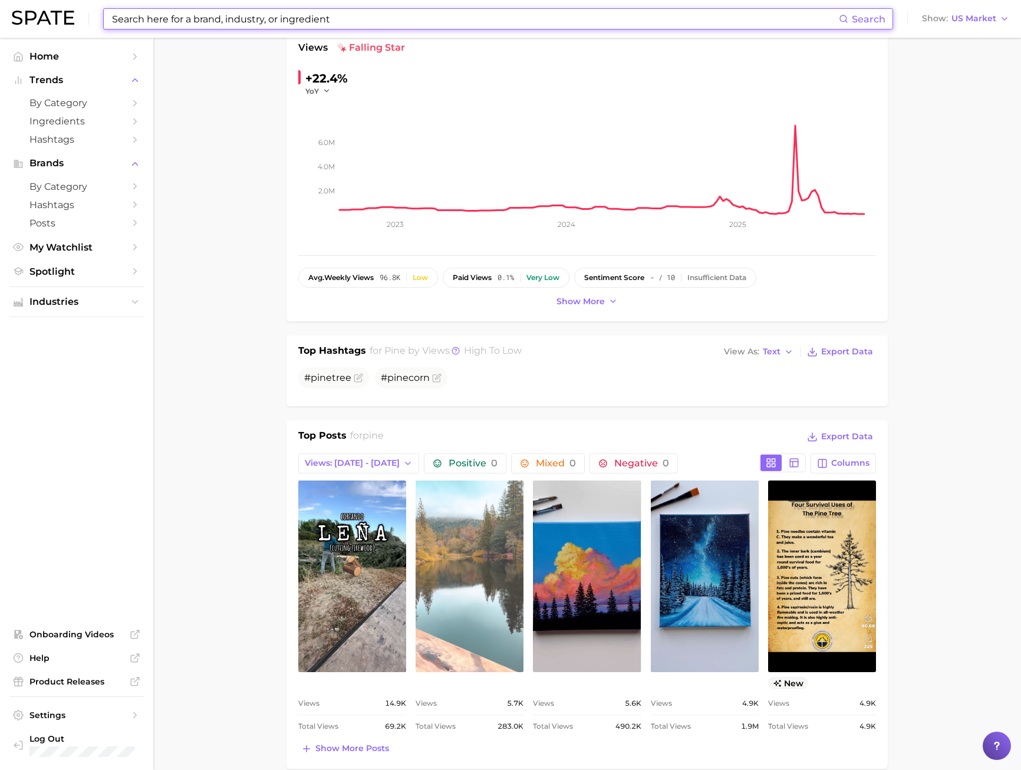
scroll to position [295, 0]
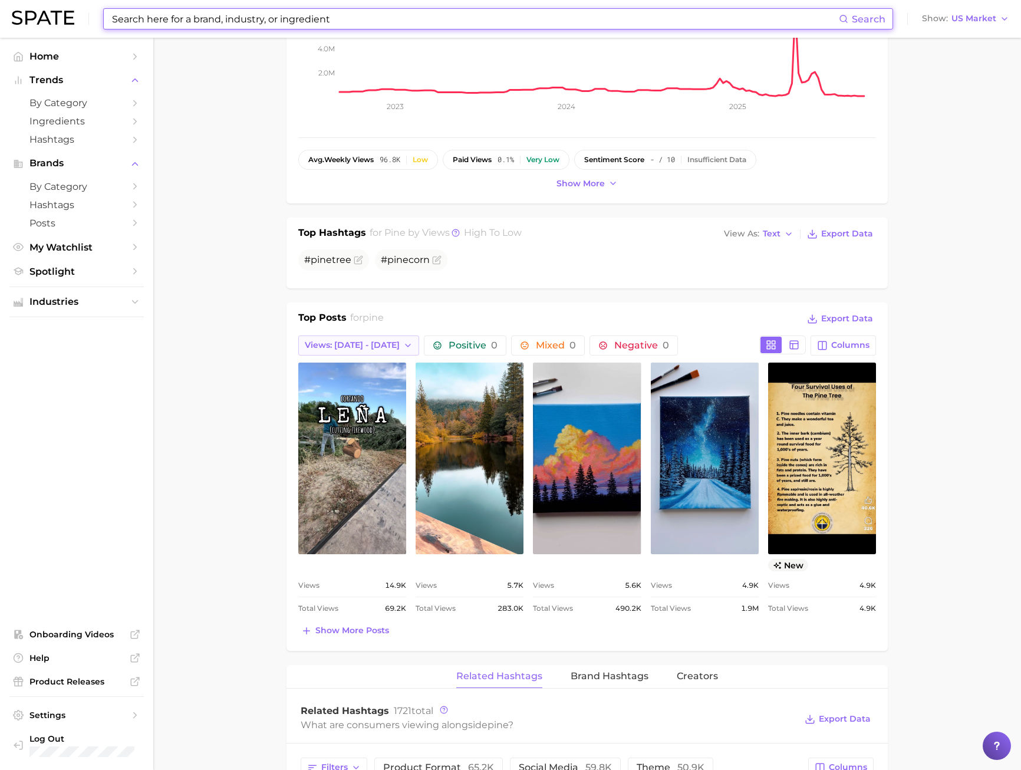
click at [370, 339] on button "Views: [DATE] - [DATE]" at bounding box center [358, 346] width 121 height 20
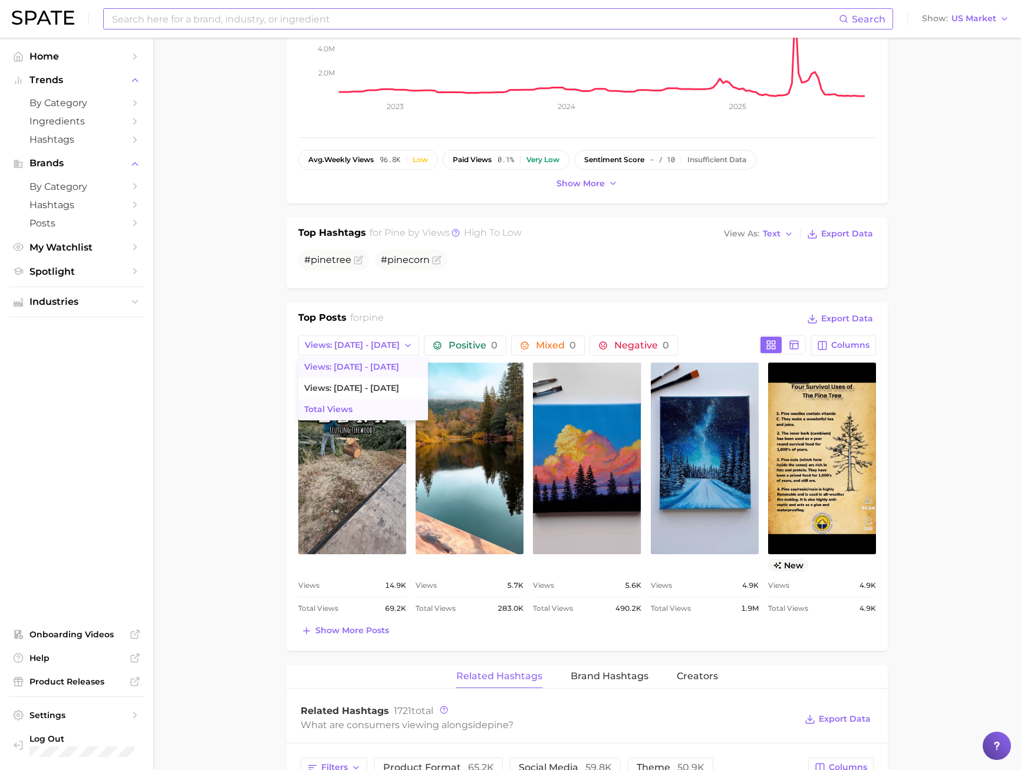
click at [343, 411] on span "Total Views" at bounding box center [328, 410] width 48 height 10
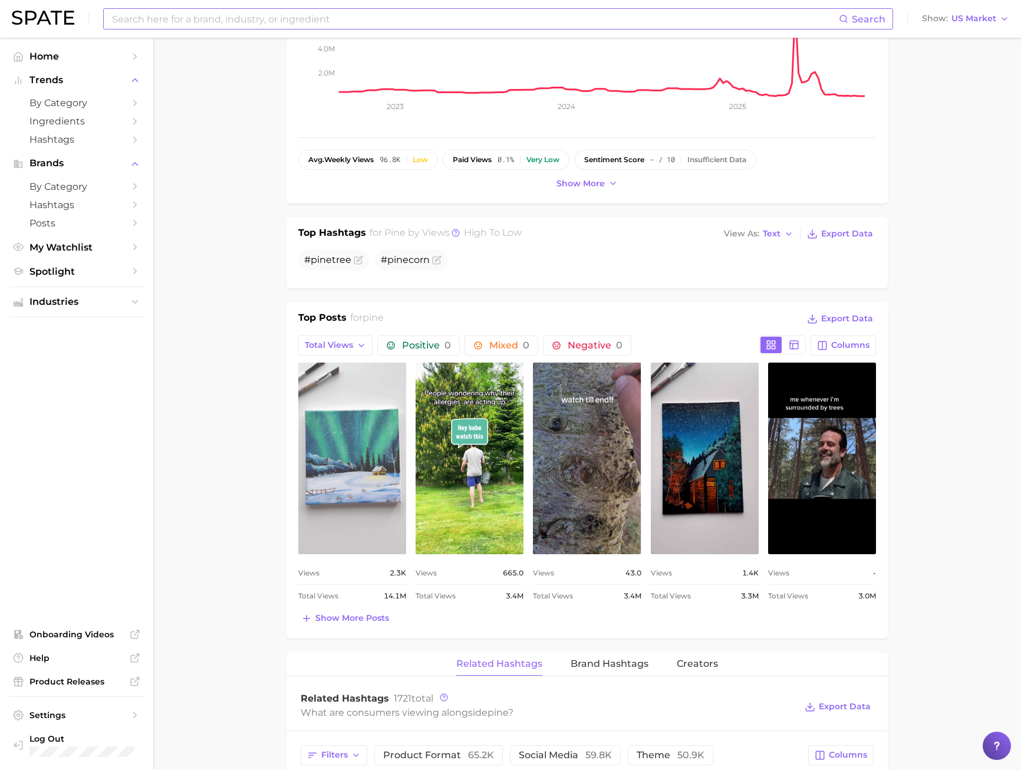
scroll to position [0, 0]
click at [351, 494] on link "view post on TikTok" at bounding box center [352, 459] width 108 height 192
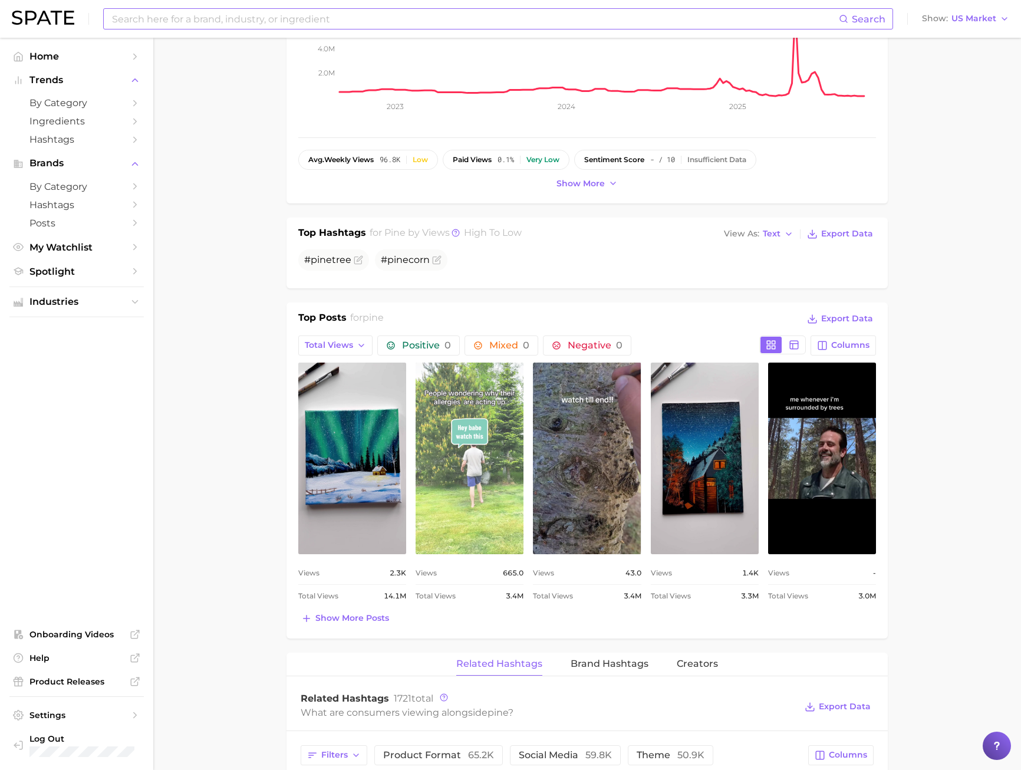
click at [449, 436] on link "view post on TikTok" at bounding box center [470, 459] width 108 height 192
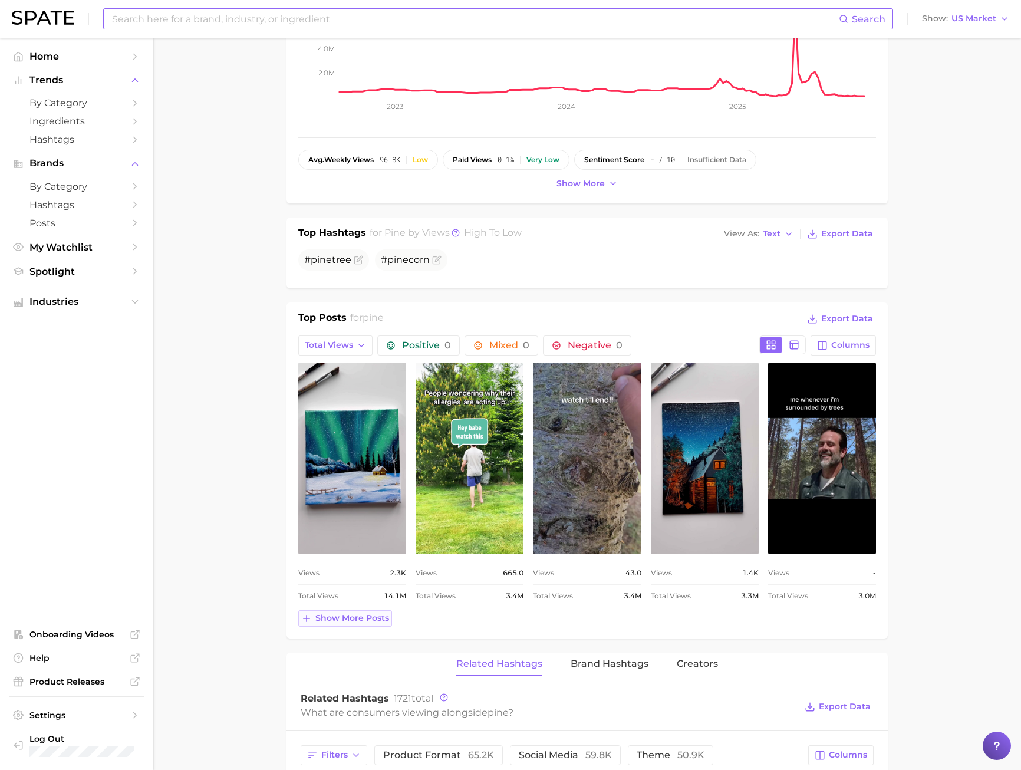
click at [318, 624] on button "Show more posts" at bounding box center [345, 618] width 94 height 17
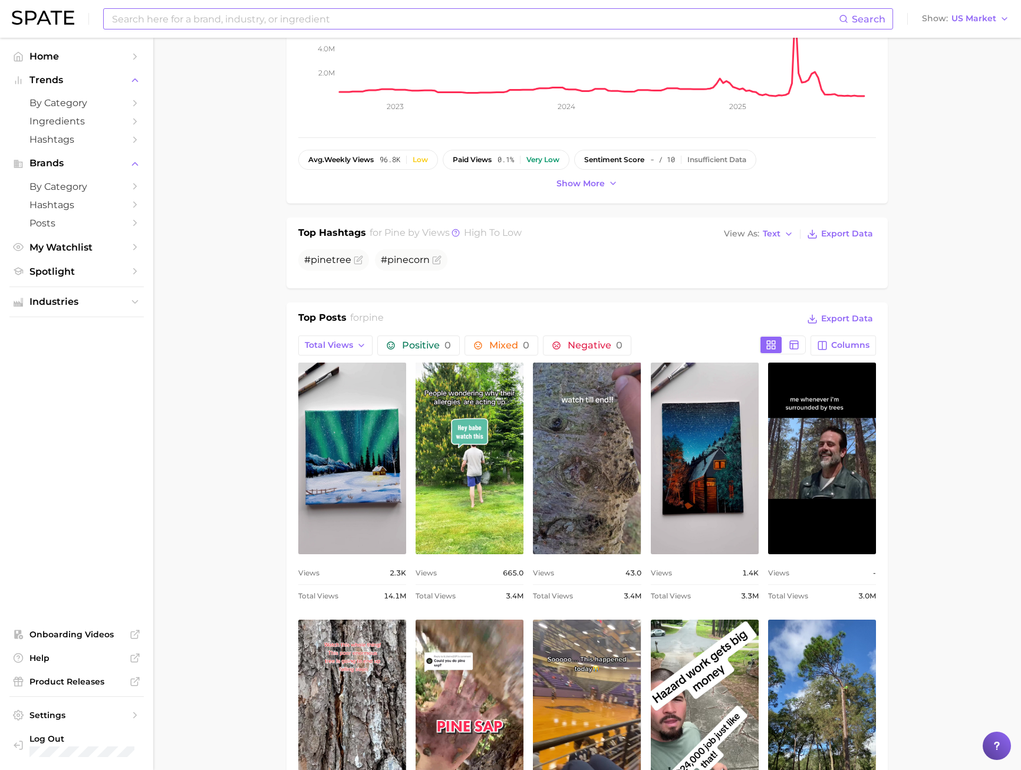
scroll to position [531, 0]
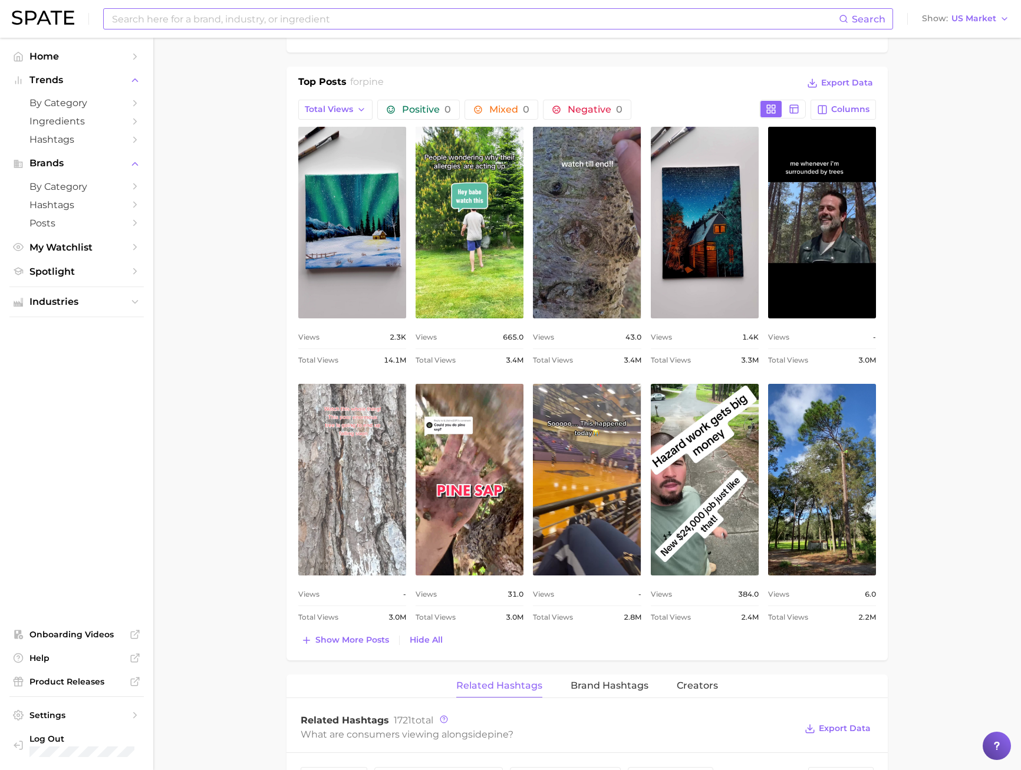
click at [347, 461] on link "view post on TikTok" at bounding box center [352, 480] width 108 height 192
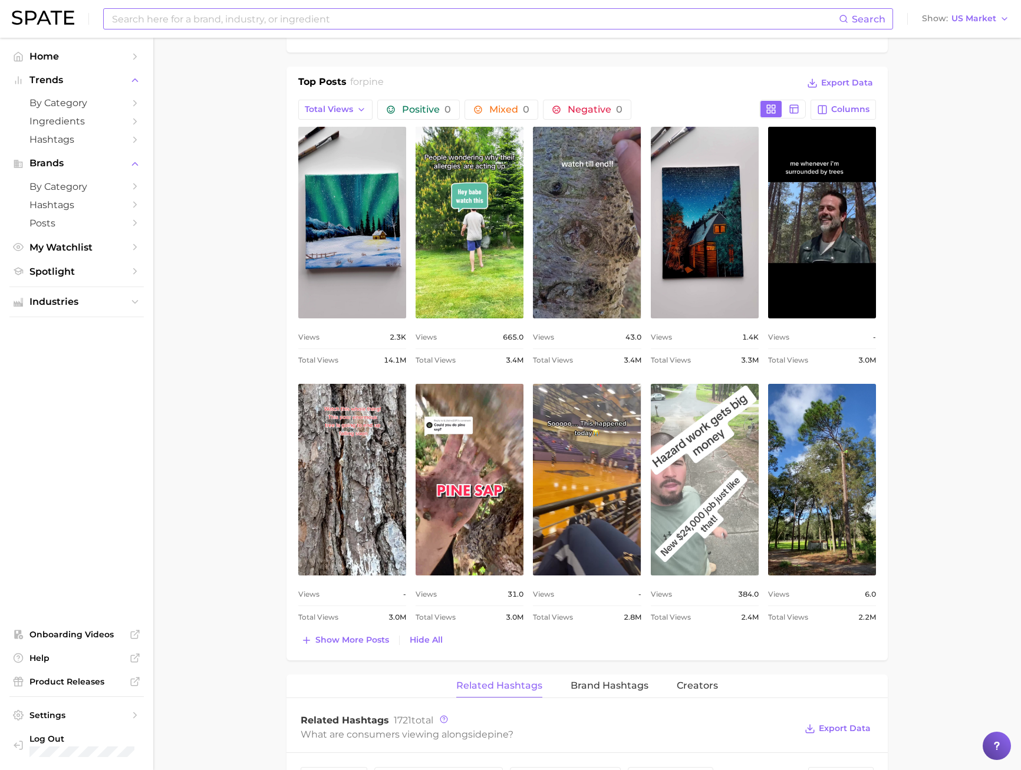
click at [683, 439] on link "view post on TikTok" at bounding box center [705, 480] width 108 height 192
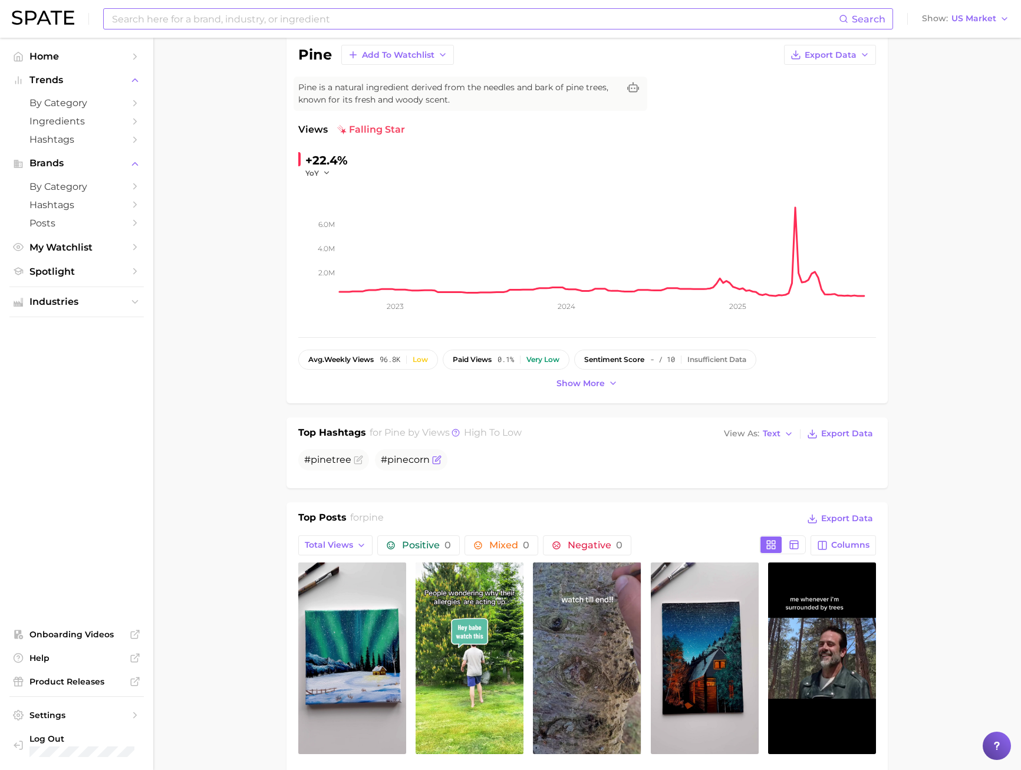
scroll to position [0, 0]
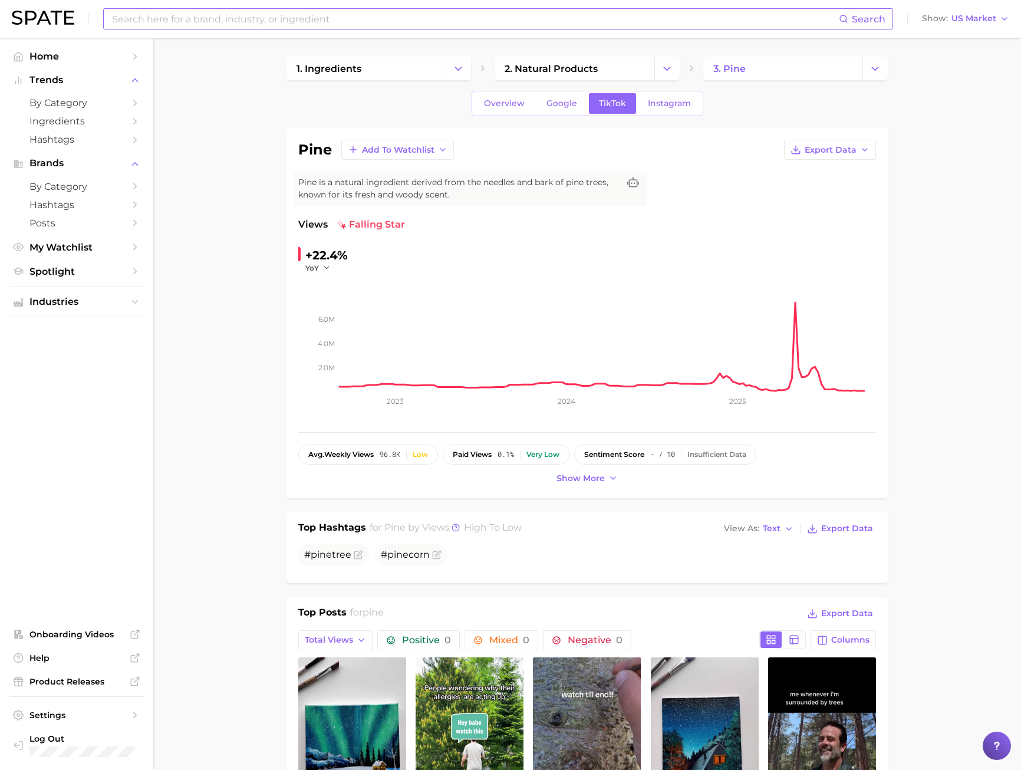
click at [525, 107] on link "Overview" at bounding box center [504, 103] width 61 height 21
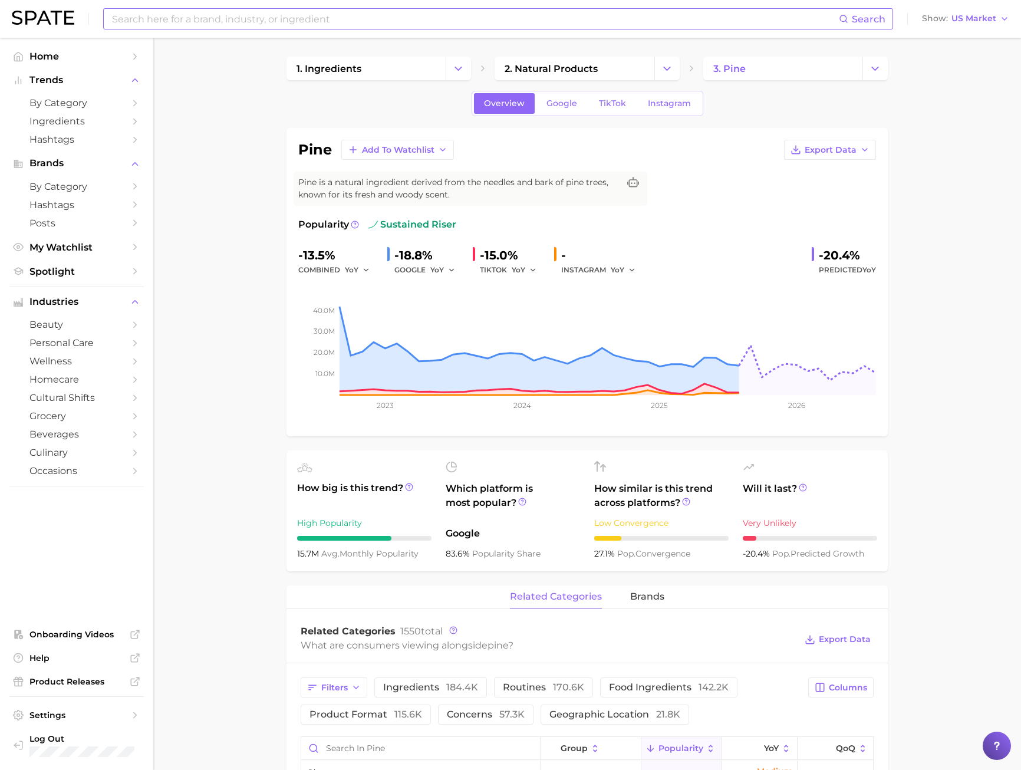
click at [559, 109] on link "Google" at bounding box center [562, 103] width 51 height 21
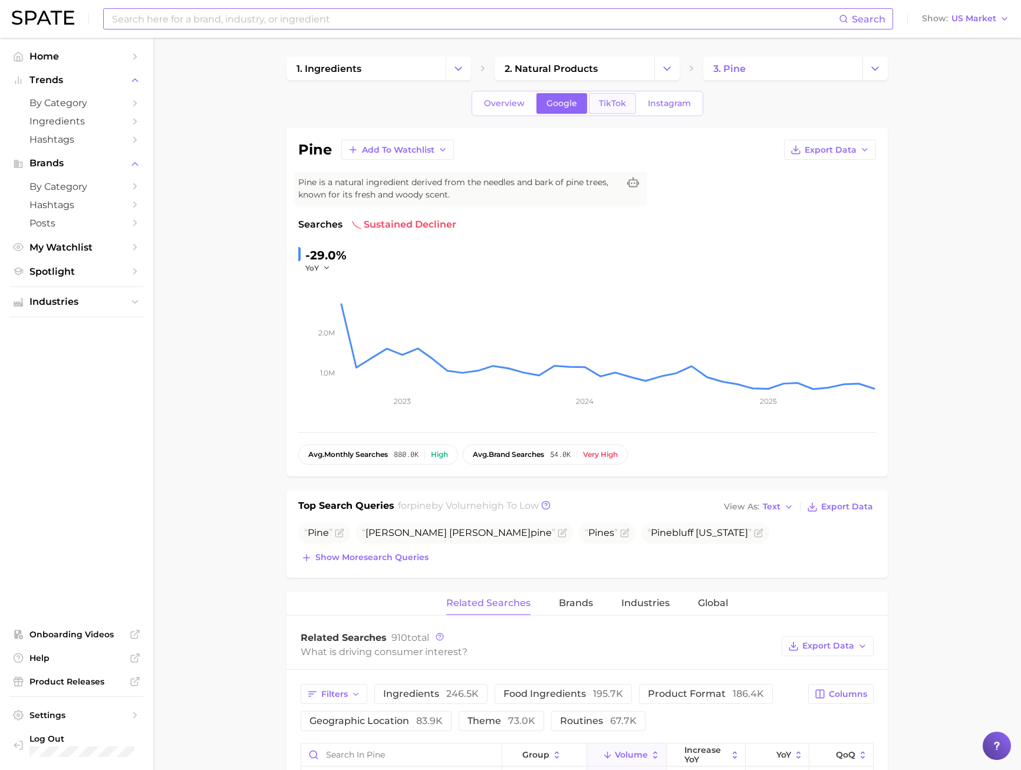
click at [601, 104] on span "TikTok" at bounding box center [612, 103] width 27 height 10
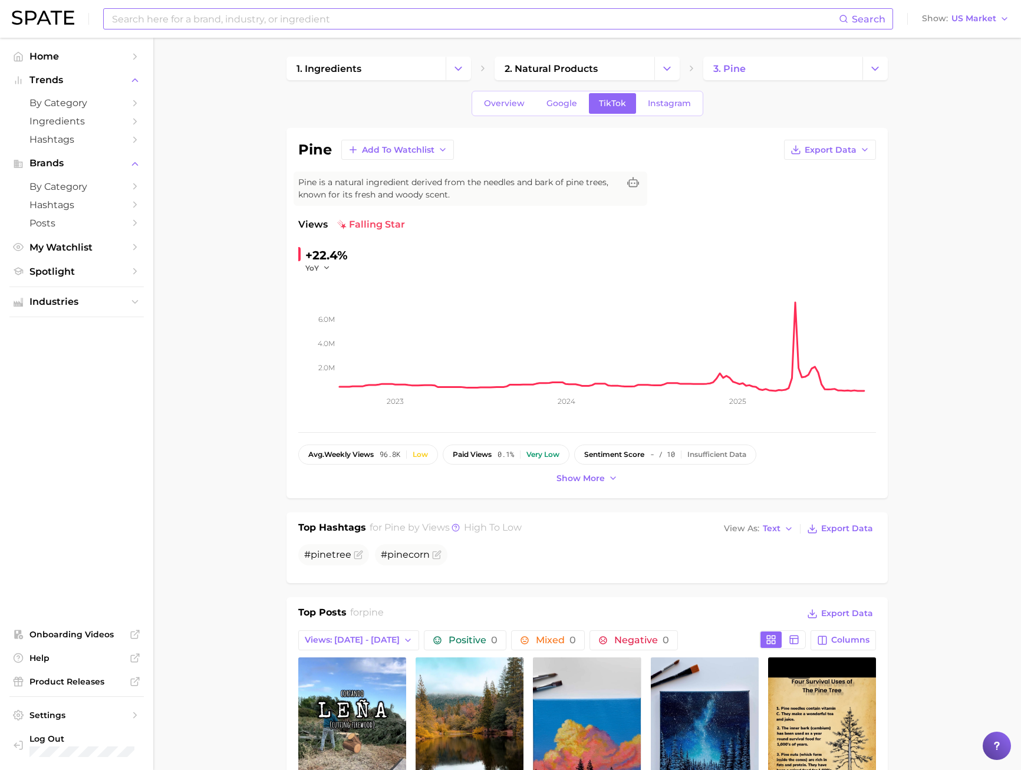
click at [880, 531] on div "Top Hashtags for pine by Views high to low View As Text Export Data # pine tree…" at bounding box center [587, 547] width 601 height 71
click at [869, 529] on span "Export Data" at bounding box center [847, 529] width 52 height 10
click at [495, 103] on span "Overview" at bounding box center [504, 103] width 41 height 10
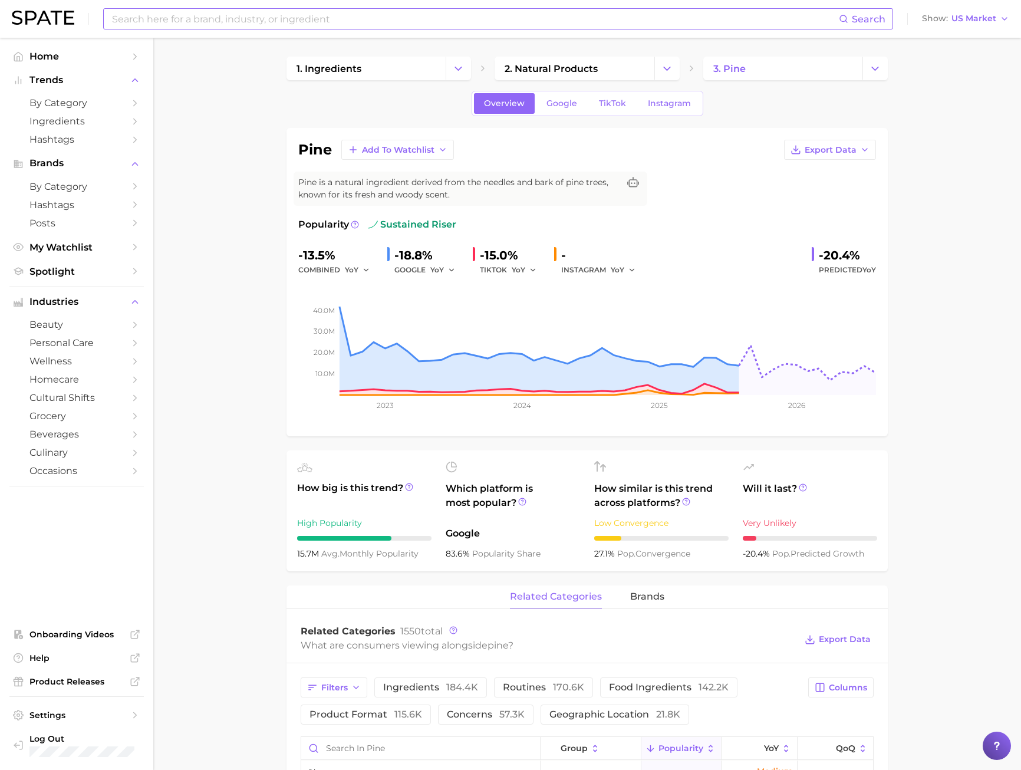
click at [240, 13] on input at bounding box center [475, 19] width 728 height 20
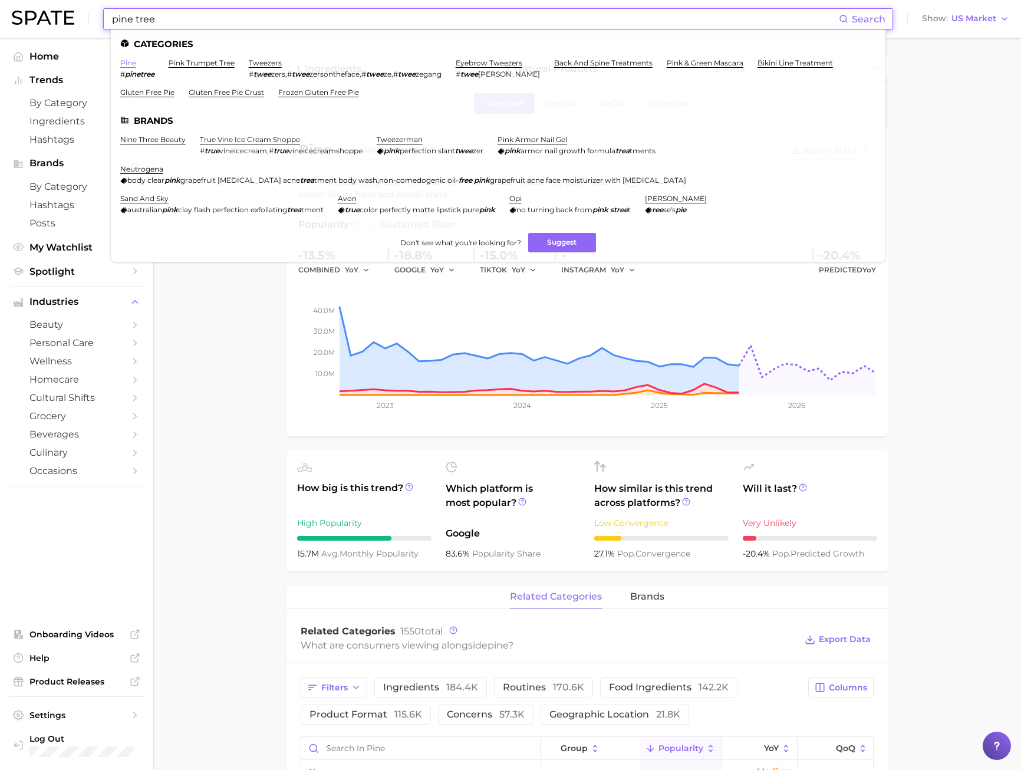
type input "pine tree"
click at [127, 63] on link "pine" at bounding box center [128, 62] width 16 height 9
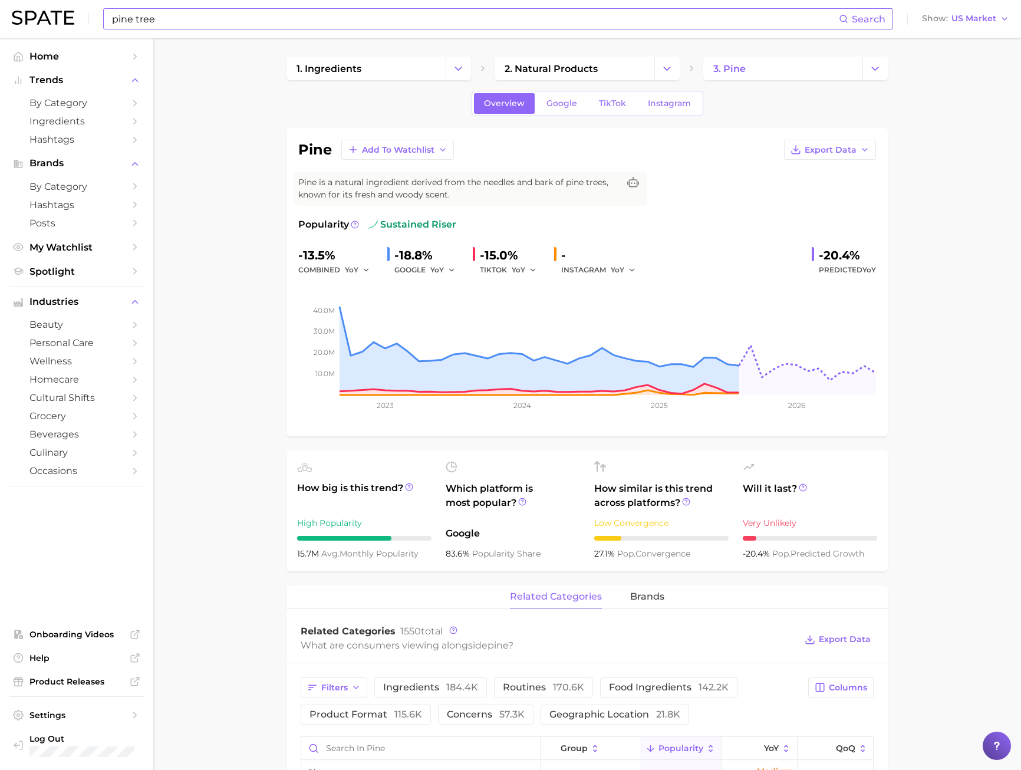
click at [592, 115] on div "Overview Google TikTok Instagram" at bounding box center [588, 103] width 232 height 25
click at [599, 107] on span "TikTok" at bounding box center [612, 103] width 27 height 10
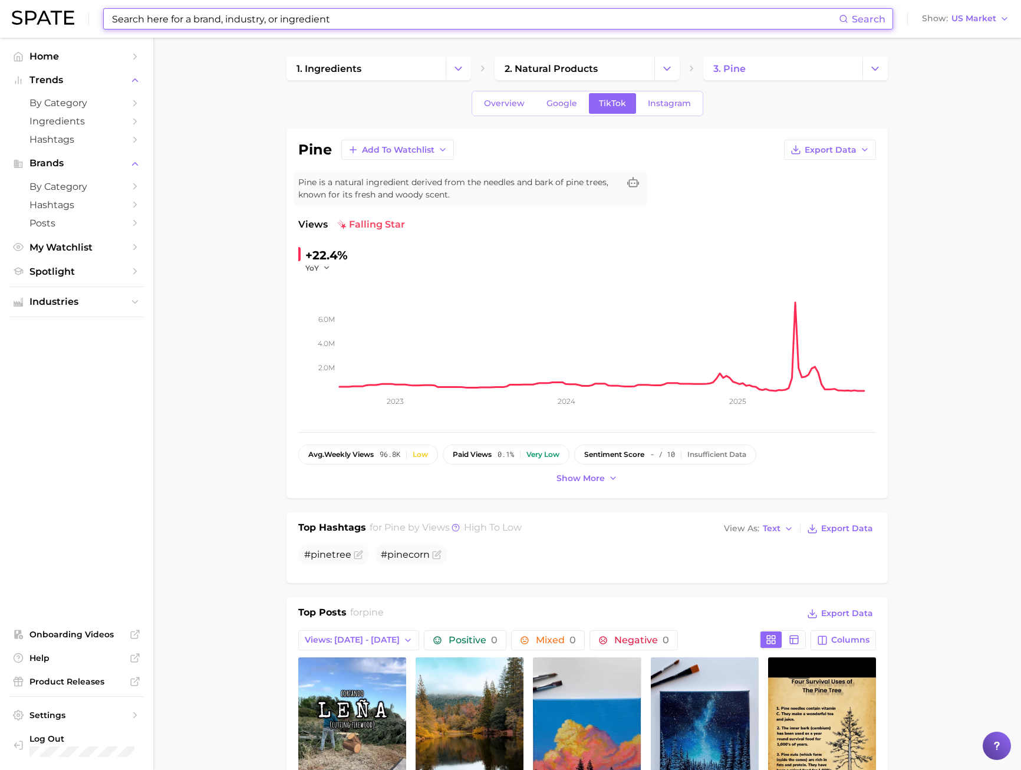
click at [373, 20] on input at bounding box center [475, 19] width 728 height 20
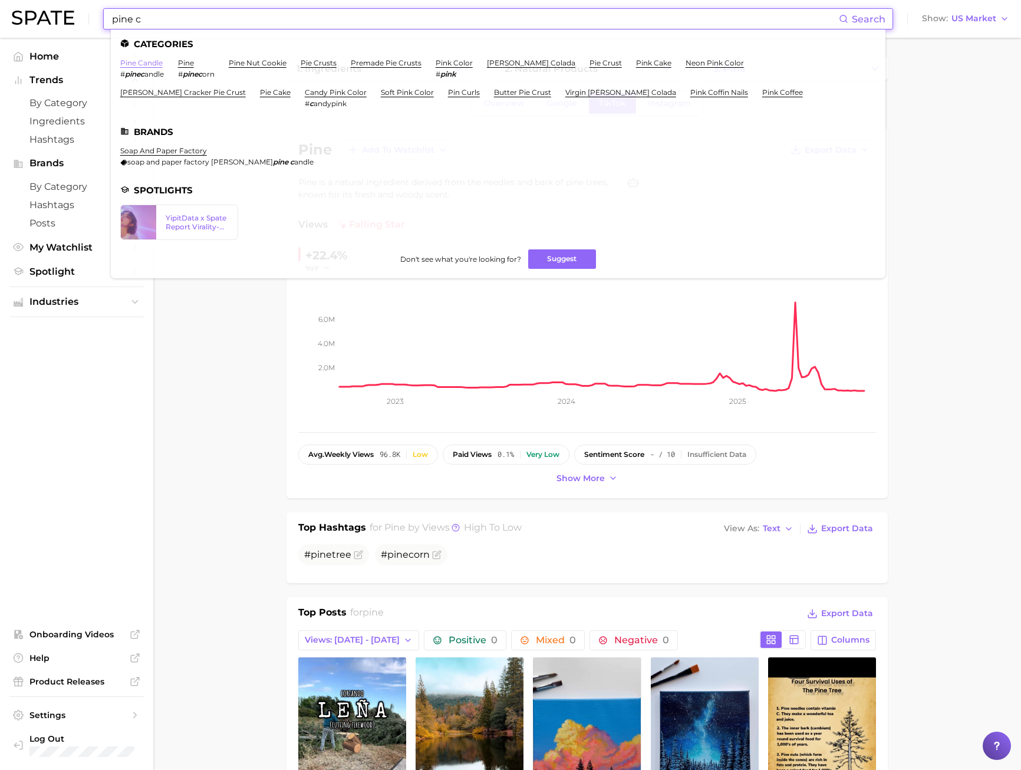
type input "pine c"
click at [151, 61] on link "pine candle" at bounding box center [141, 62] width 42 height 9
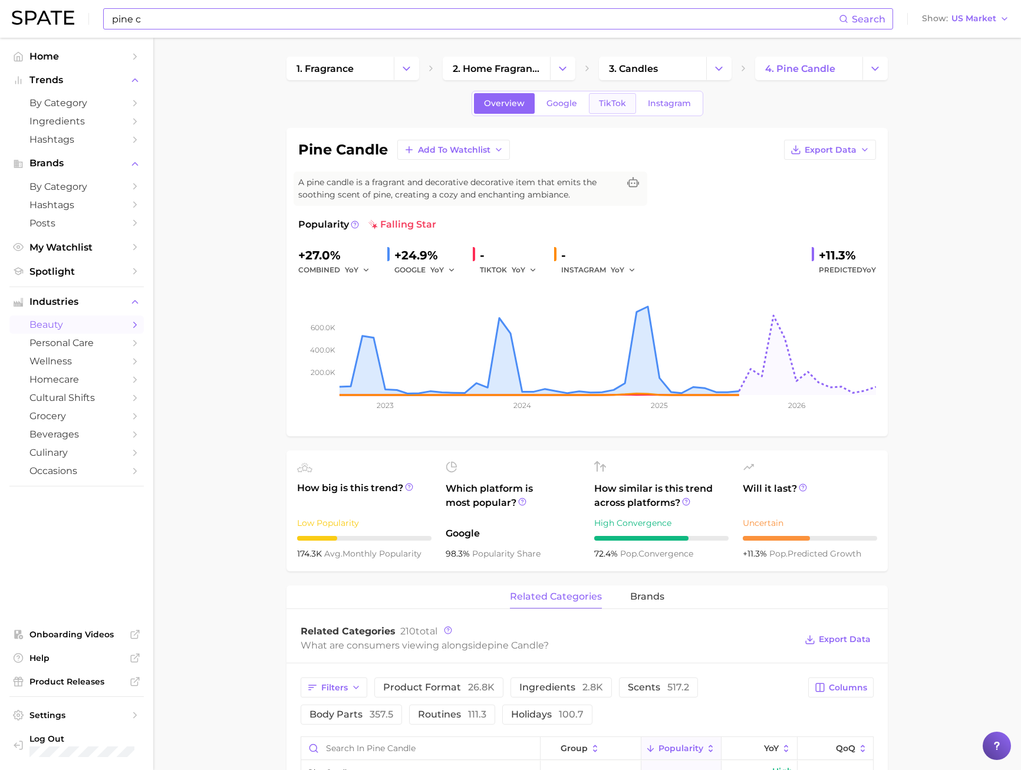
click at [623, 95] on link "TikTok" at bounding box center [612, 103] width 47 height 21
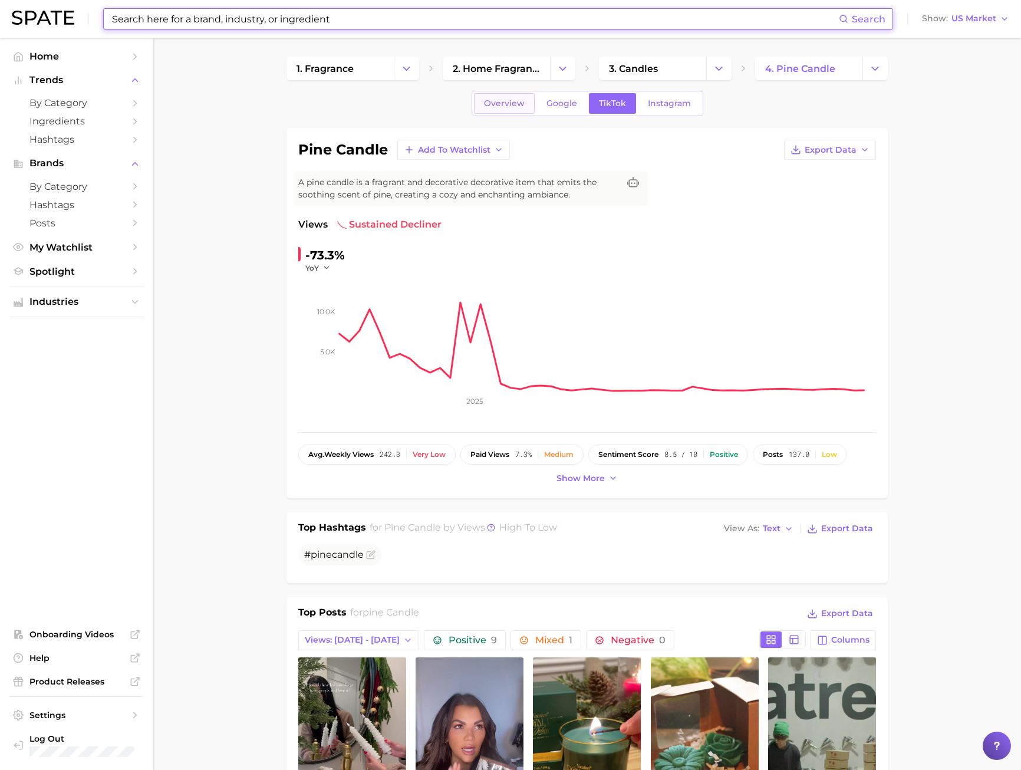
click at [499, 100] on span "Overview" at bounding box center [504, 103] width 41 height 10
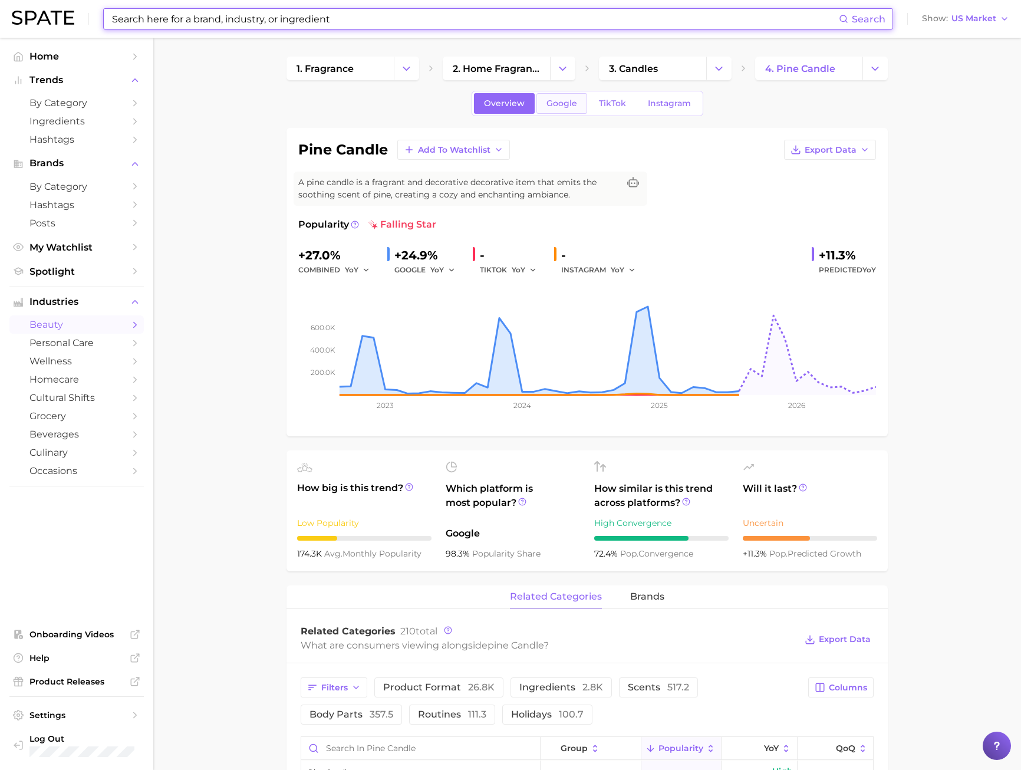
click at [541, 100] on link "Google" at bounding box center [562, 103] width 51 height 21
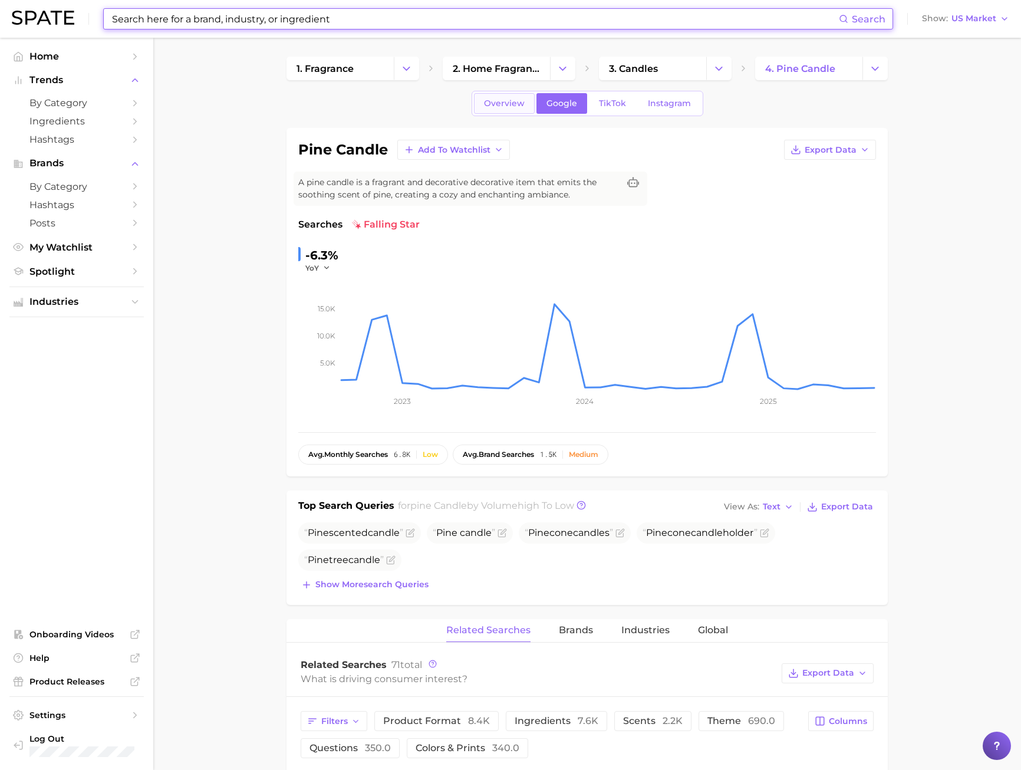
click at [520, 97] on link "Overview" at bounding box center [504, 103] width 61 height 21
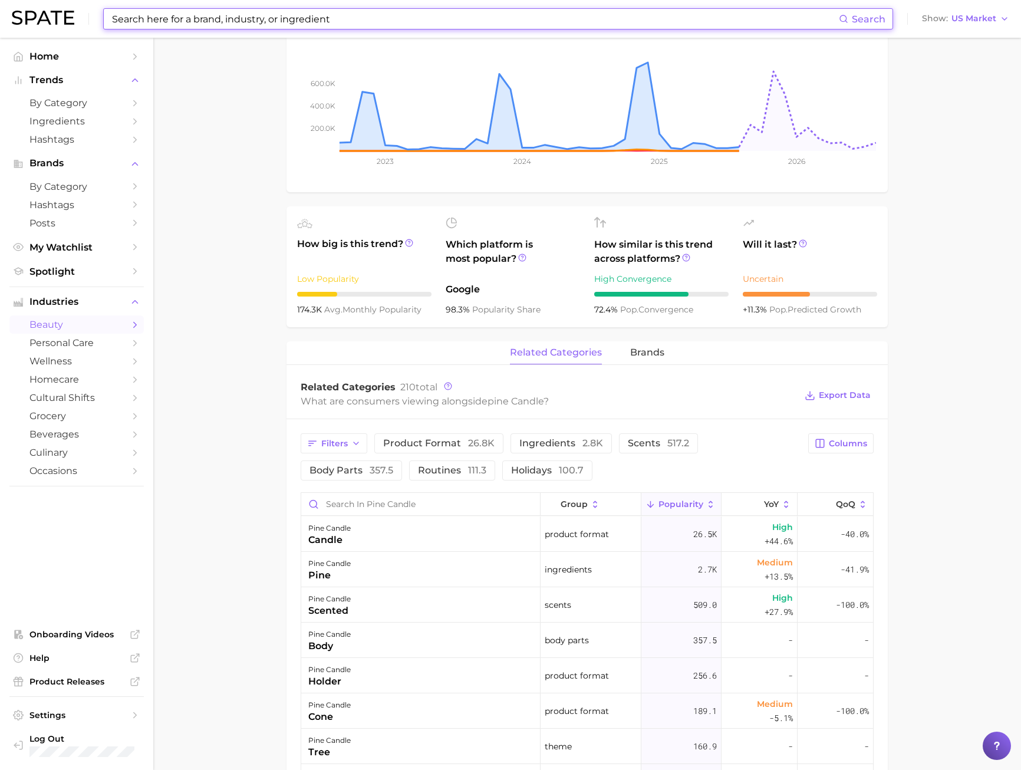
scroll to position [59, 0]
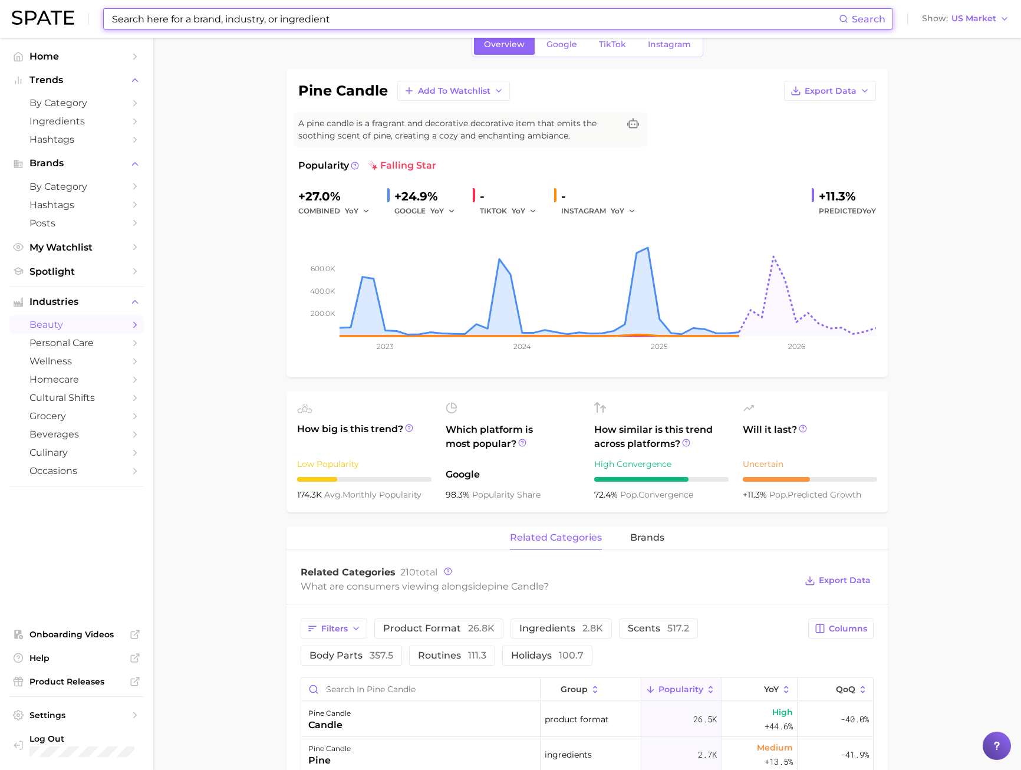
click at [192, 17] on input at bounding box center [475, 19] width 728 height 20
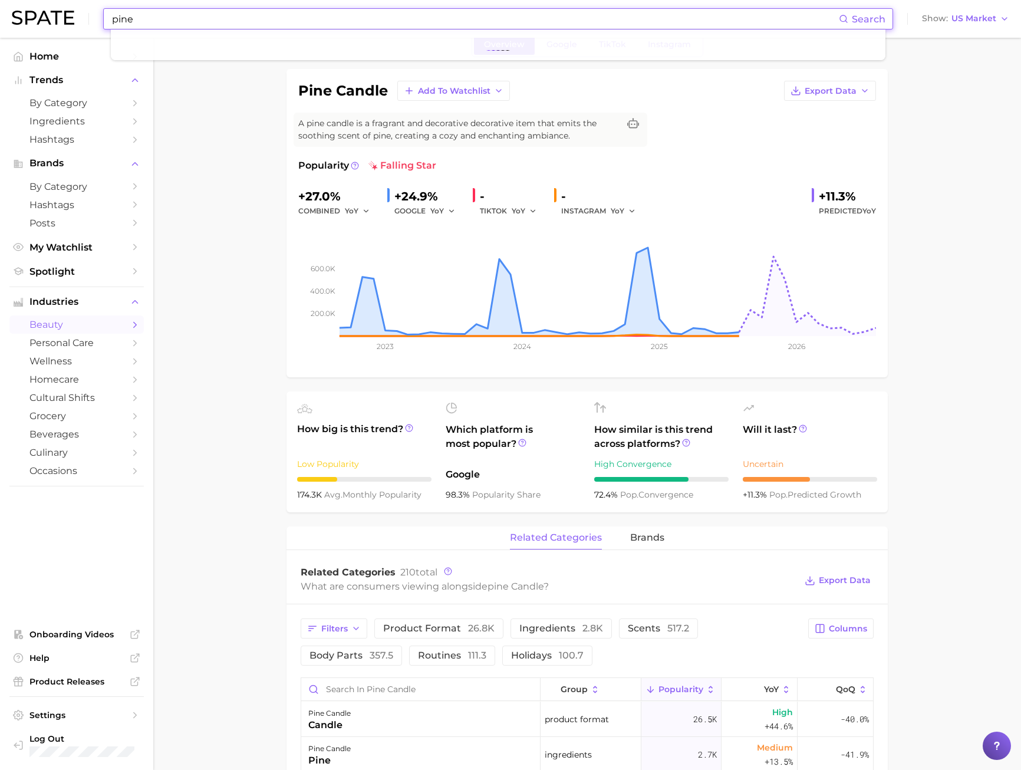
type input "pine"
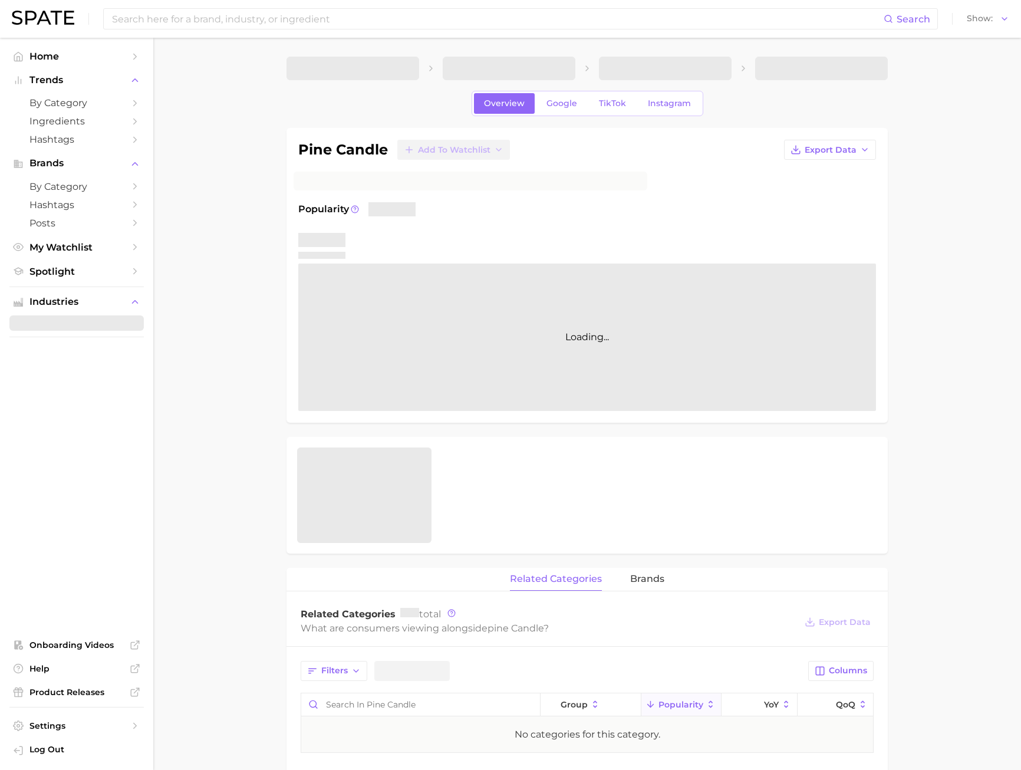
scroll to position [59, 0]
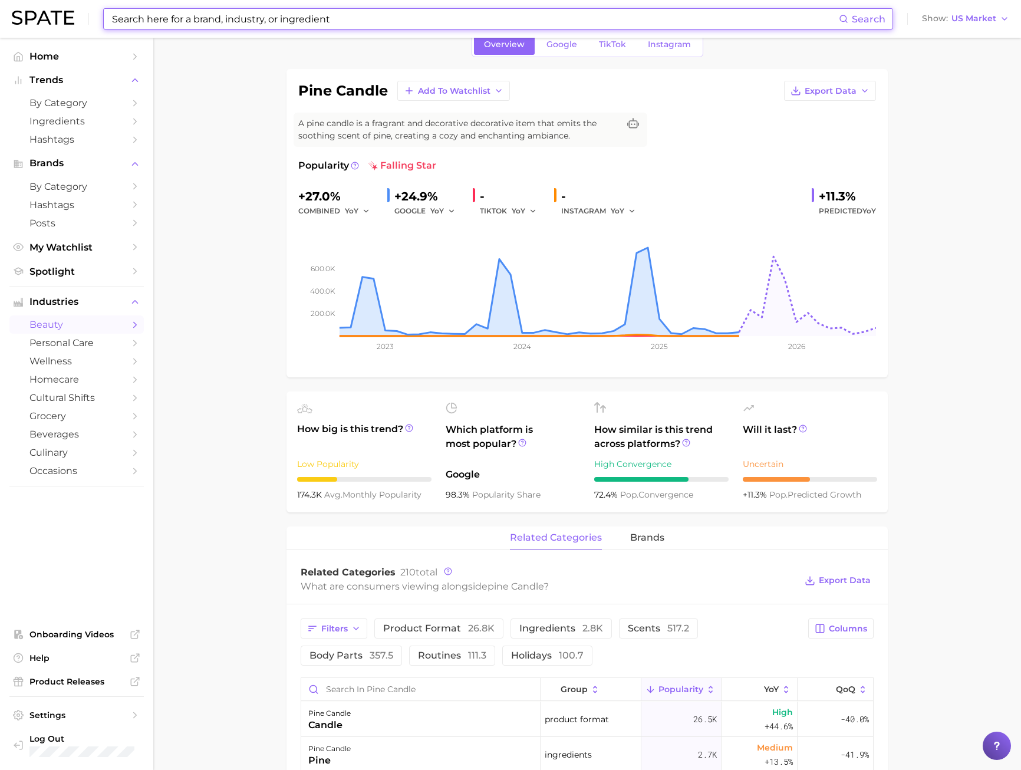
click at [139, 25] on input at bounding box center [475, 19] width 728 height 20
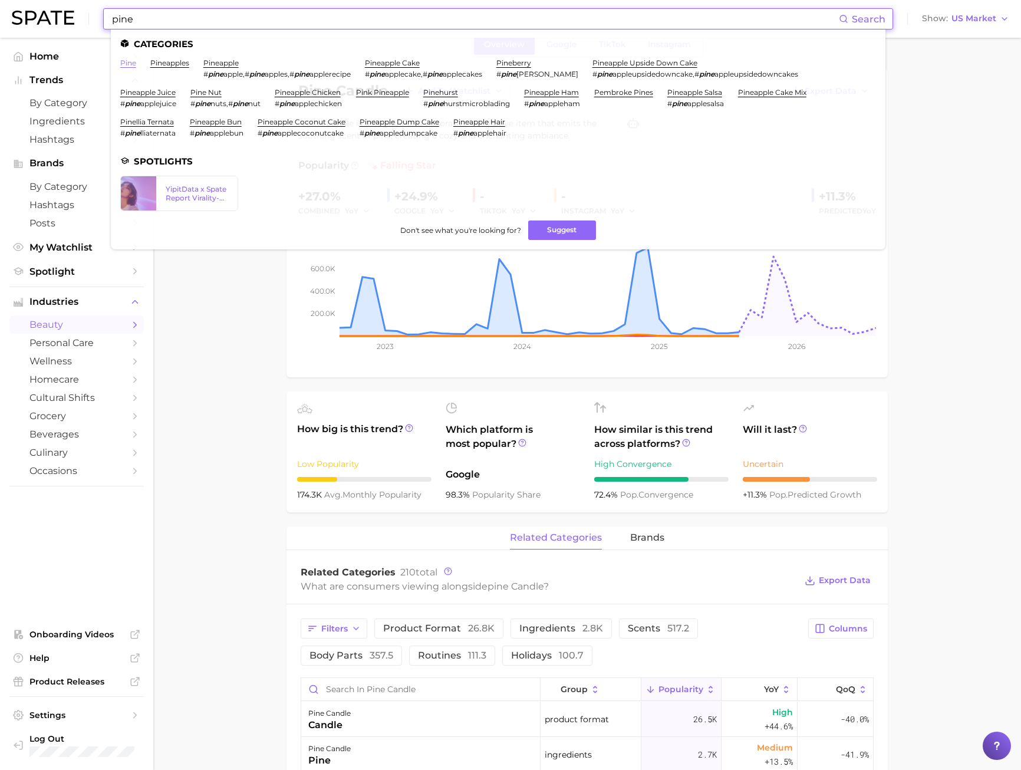
type input "pine"
click at [124, 65] on link "pine" at bounding box center [128, 62] width 16 height 9
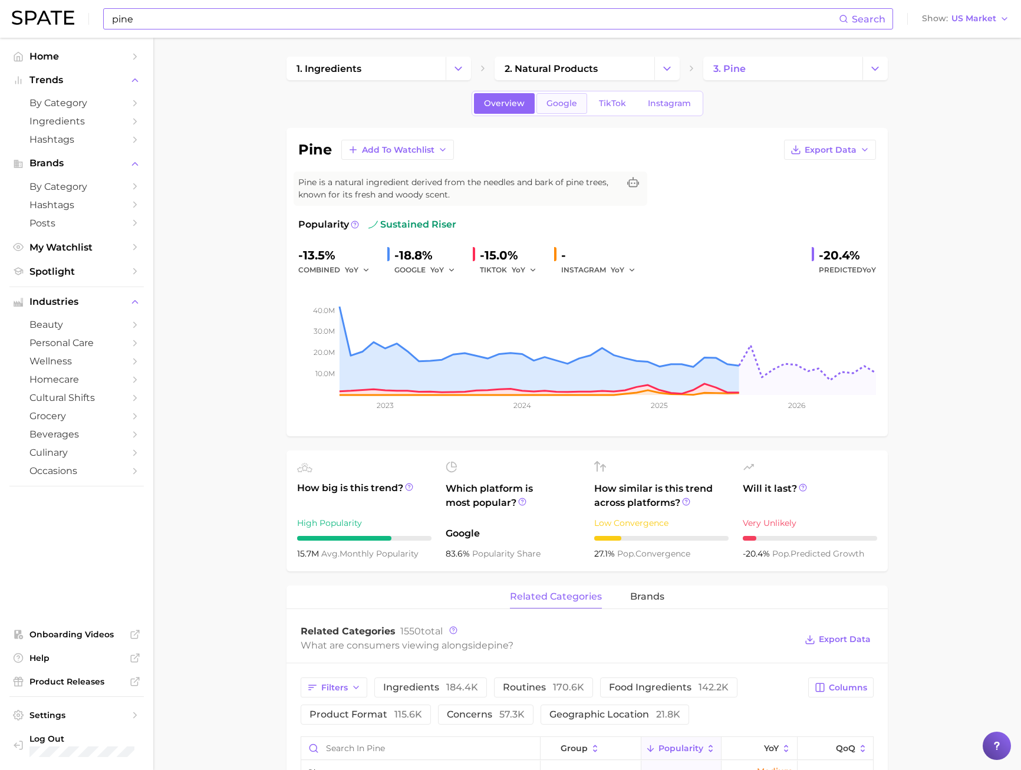
click at [563, 108] on span "Google" at bounding box center [562, 103] width 31 height 10
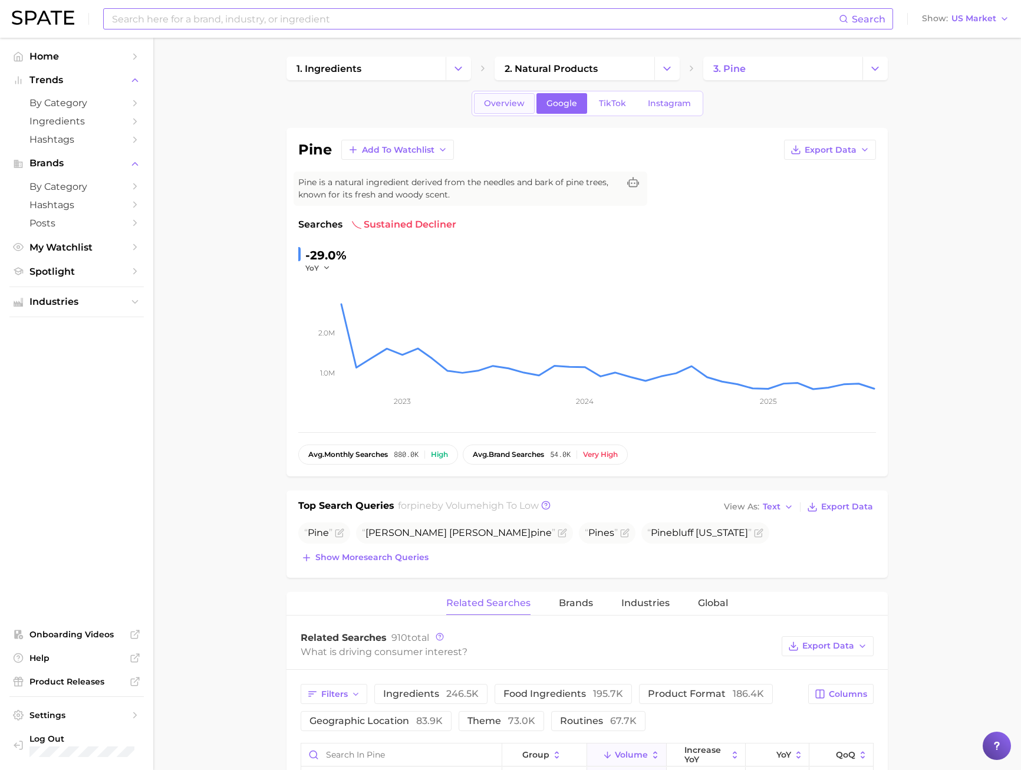
click at [512, 106] on span "Overview" at bounding box center [504, 103] width 41 height 10
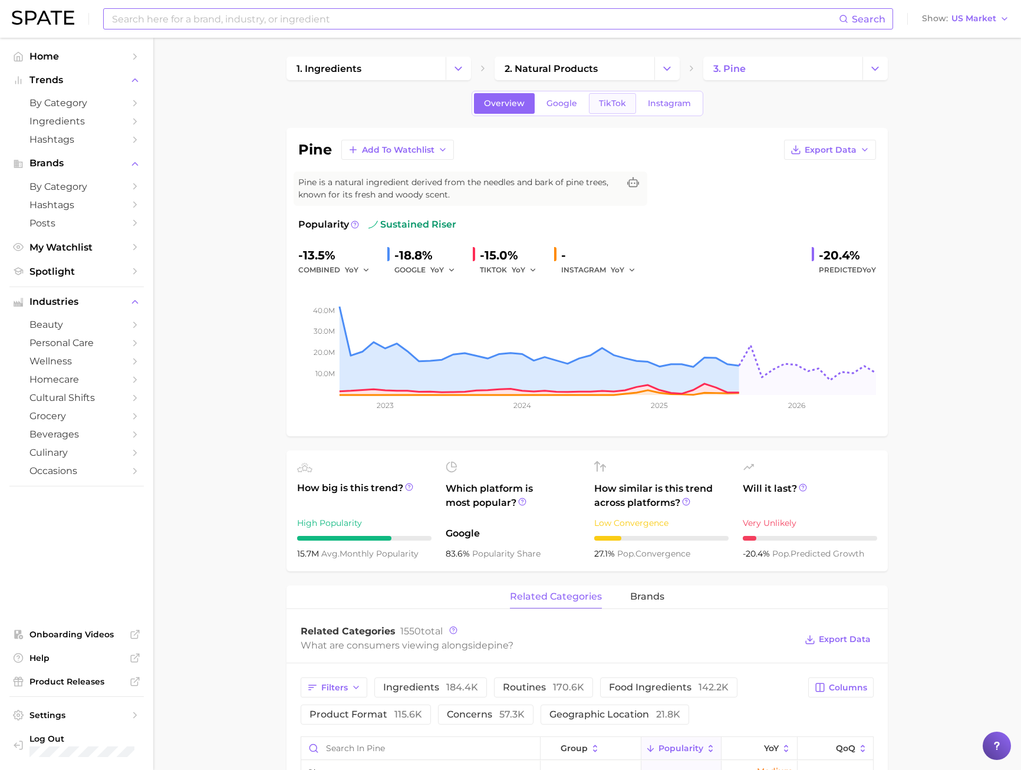
click at [619, 105] on span "TikTok" at bounding box center [612, 103] width 27 height 10
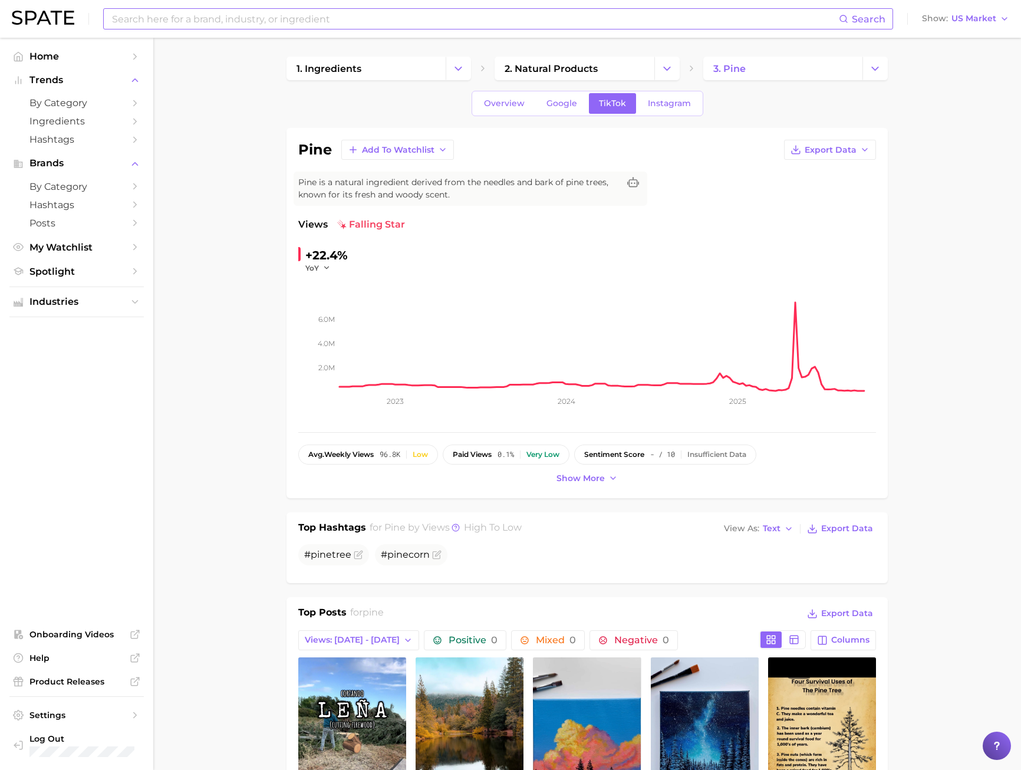
click at [173, 24] on input at bounding box center [475, 19] width 728 height 20
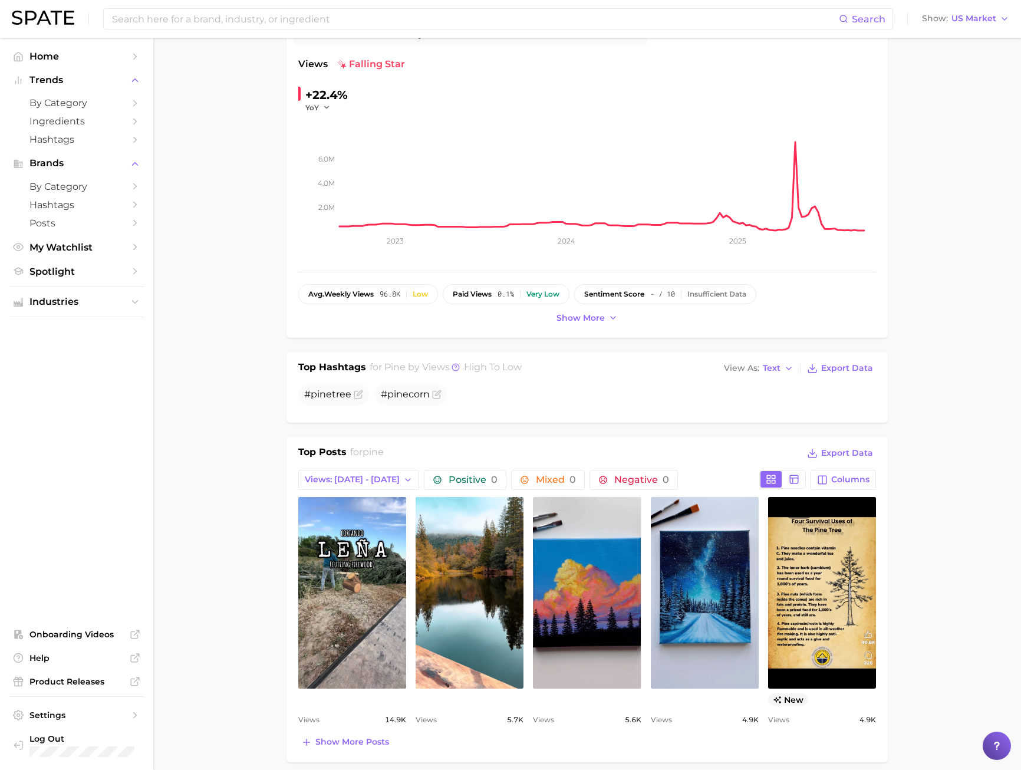
scroll to position [236, 0]
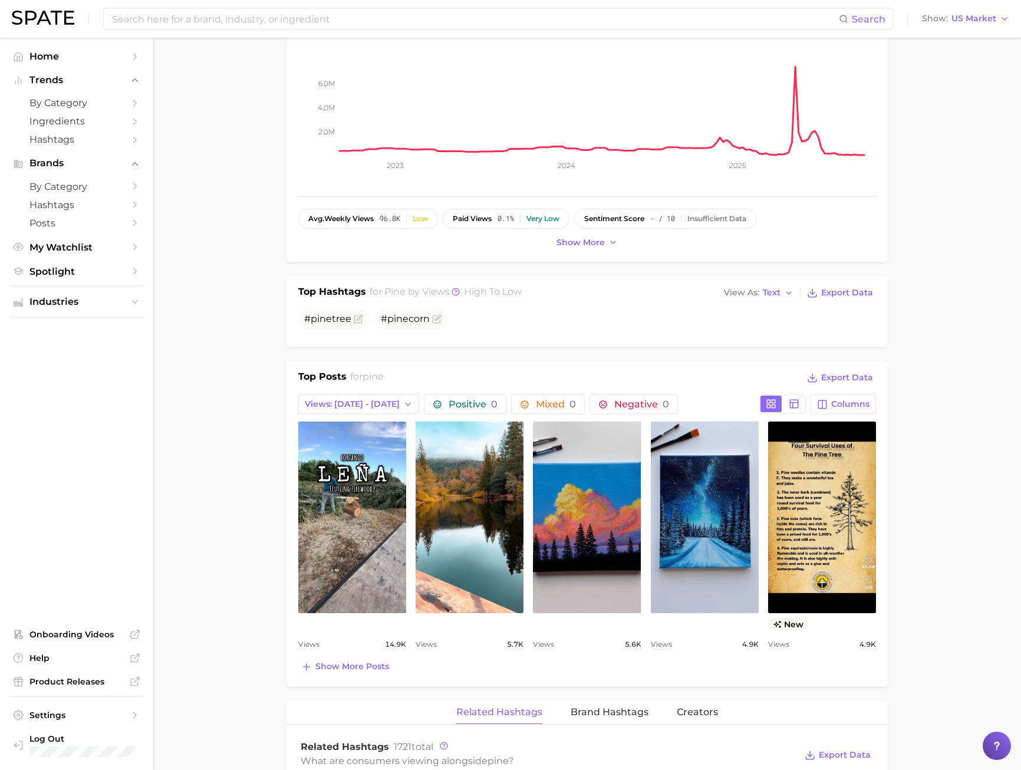
click at [344, 660] on button "Show more posts" at bounding box center [345, 667] width 94 height 17
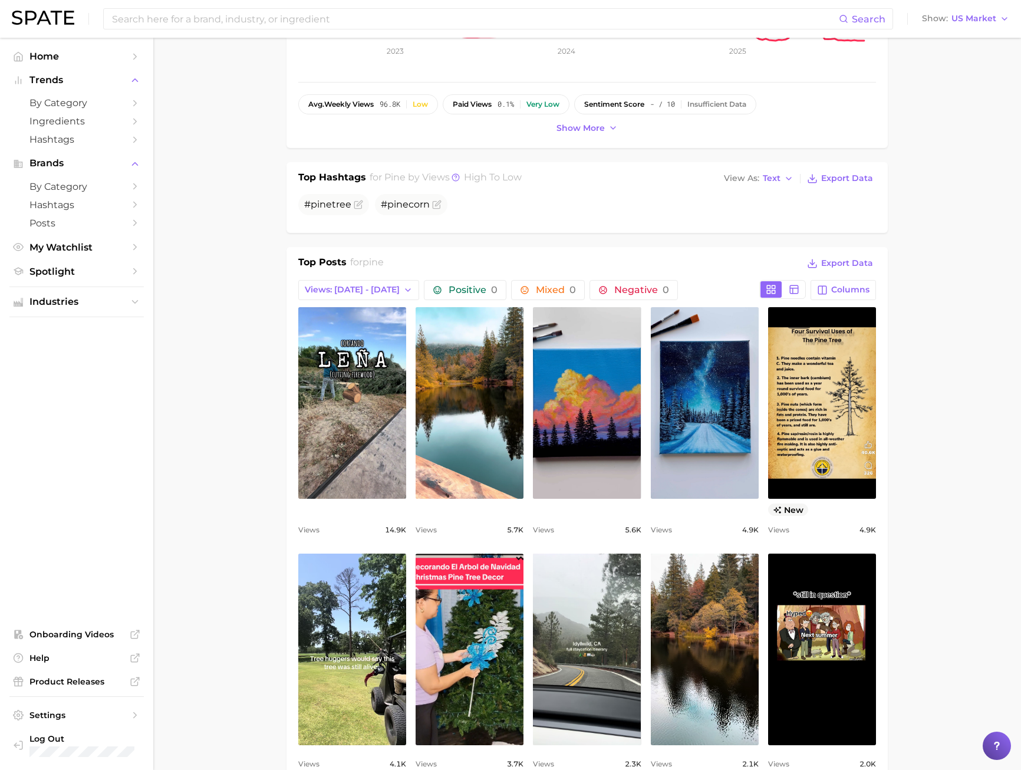
scroll to position [531, 0]
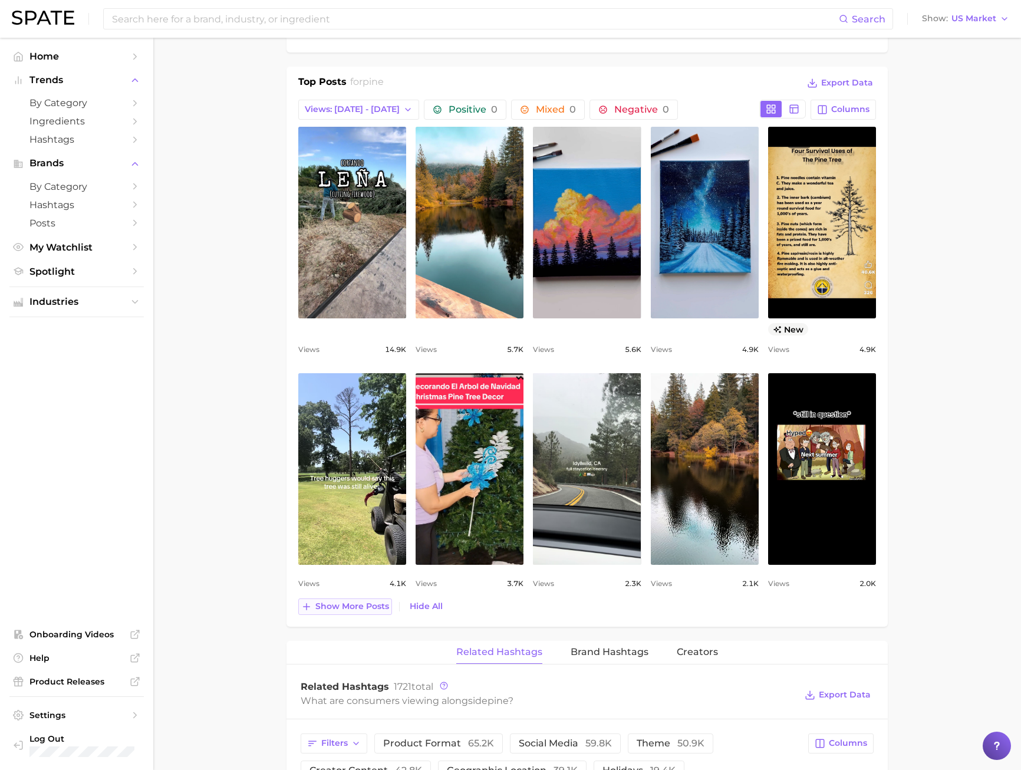
click at [341, 607] on span "Show more posts" at bounding box center [352, 606] width 74 height 10
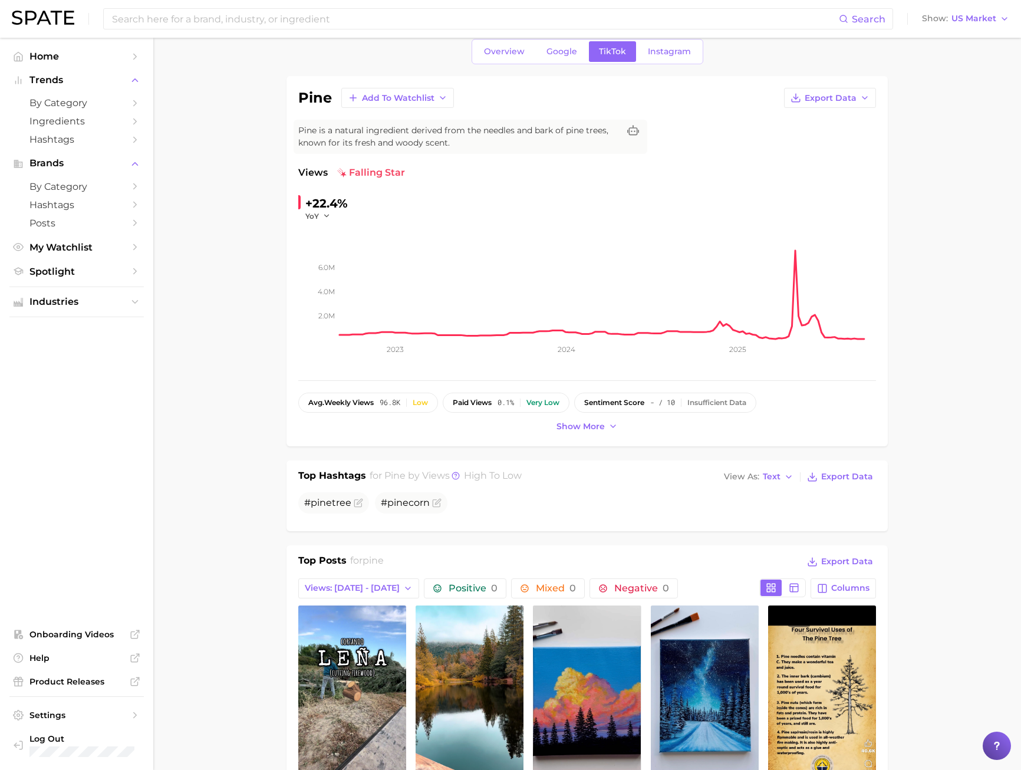
scroll to position [0, 0]
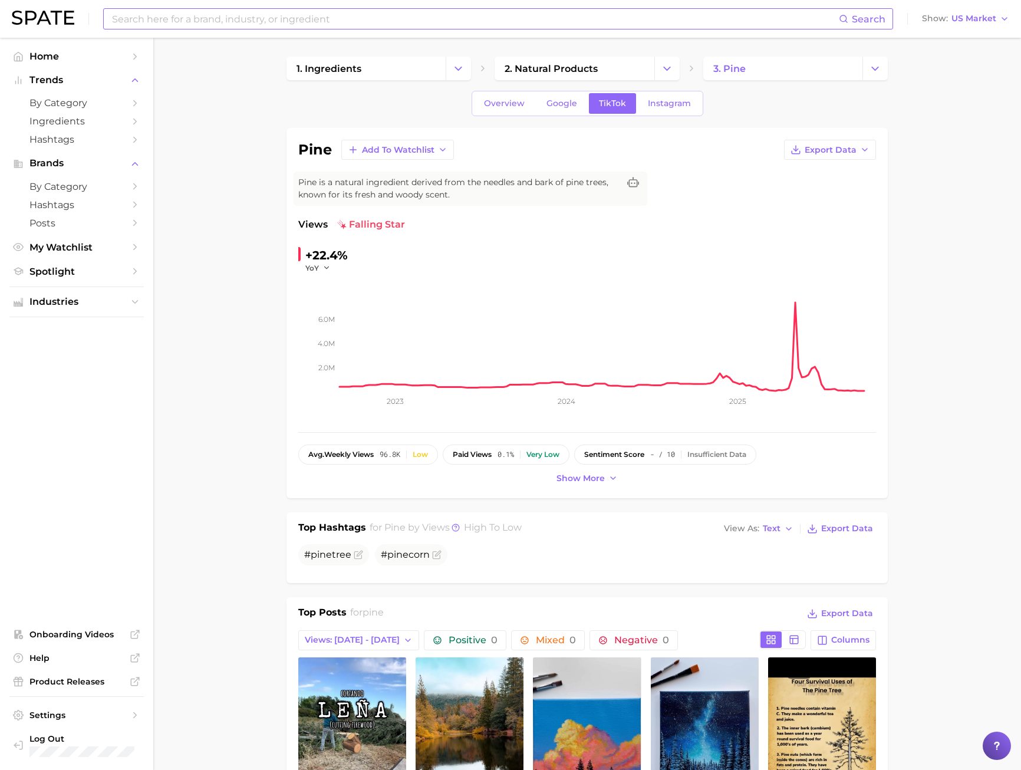
click at [177, 29] on div "Search" at bounding box center [498, 18] width 790 height 21
click at [165, 18] on input at bounding box center [475, 19] width 728 height 20
type input "p"
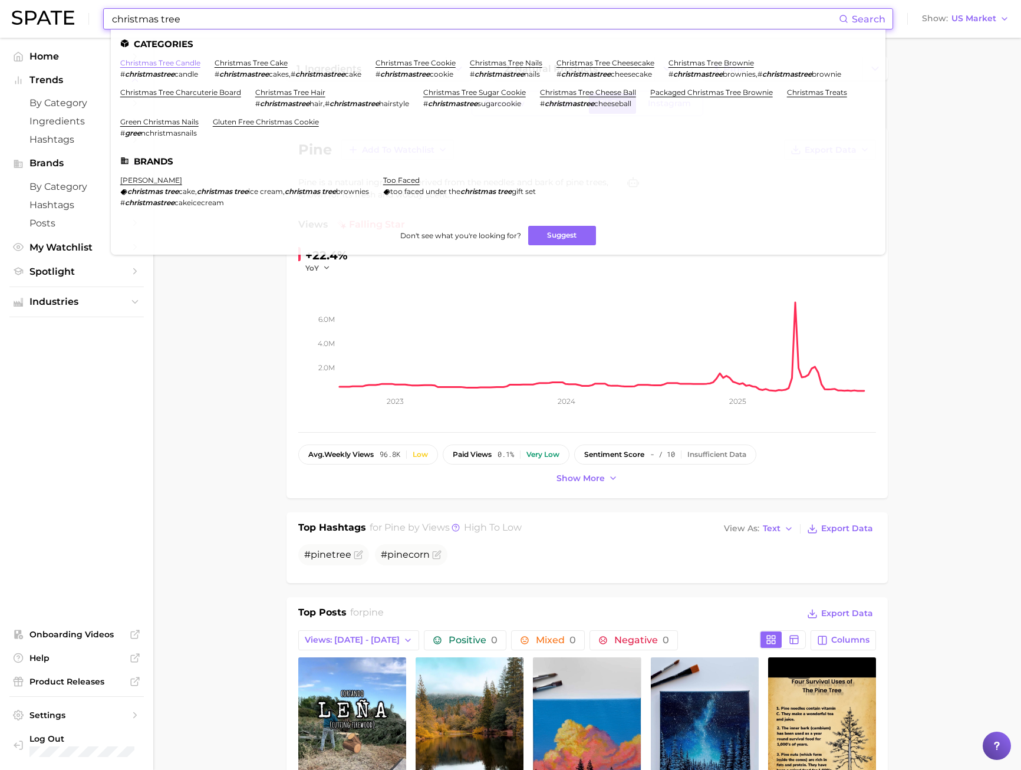
type input "christmas tree"
click at [172, 64] on link "christmas tree candle" at bounding box center [160, 62] width 80 height 9
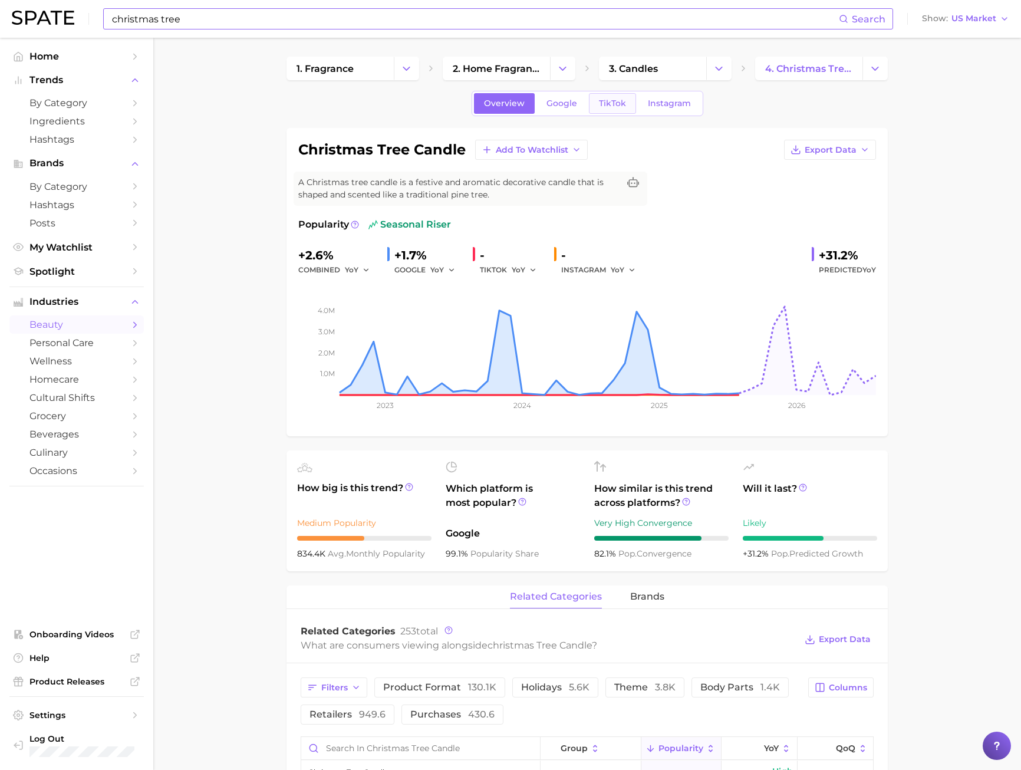
click at [609, 111] on link "TikTok" at bounding box center [612, 103] width 47 height 21
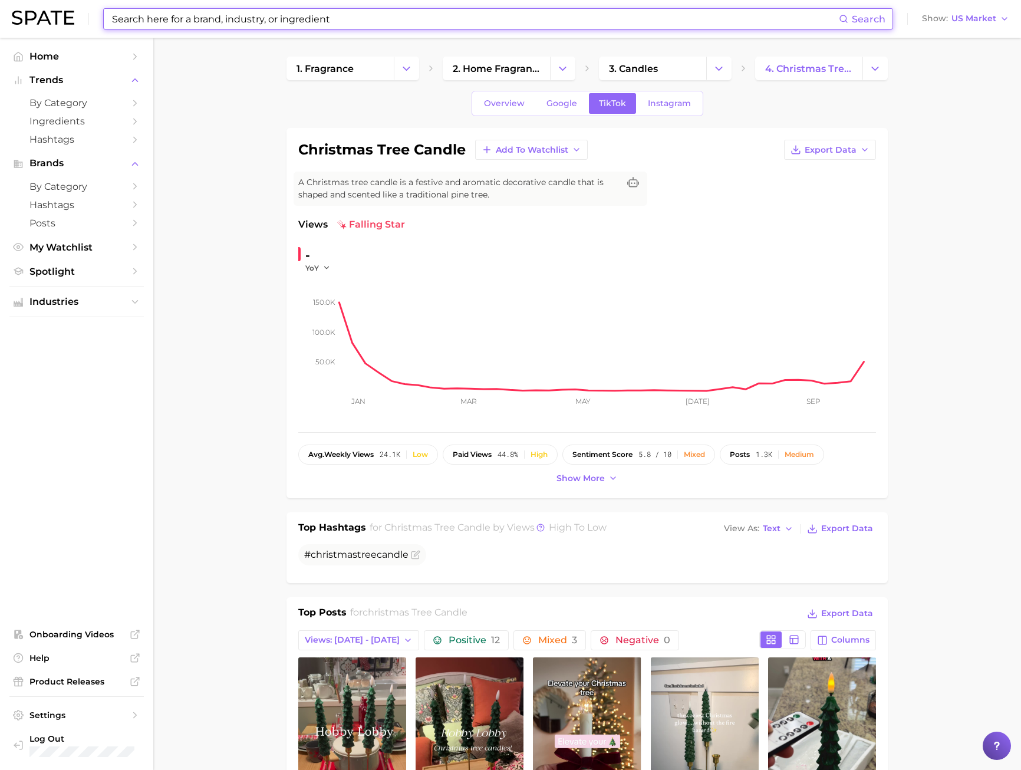
click at [324, 13] on input at bounding box center [475, 19] width 728 height 20
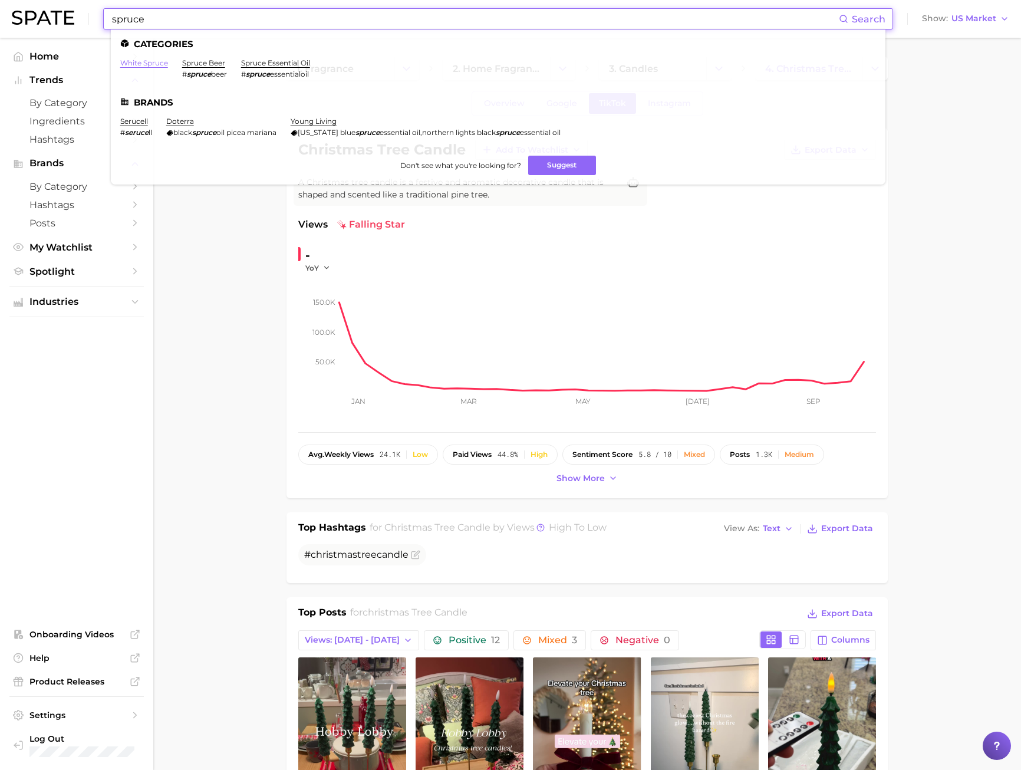
type input "spruce"
click at [156, 65] on link "white spruce" at bounding box center [144, 62] width 48 height 9
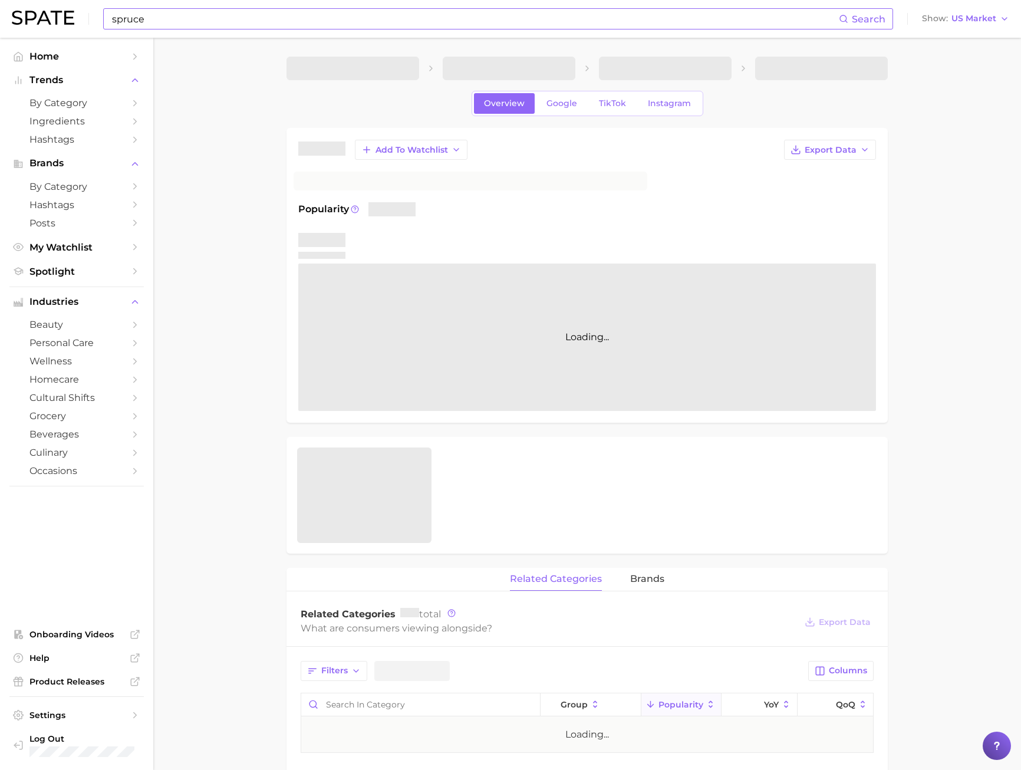
click at [156, 65] on main "Overview Google TikTok Instagram Add to Watchlist Export Data Popularity Loadin…" at bounding box center [587, 680] width 868 height 1284
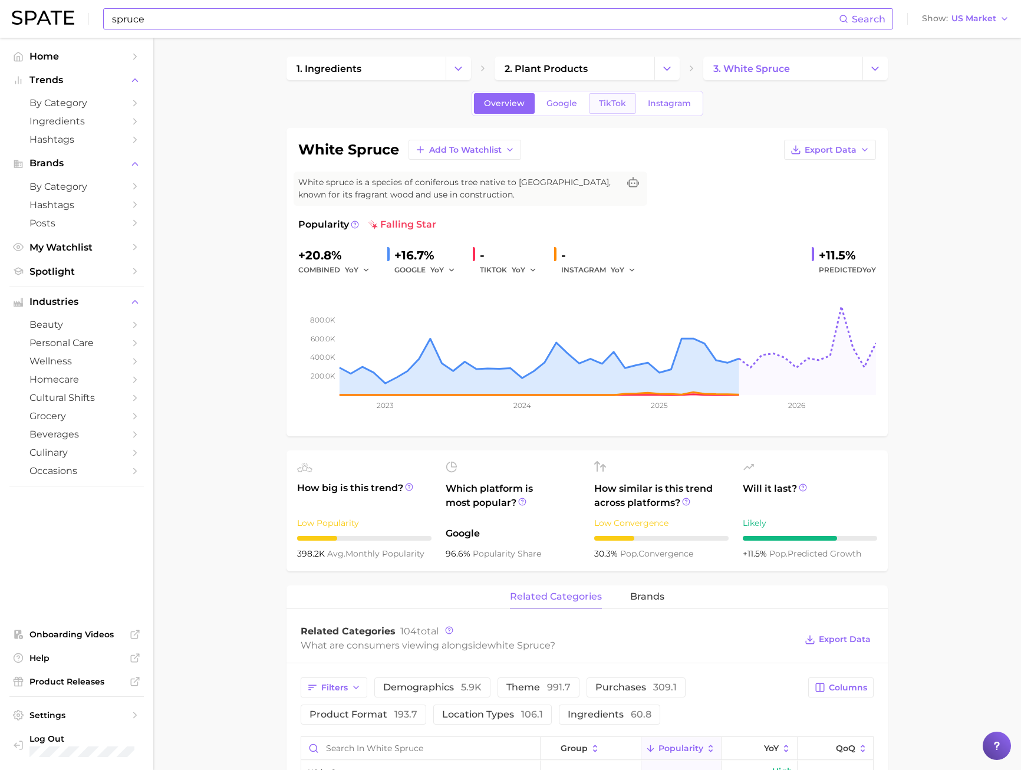
click at [626, 109] on link "TikTok" at bounding box center [612, 103] width 47 height 21
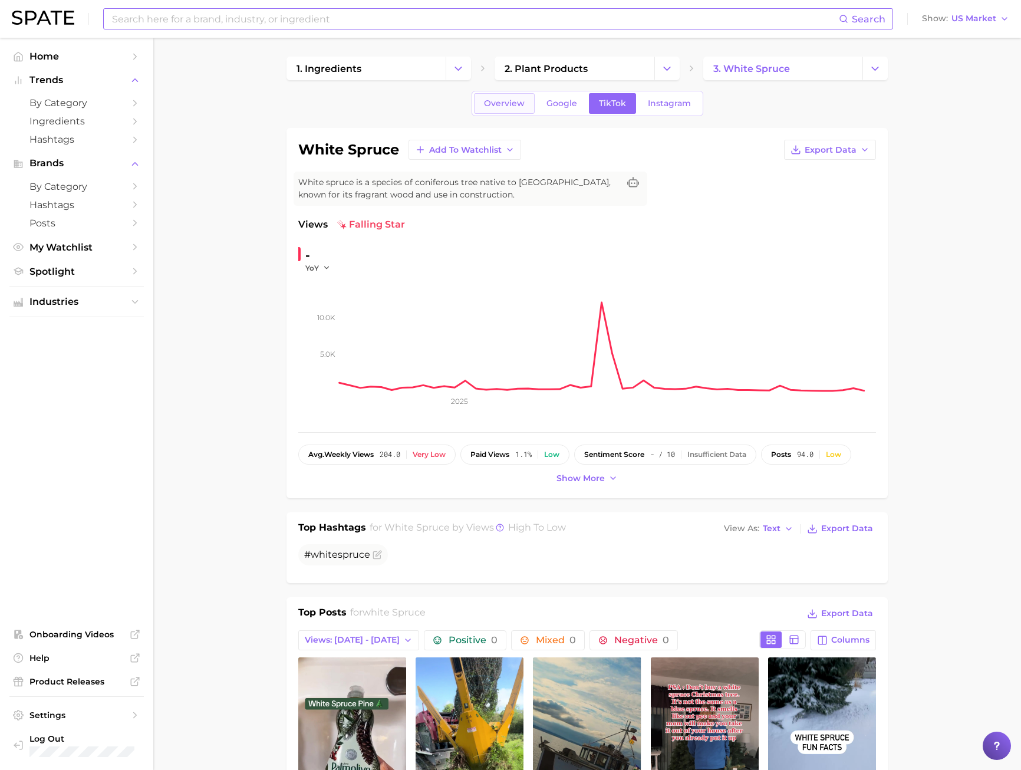
click at [513, 104] on span "Overview" at bounding box center [504, 103] width 41 height 10
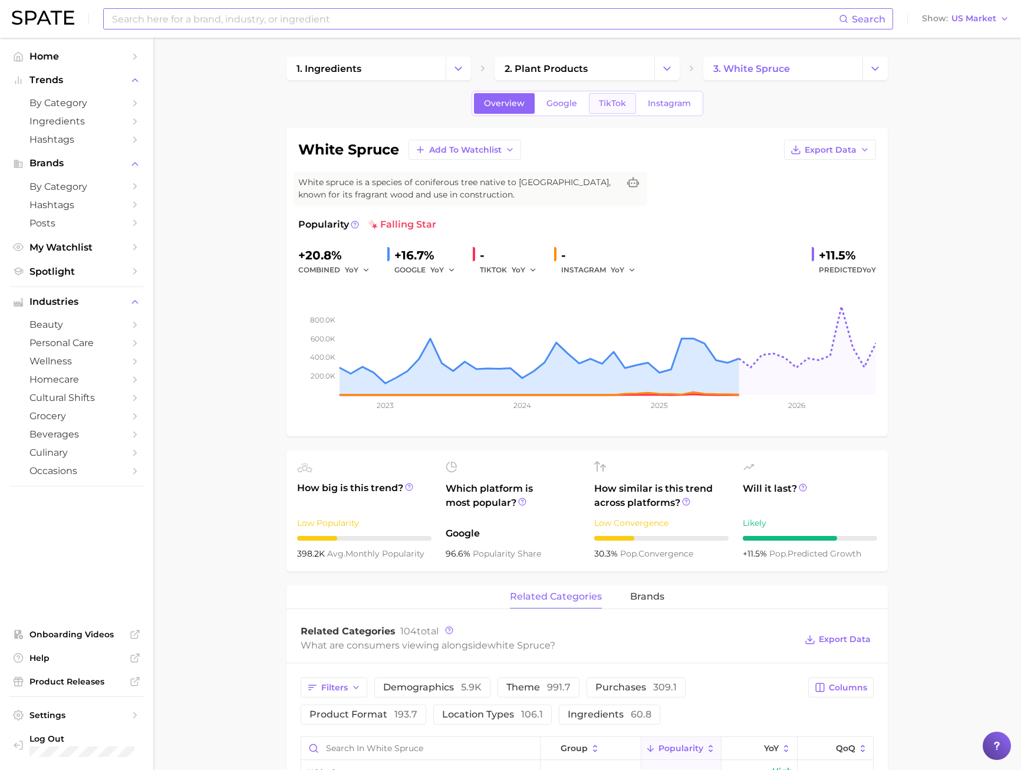
click at [593, 103] on link "TikTok" at bounding box center [612, 103] width 47 height 21
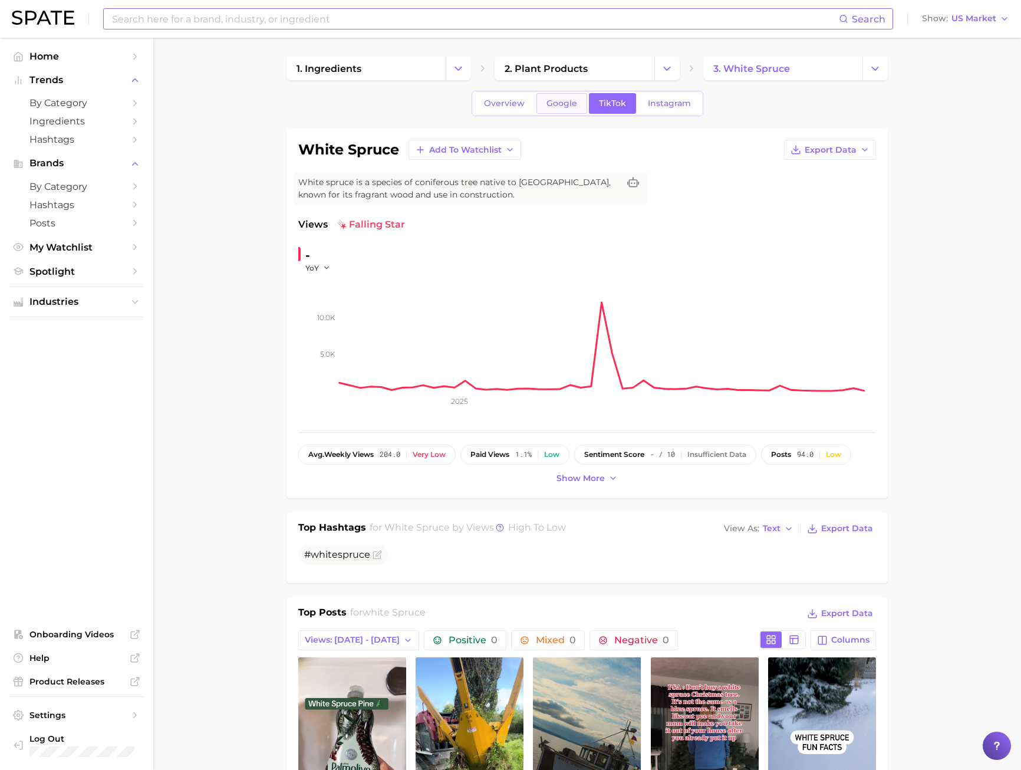
click at [569, 109] on link "Google" at bounding box center [562, 103] width 51 height 21
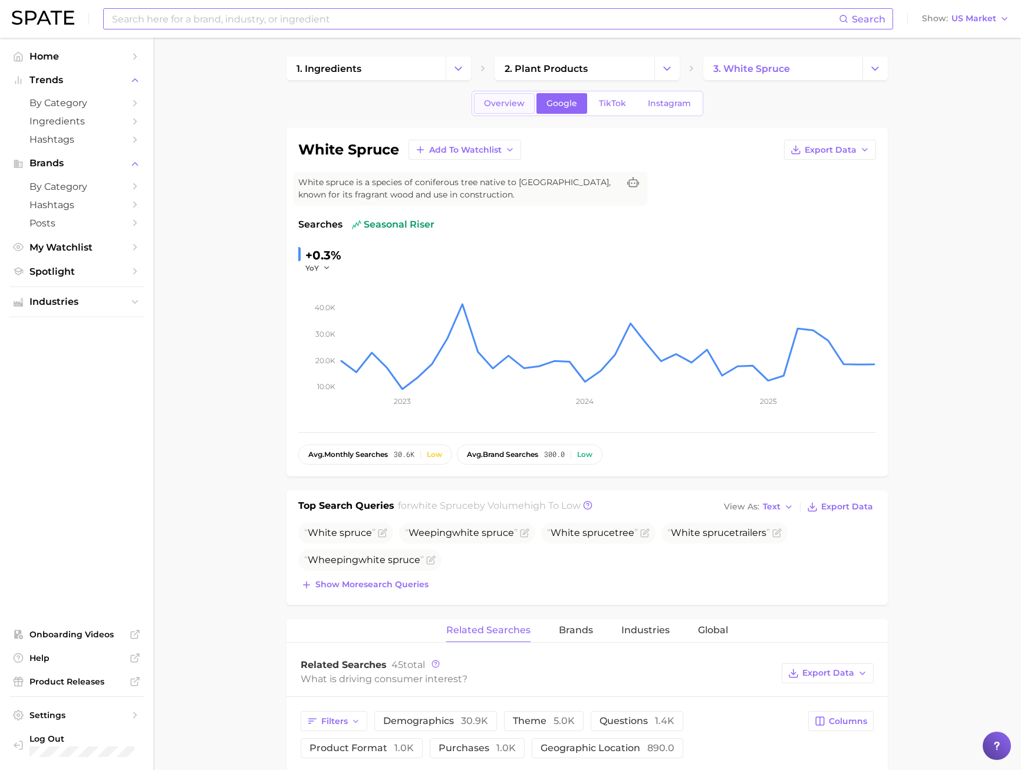
click at [511, 98] on span "Overview" at bounding box center [504, 103] width 41 height 10
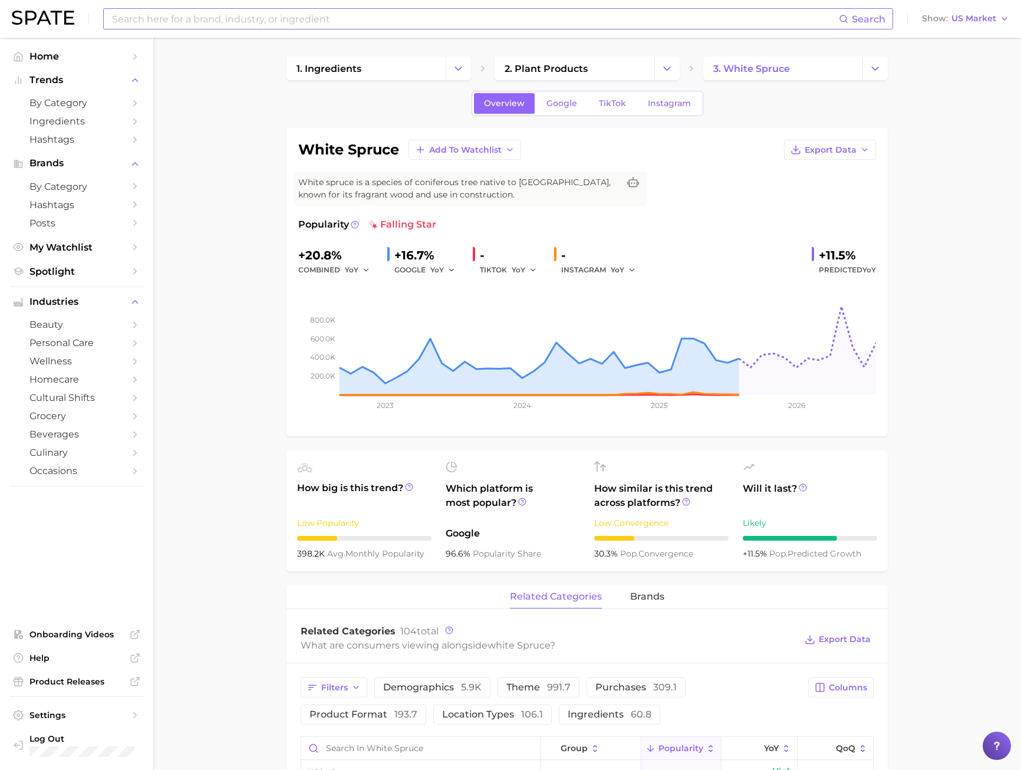
click at [576, 103] on span "Google" at bounding box center [562, 103] width 31 height 10
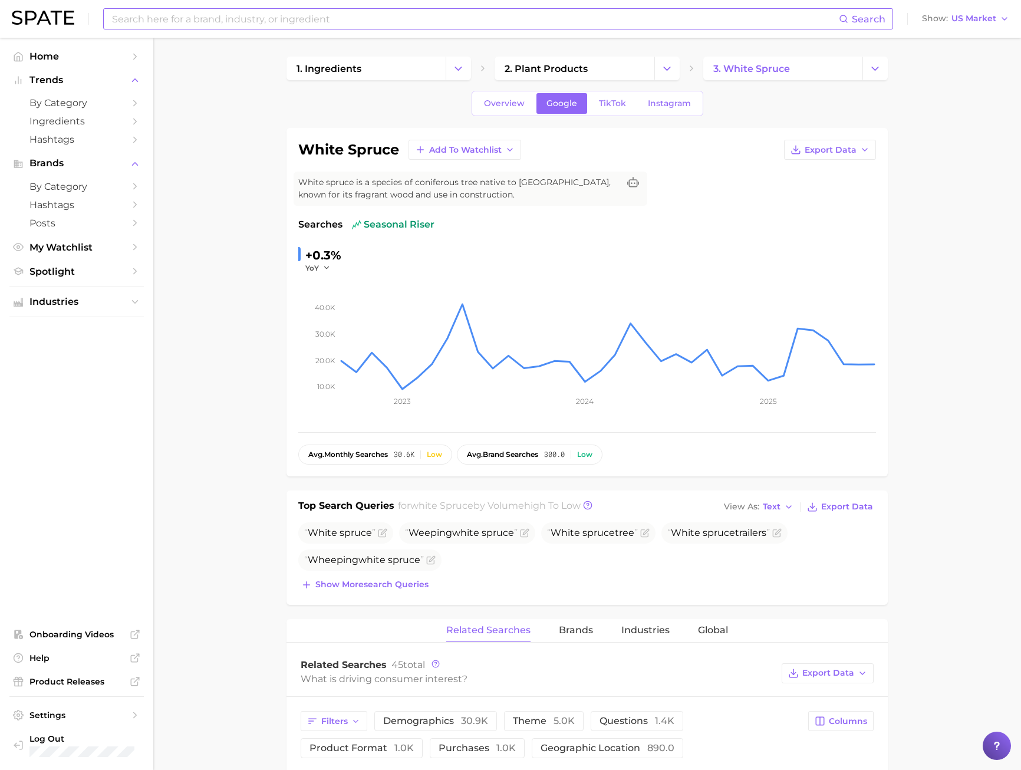
drag, startPoint x: 708, startPoint y: 389, endPoint x: 781, endPoint y: 369, distance: 75.4
click at [708, 389] on rect at bounding box center [608, 332] width 537 height 118
click at [605, 114] on div "Overview Google TikTok Instagram" at bounding box center [588, 103] width 232 height 25
click at [601, 103] on span "TikTok" at bounding box center [612, 103] width 27 height 10
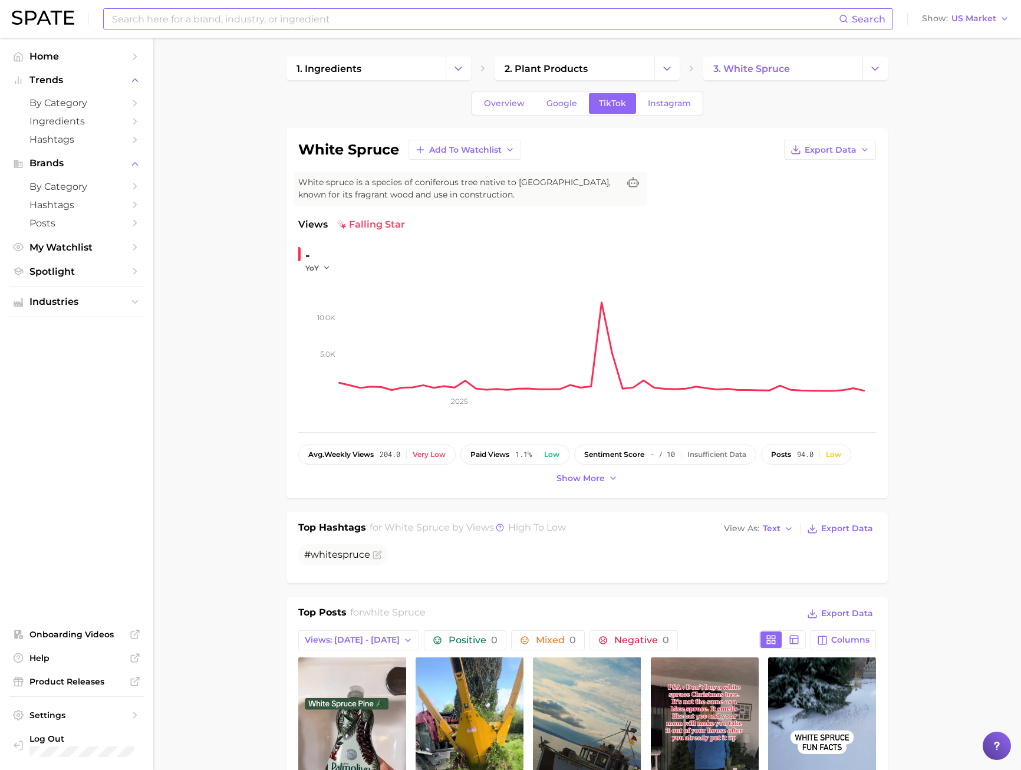
click at [257, 24] on input at bounding box center [475, 19] width 728 height 20
type input "christmas tree"
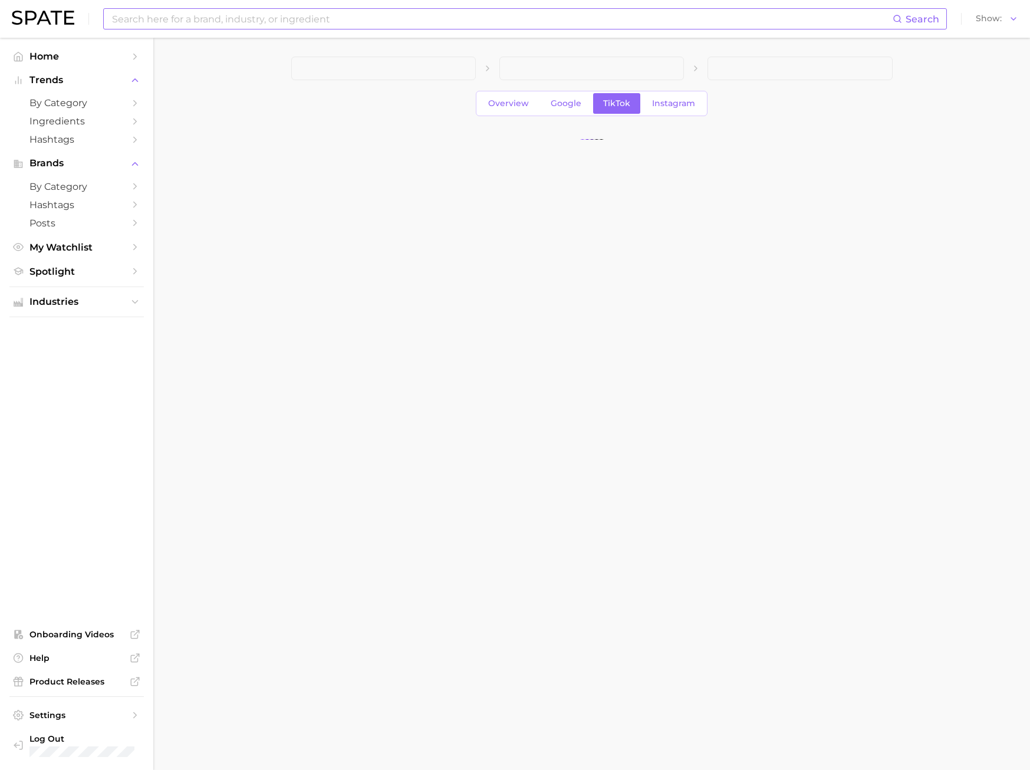
click at [142, 25] on input at bounding box center [502, 19] width 782 height 20
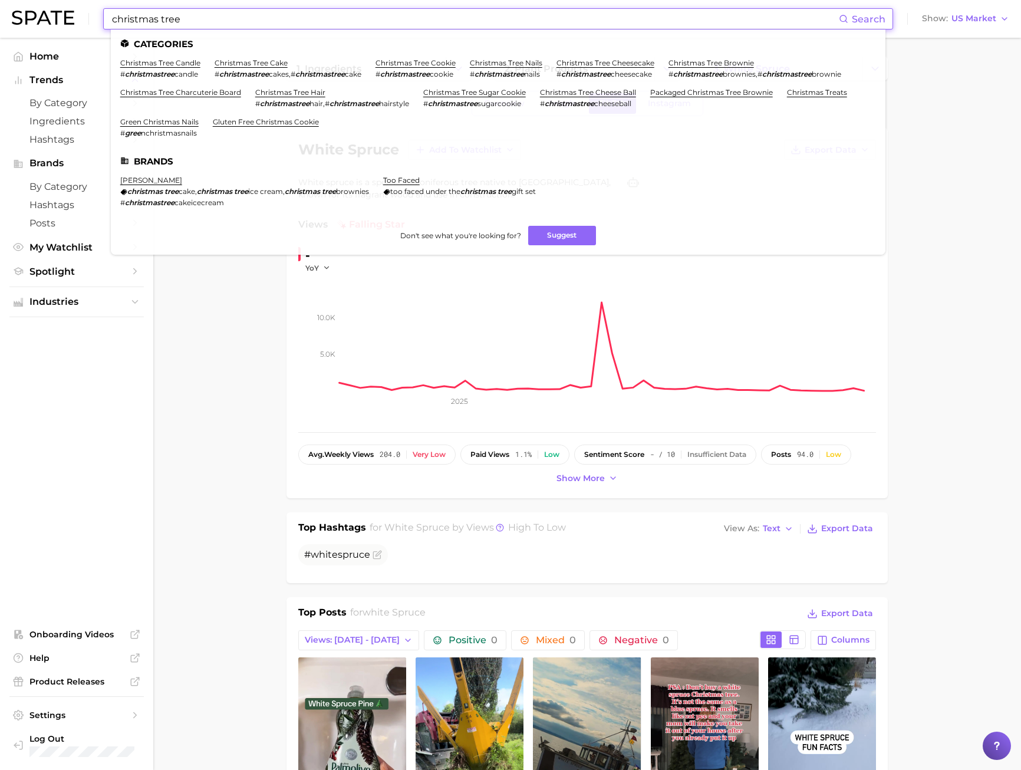
drag, startPoint x: 206, startPoint y: 16, endPoint x: 159, endPoint y: 22, distance: 47.6
click at [159, 22] on input "christmas tree" at bounding box center [475, 19] width 728 height 20
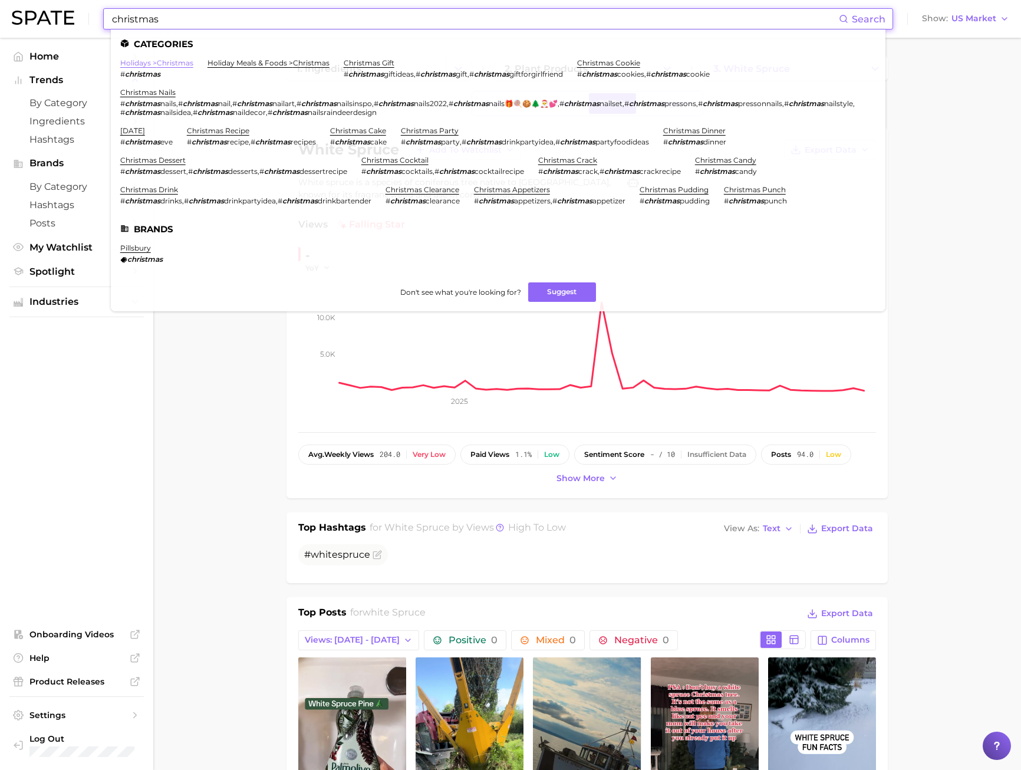
type input "christmas"
click at [164, 65] on link "holidays > christmas" at bounding box center [156, 62] width 73 height 9
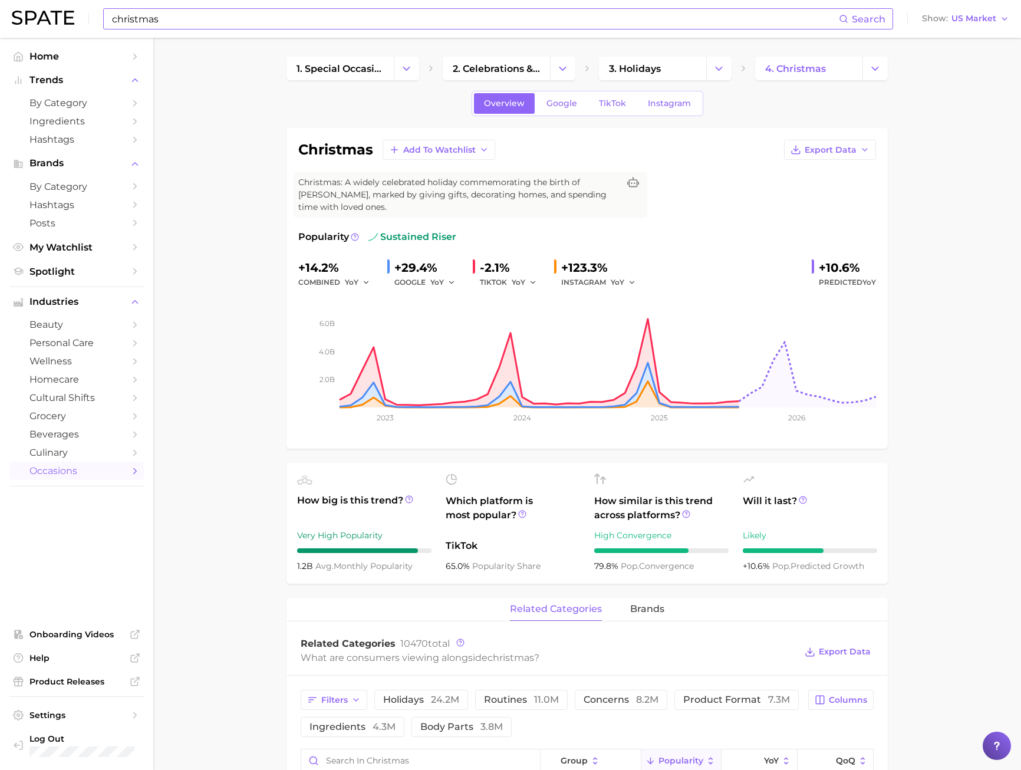
click at [664, 251] on div "Popularity sustained riser +14.2% combined YoY +29.4% GOOGLE YoY -2.1% TIKTOK Y…" at bounding box center [587, 333] width 578 height 207
click at [596, 102] on link "TikTok" at bounding box center [612, 103] width 47 height 21
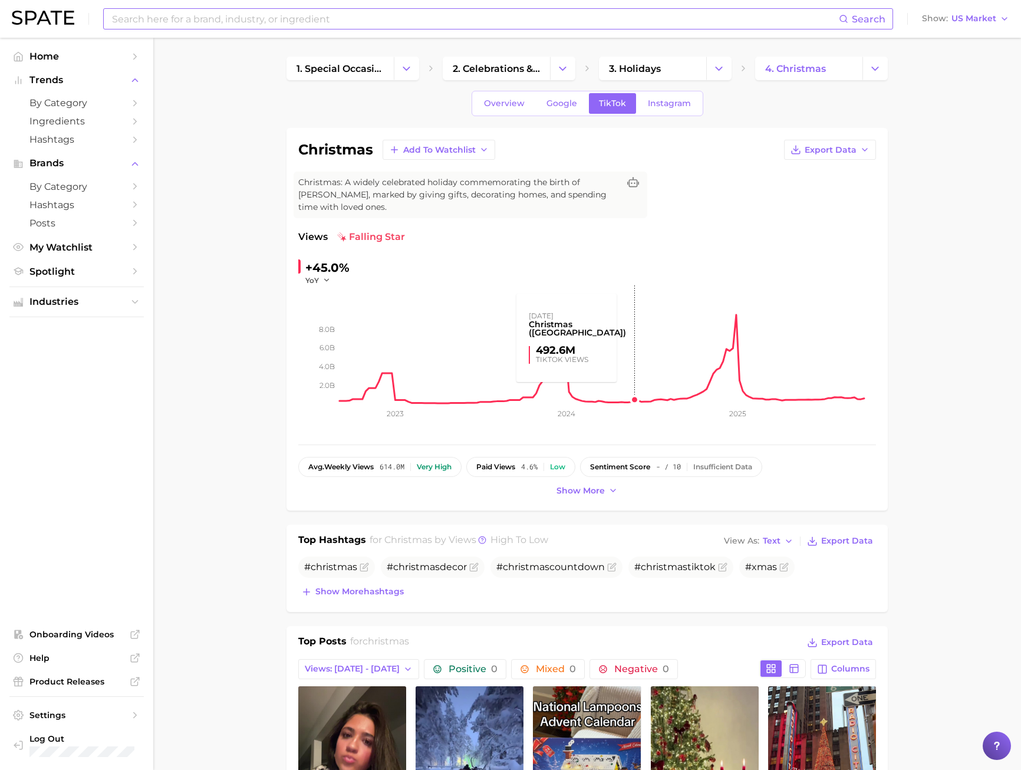
click at [631, 354] on rect at bounding box center [608, 344] width 537 height 118
click at [839, 538] on span "Export Data" at bounding box center [847, 541] width 52 height 10
drag, startPoint x: 593, startPoint y: 662, endPoint x: 588, endPoint y: 654, distance: 9.0
click at [593, 662] on button "Negative 0" at bounding box center [634, 669] width 88 height 20
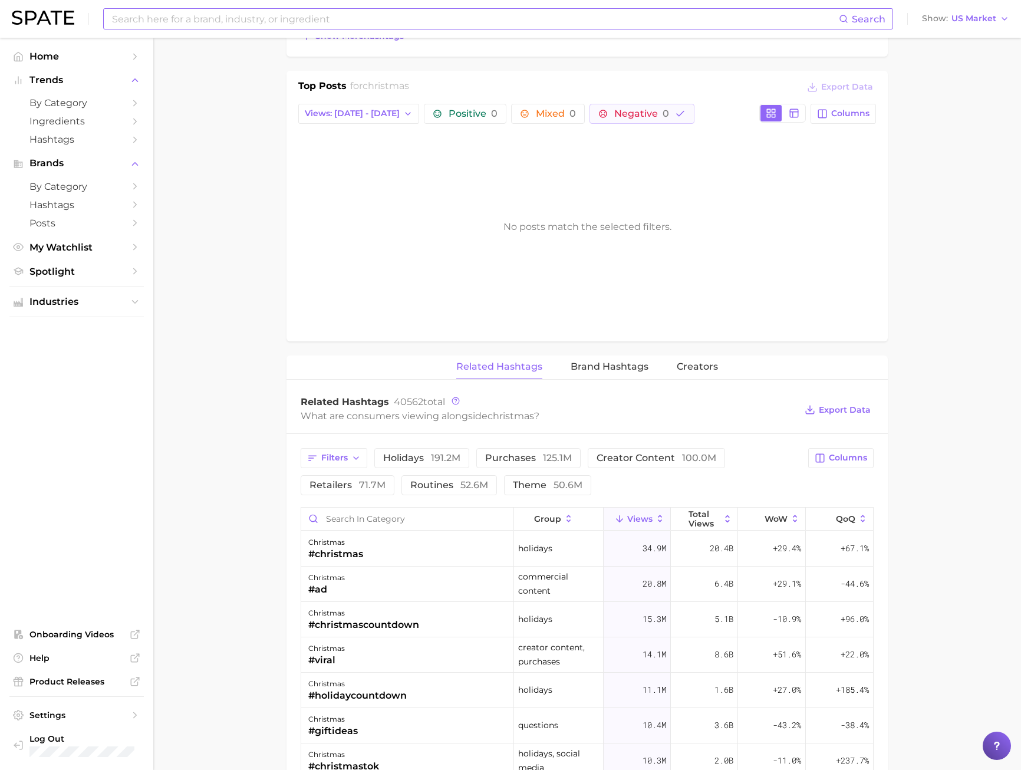
scroll to position [649, 0]
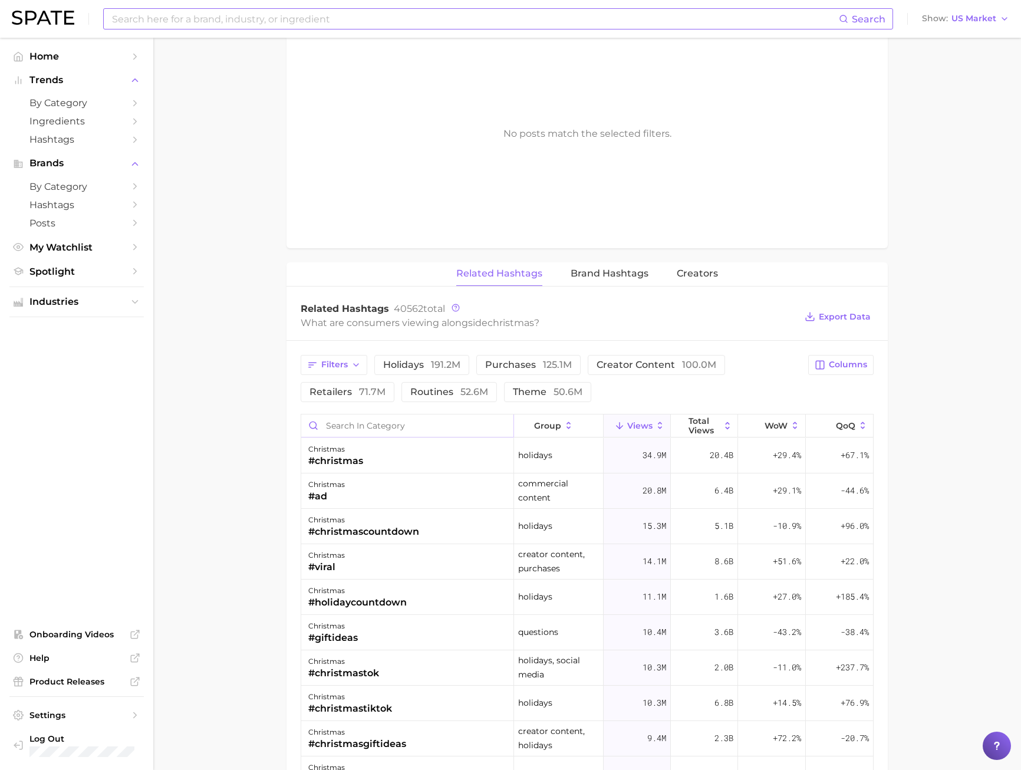
click at [360, 417] on input "Search in category" at bounding box center [407, 426] width 212 height 22
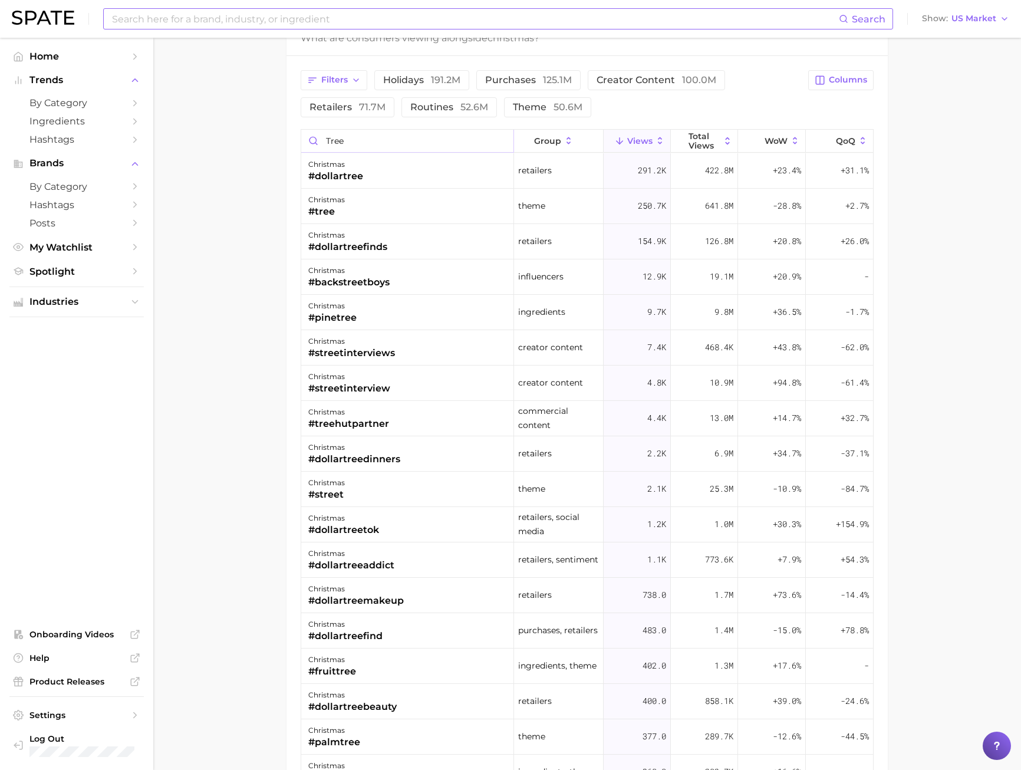
scroll to position [723, 0]
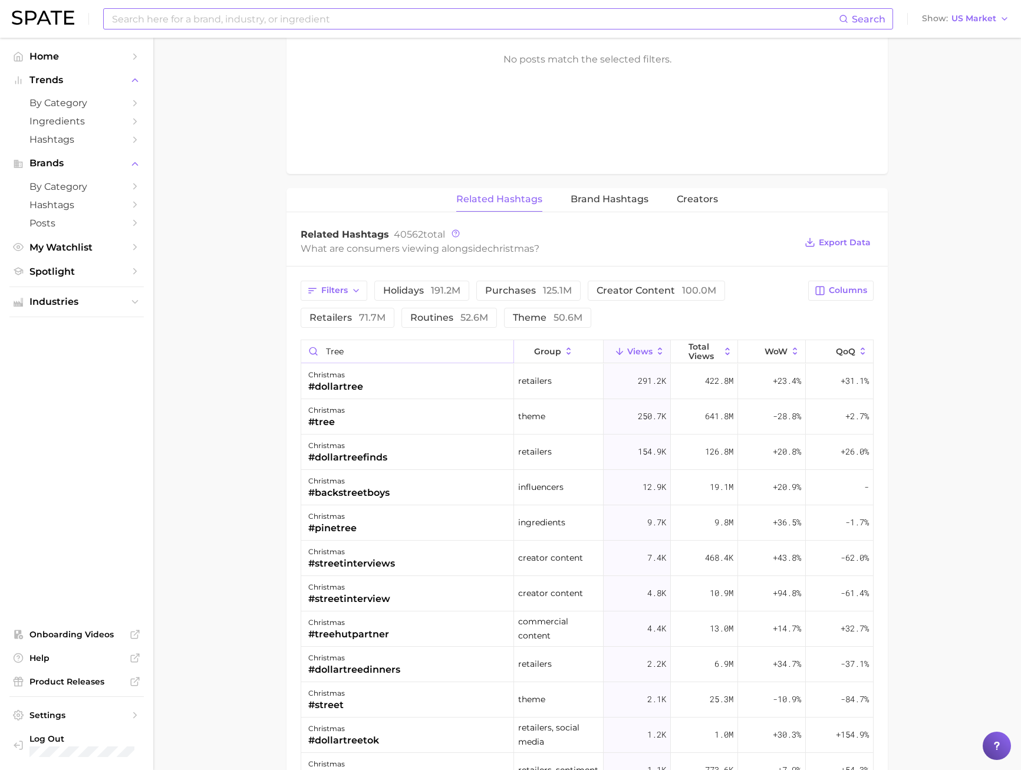
click at [323, 354] on input "tree" at bounding box center [407, 351] width 212 height 22
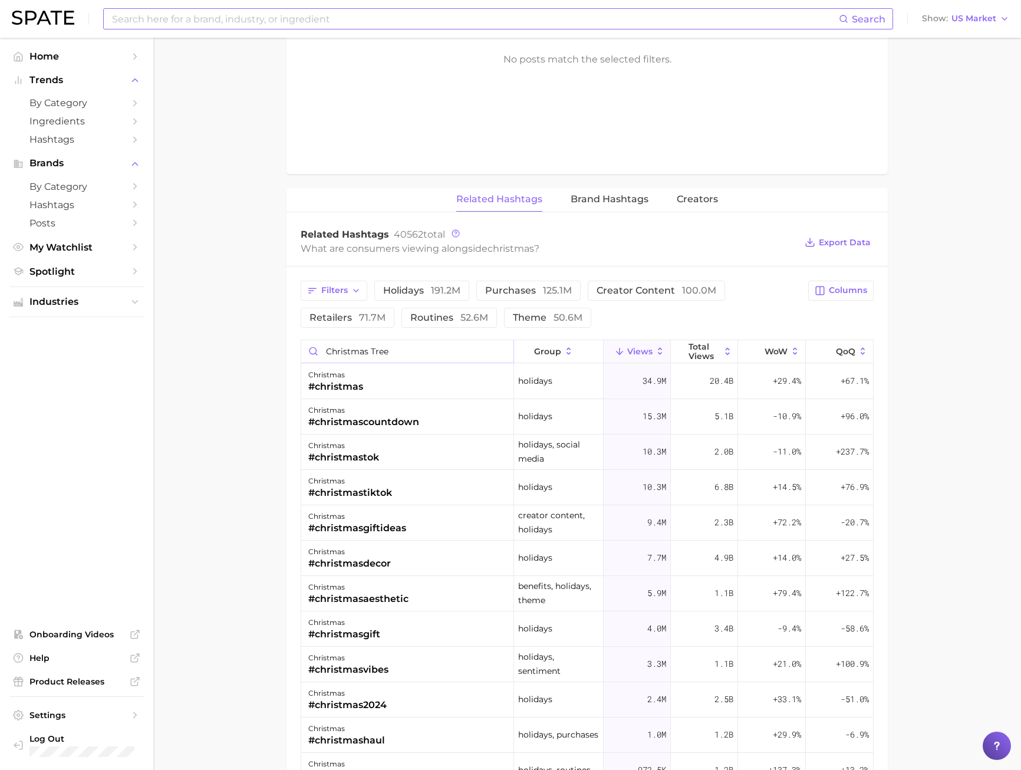
drag, startPoint x: 371, startPoint y: 352, endPoint x: 146, endPoint y: 379, distance: 226.9
click at [146, 379] on div "Search Show US Market Home Trends by Category Ingredients Hashtags Brands by Ca…" at bounding box center [510, 249] width 1021 height 1868
type input "tree"
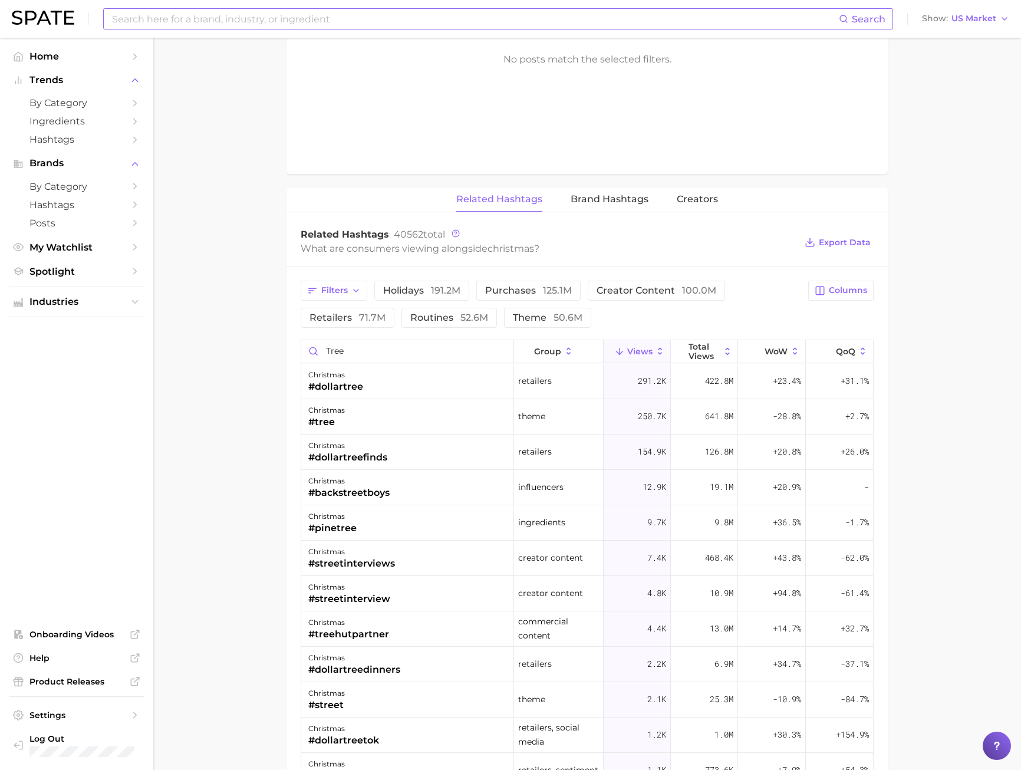
scroll to position [0, 0]
click at [982, 212] on main "1. special occasions 2. celebrations & holidays 3. holidays 4. christmas Overvi…" at bounding box center [587, 249] width 868 height 1868
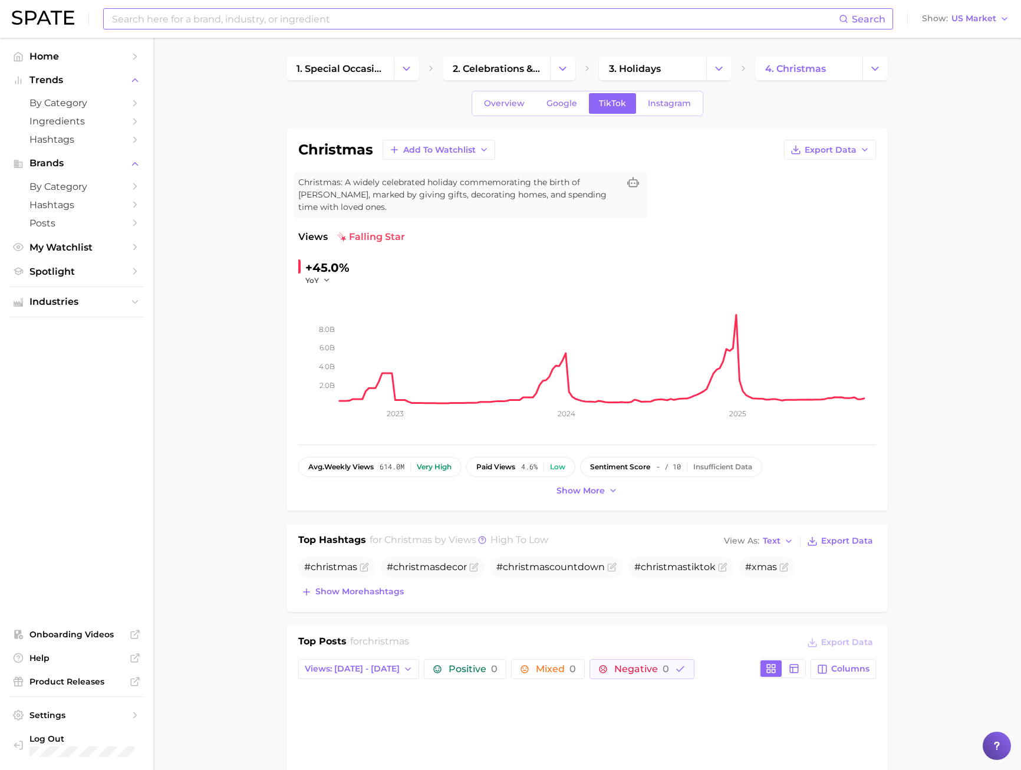
scroll to position [413, 0]
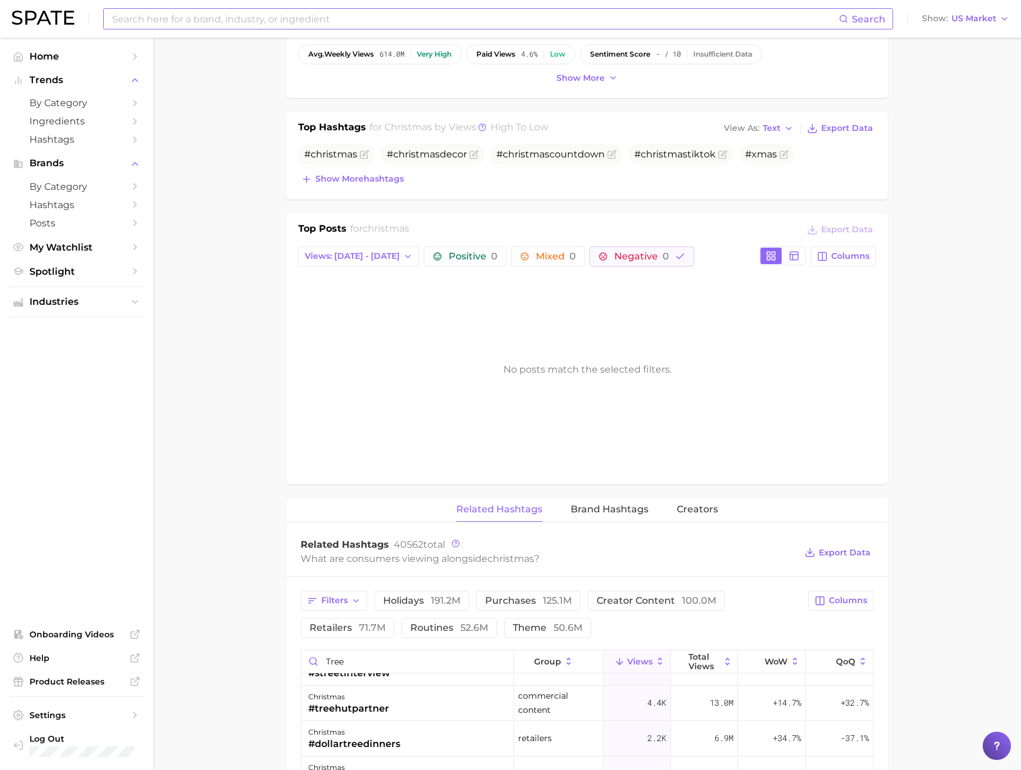
click at [318, 222] on h1 "Top Posts" at bounding box center [322, 231] width 48 height 18
click at [333, 246] on div "Top Posts for christmas Export Data Views: Sep 21 - 28 Positive 0 Mixed 0 Negat…" at bounding box center [587, 347] width 578 height 251
click at [334, 252] on span "Views: [DATE] - [DATE]" at bounding box center [352, 256] width 95 height 10
click at [336, 323] on span "Total Views" at bounding box center [328, 320] width 48 height 10
click at [337, 254] on span "Total Views" at bounding box center [329, 256] width 48 height 10
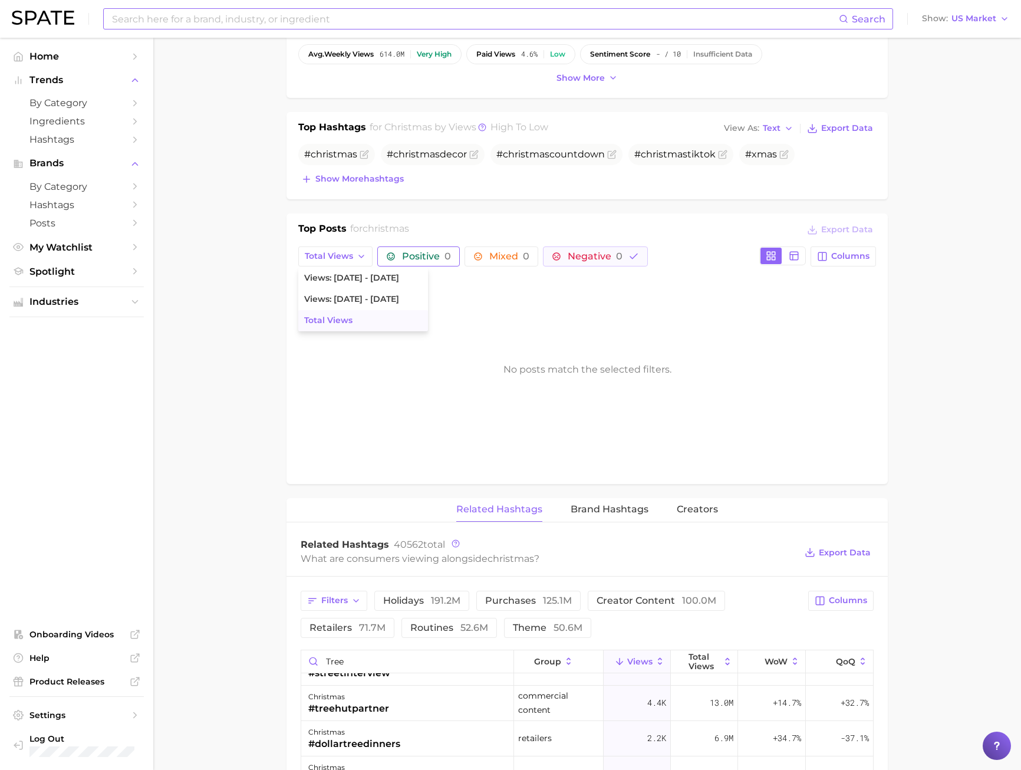
click at [442, 257] on span "Positive 0" at bounding box center [426, 256] width 49 height 9
click at [365, 257] on button "Total Views" at bounding box center [335, 256] width 74 height 20
drag, startPoint x: 402, startPoint y: 257, endPoint x: 480, endPoint y: 257, distance: 78.4
click at [405, 257] on span "Positive 0" at bounding box center [426, 256] width 49 height 9
click at [600, 257] on span "Negative 0" at bounding box center [595, 256] width 55 height 9
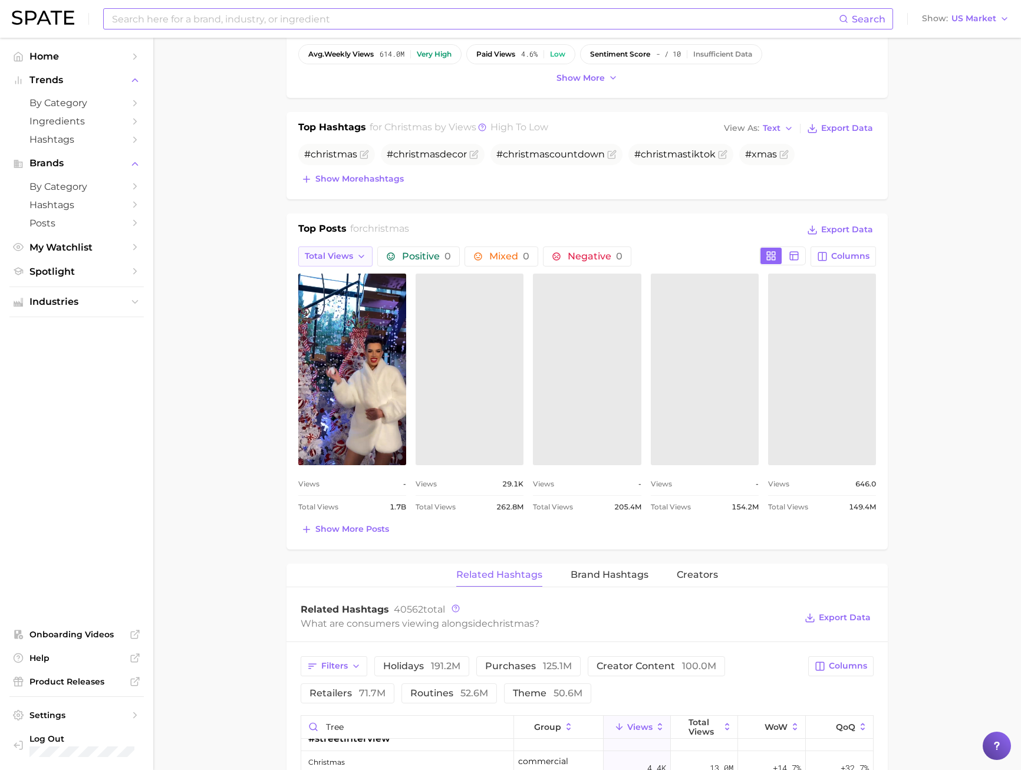
click at [333, 260] on span "Total Views" at bounding box center [329, 256] width 48 height 10
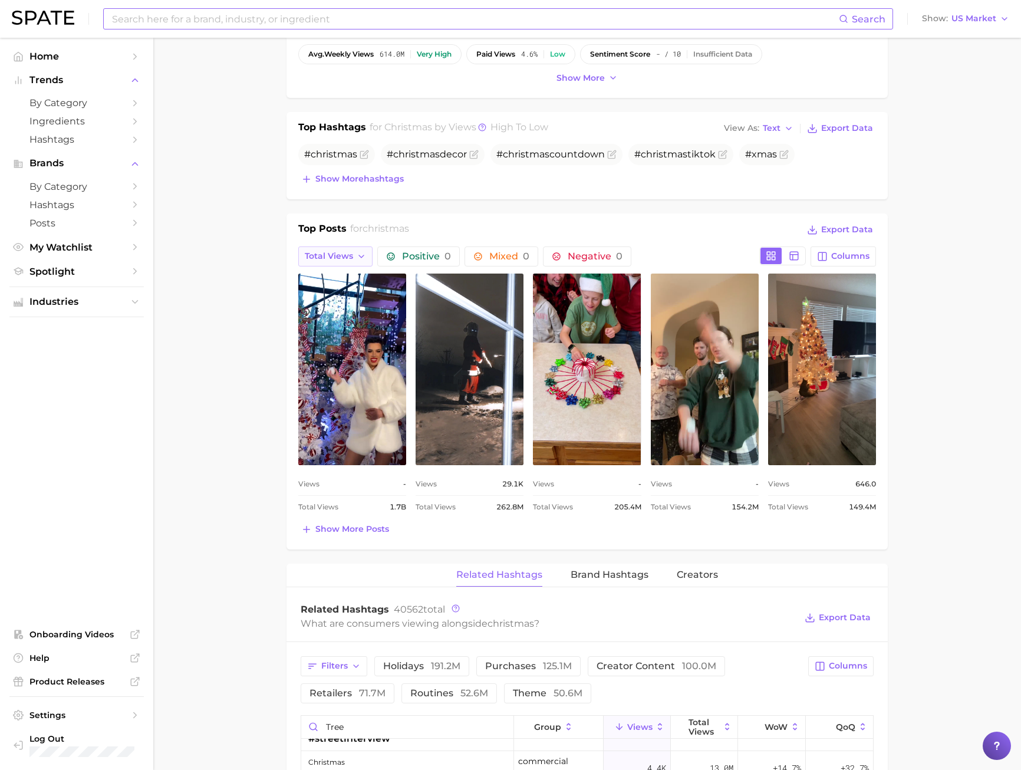
scroll to position [0, 0]
click at [336, 320] on span "Total Views" at bounding box center [328, 320] width 48 height 10
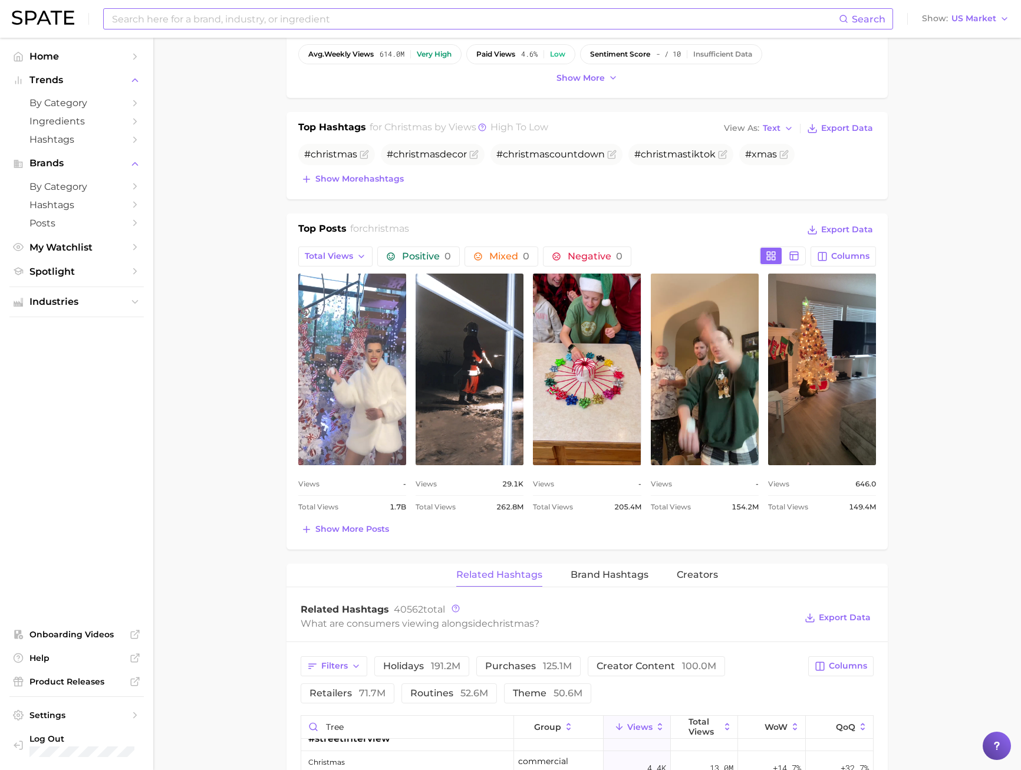
click at [362, 375] on link "view post on TikTok" at bounding box center [352, 370] width 108 height 192
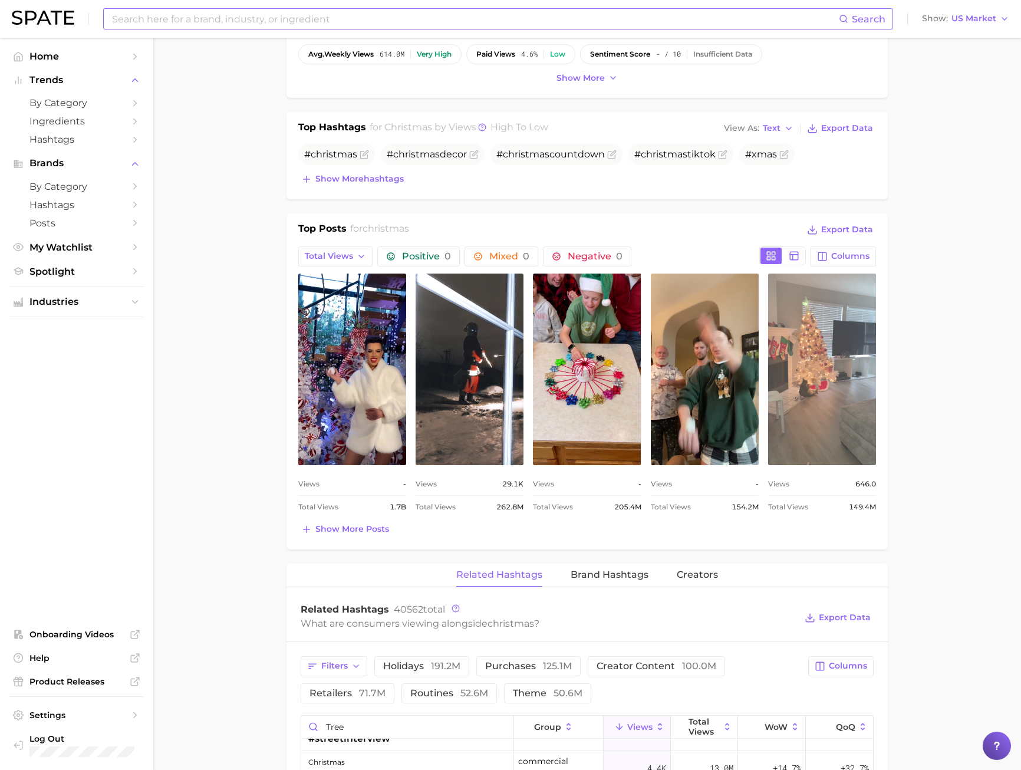
click at [799, 411] on link "view post on TikTok" at bounding box center [822, 370] width 108 height 192
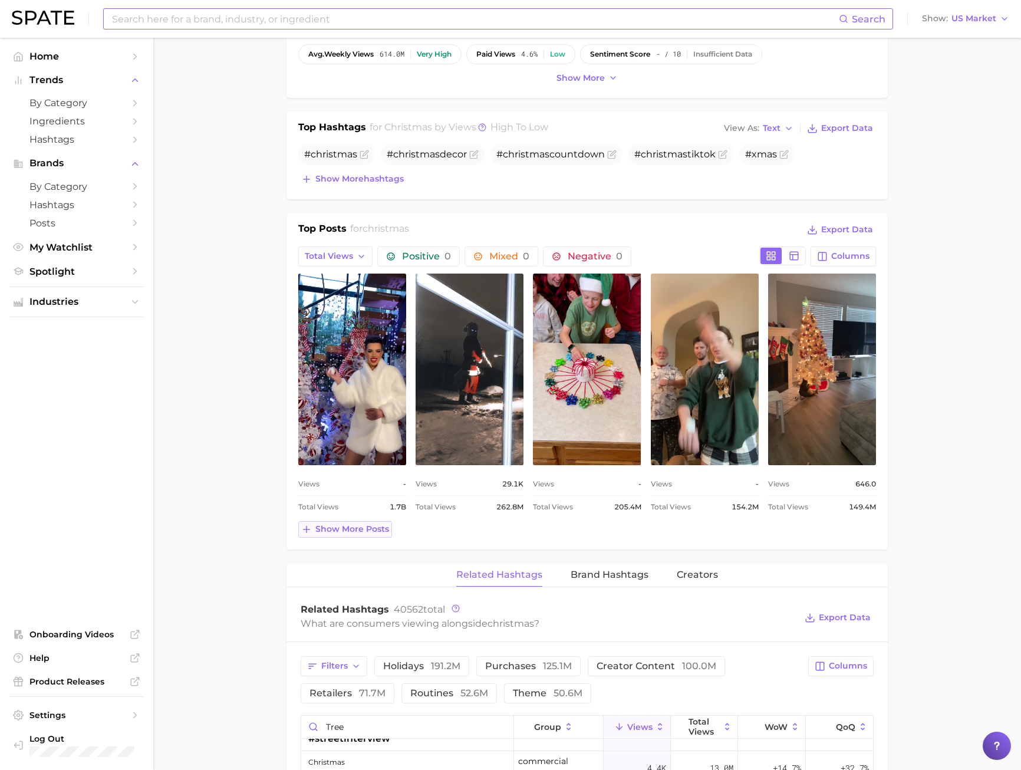
click at [363, 522] on button "Show more posts" at bounding box center [345, 529] width 94 height 17
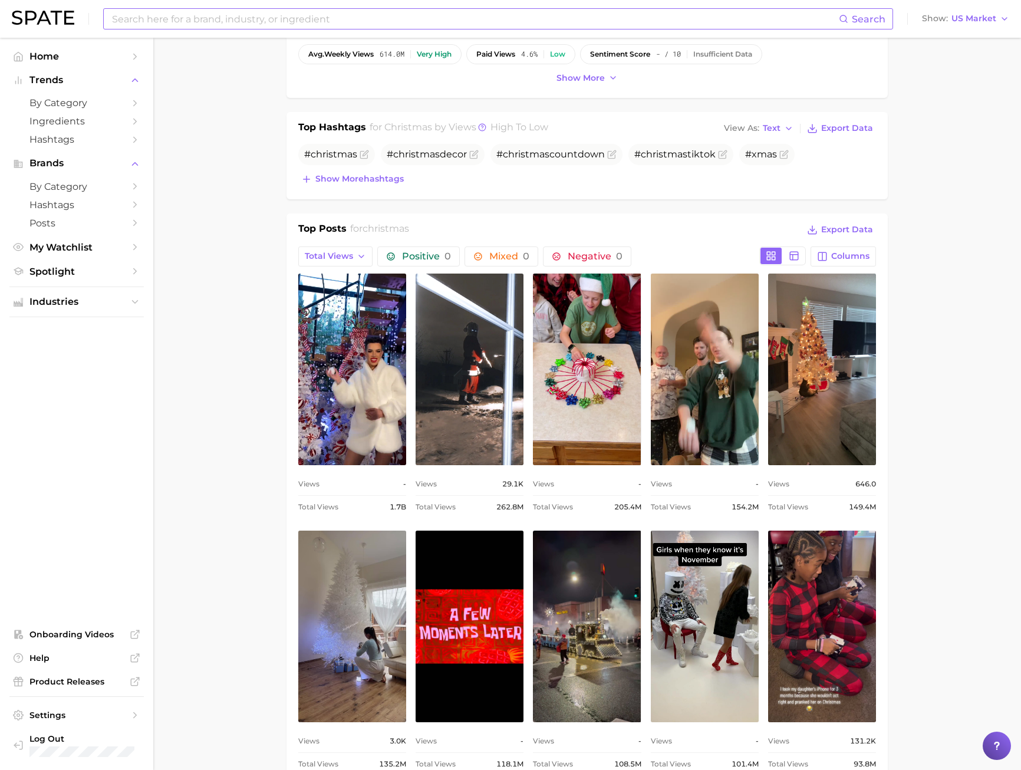
scroll to position [590, 0]
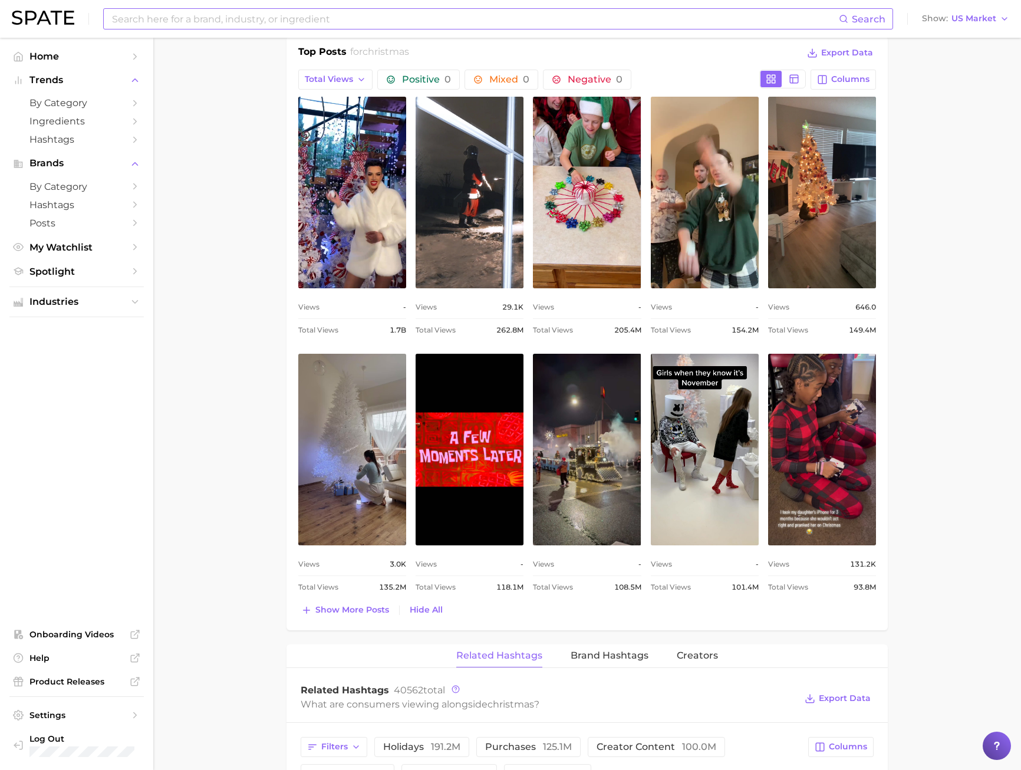
click at [370, 600] on div "Top Posts for christmas Export Data Total Views Positive 0 Mixed 0 Negative 0 C…" at bounding box center [587, 332] width 578 height 574
click at [370, 607] on span "Show more posts" at bounding box center [352, 610] width 74 height 10
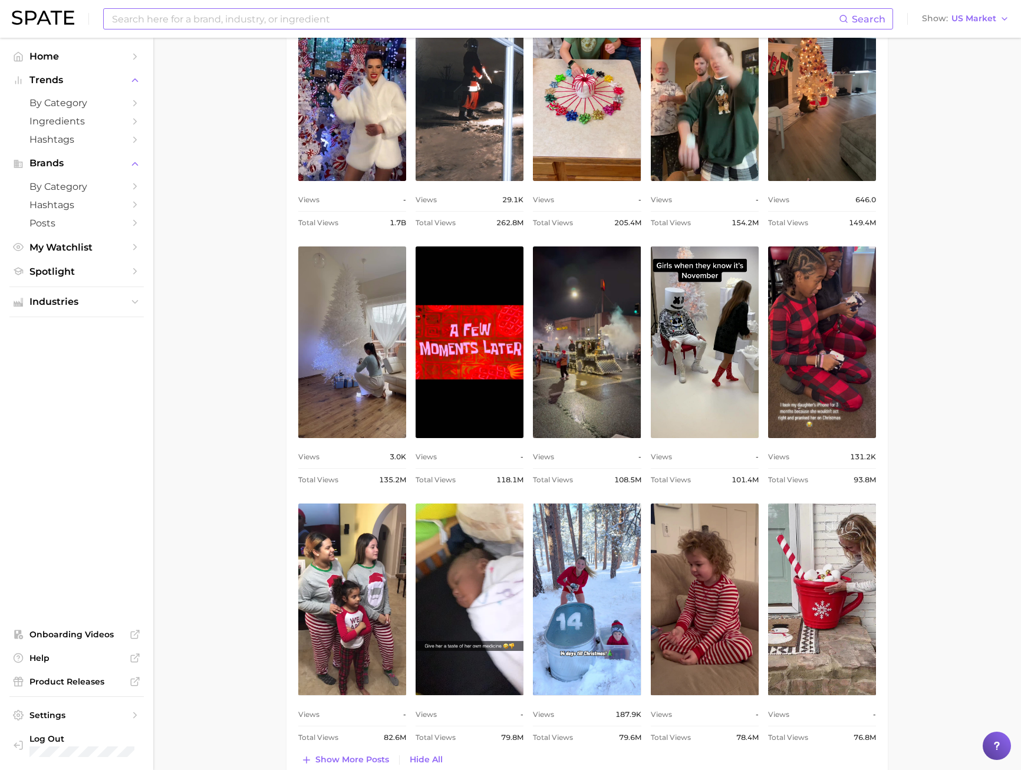
scroll to position [885, 0]
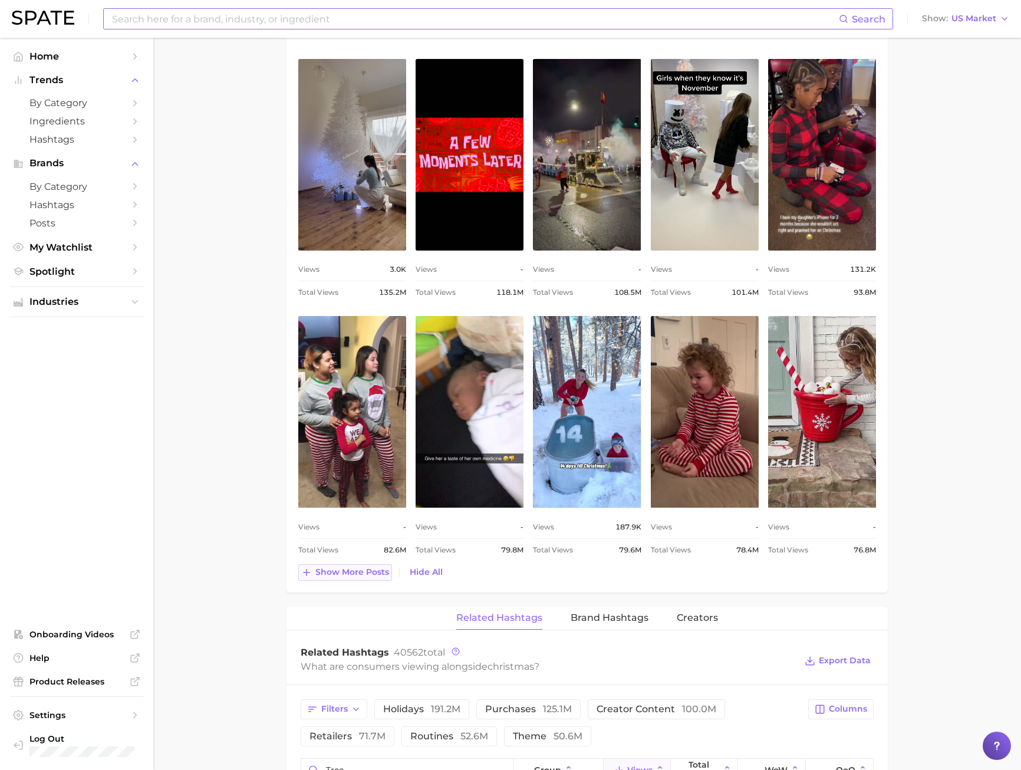
click at [344, 567] on span "Show more posts" at bounding box center [352, 572] width 74 height 10
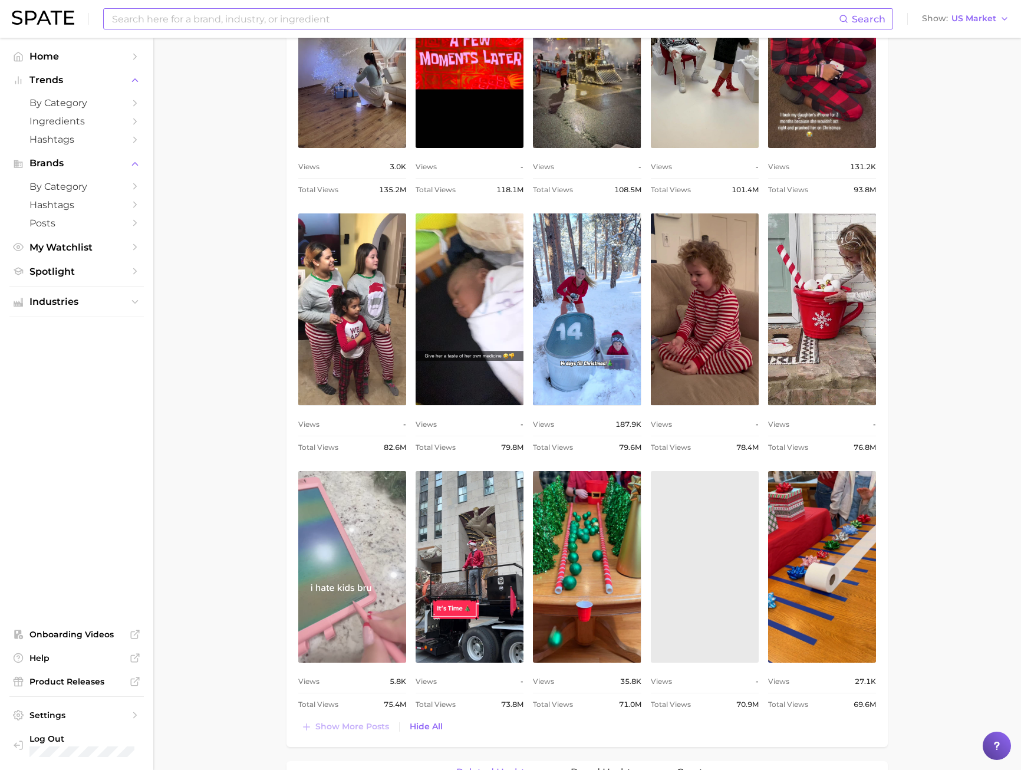
scroll to position [0, 0]
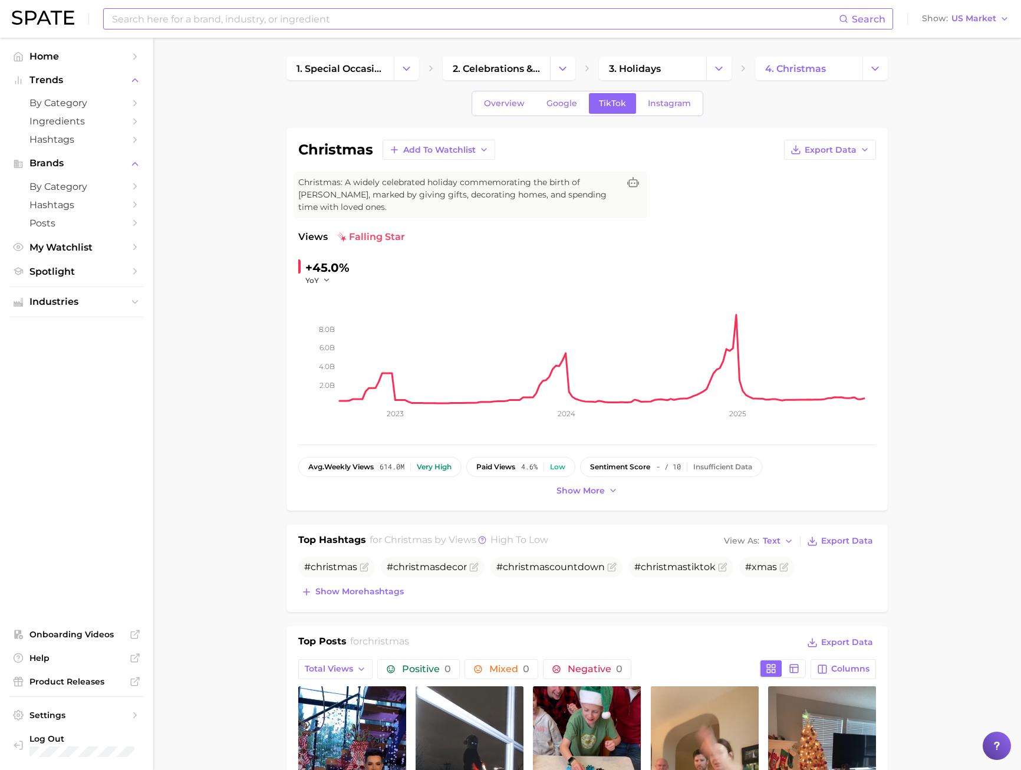
click at [172, 18] on input at bounding box center [475, 19] width 728 height 20
drag, startPoint x: 206, startPoint y: 22, endPoint x: 154, endPoint y: 17, distance: 52.7
click at [154, 17] on input "outdoor christmas" at bounding box center [475, 19] width 728 height 20
type input "o"
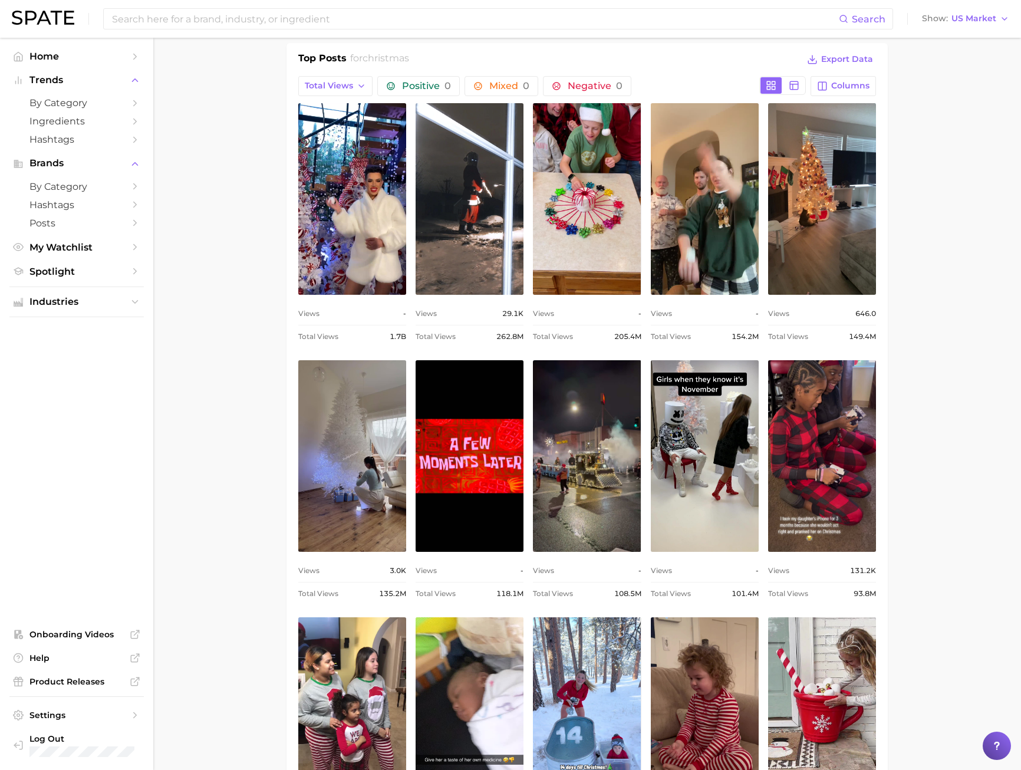
scroll to position [590, 0]
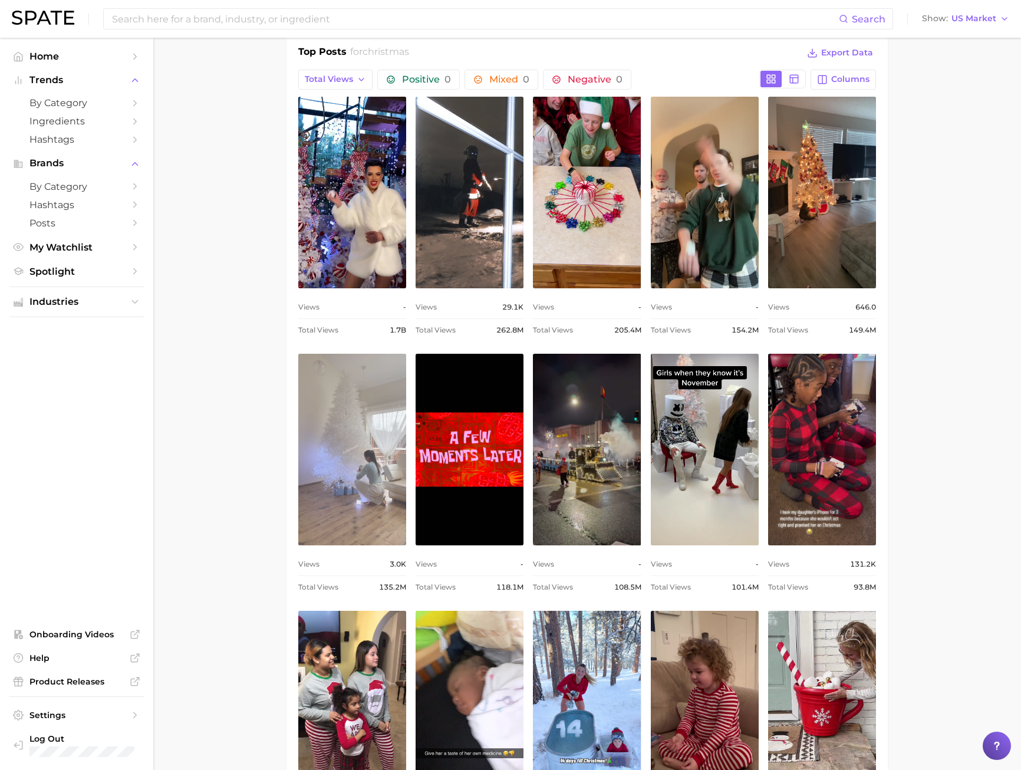
click at [315, 436] on link "view post on TikTok" at bounding box center [352, 450] width 108 height 192
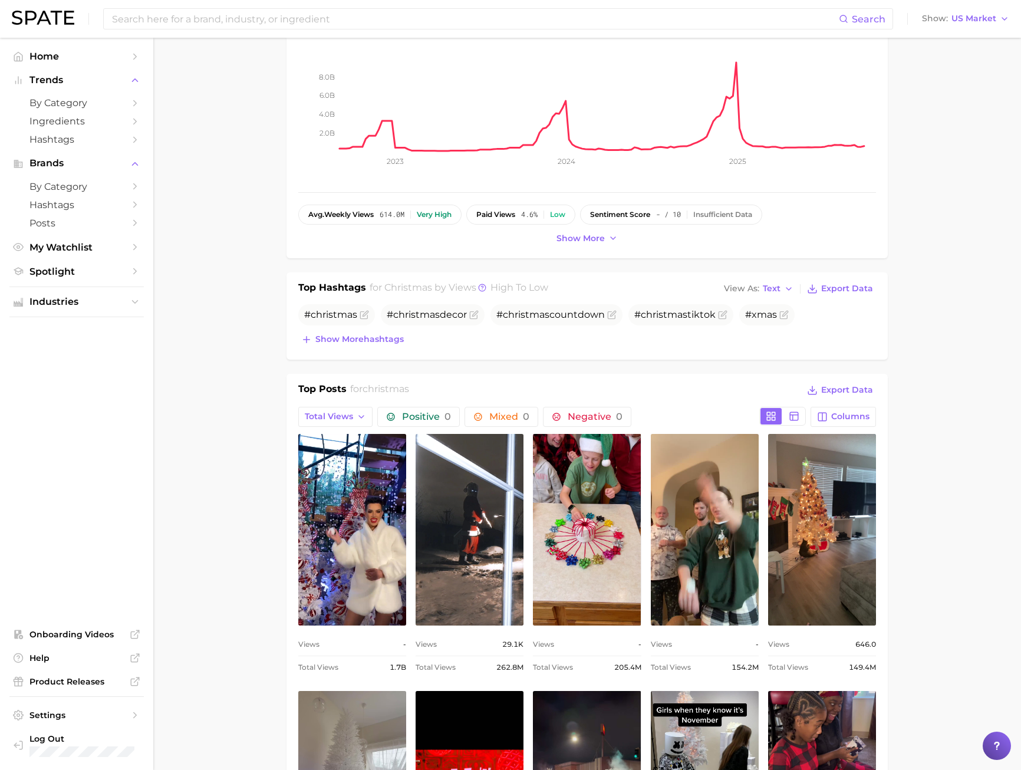
scroll to position [118, 0]
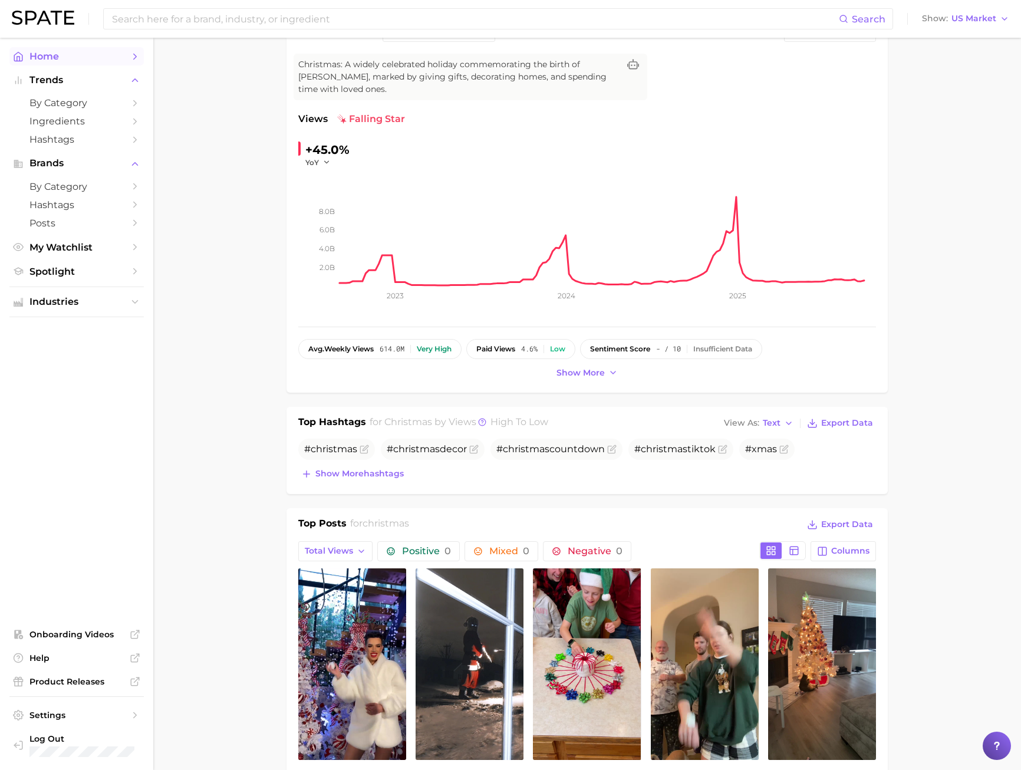
click at [51, 57] on span "Home" at bounding box center [76, 56] width 94 height 11
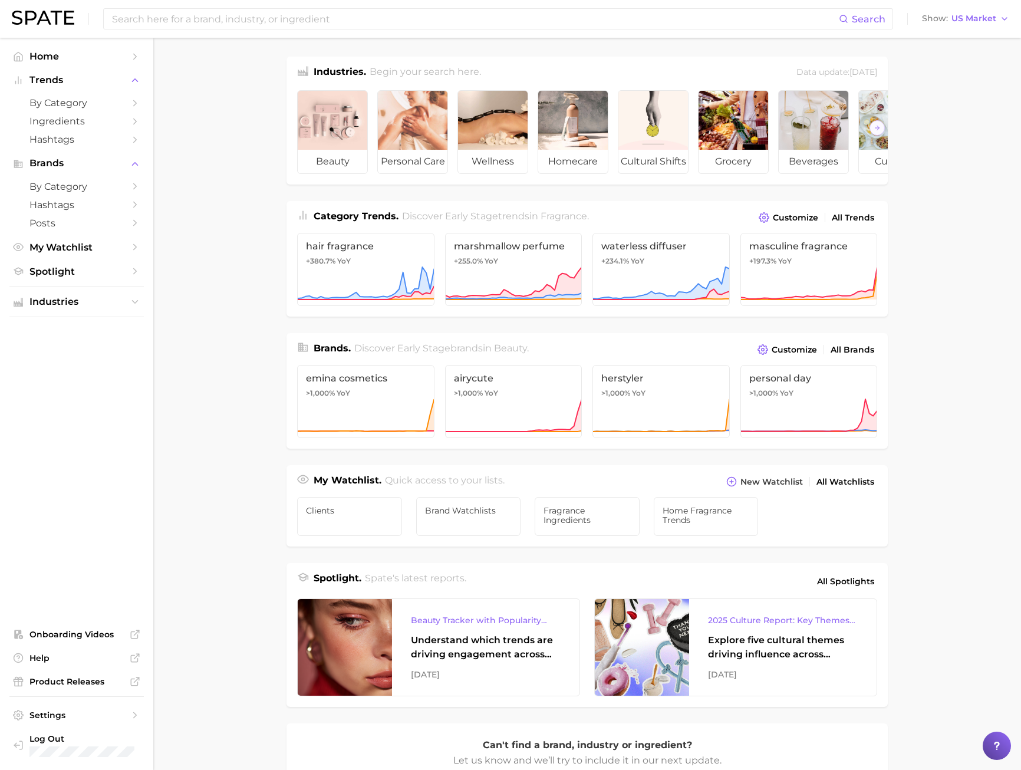
click at [219, 301] on main "Industries. Begin your search here. Data update: August 31st, 2025 beauty perso…" at bounding box center [587, 498] width 868 height 920
